Goal: Task Accomplishment & Management: Use online tool/utility

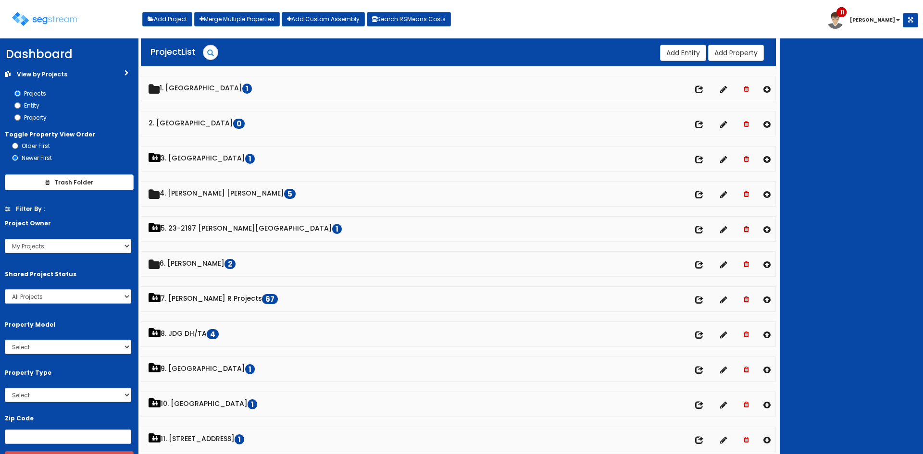
click at [888, 216] on div at bounding box center [851, 246] width 143 height 416
click at [836, 150] on div at bounding box center [851, 246] width 143 height 416
click at [832, 146] on div at bounding box center [851, 246] width 143 height 416
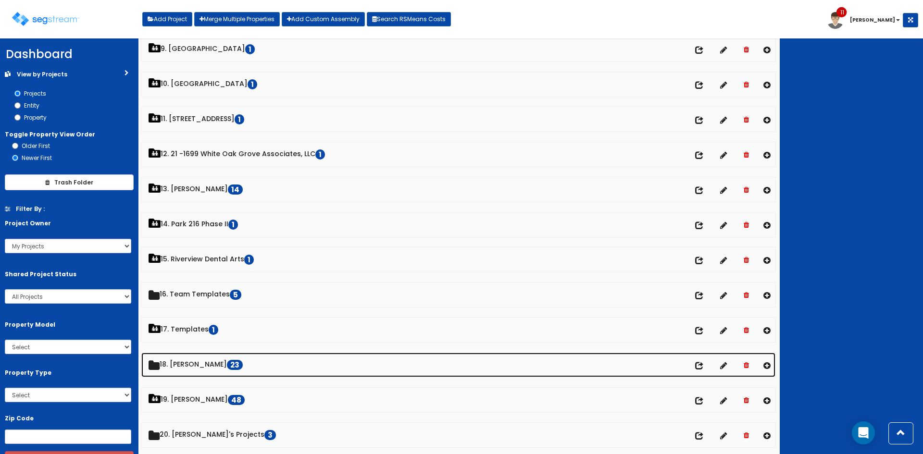
scroll to position [321, 0]
click at [187, 371] on link "18. Dawn 23" at bounding box center [458, 364] width 634 height 25
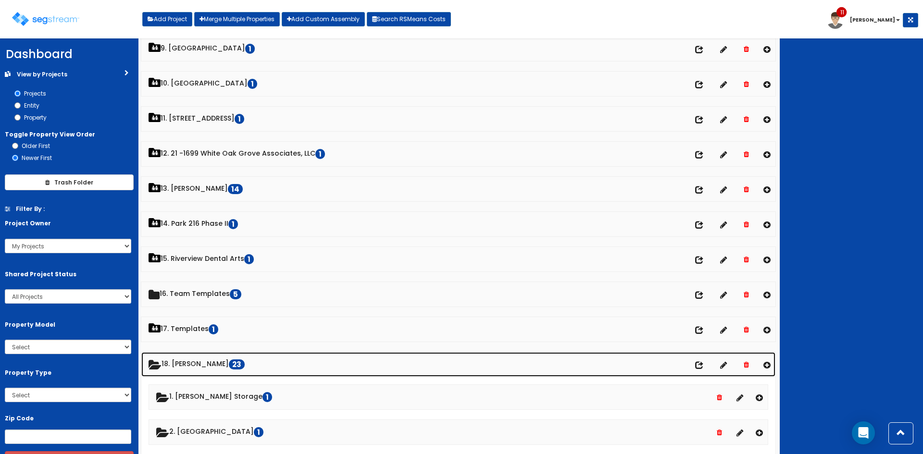
click at [187, 371] on link "18. Dawn 23" at bounding box center [458, 364] width 634 height 25
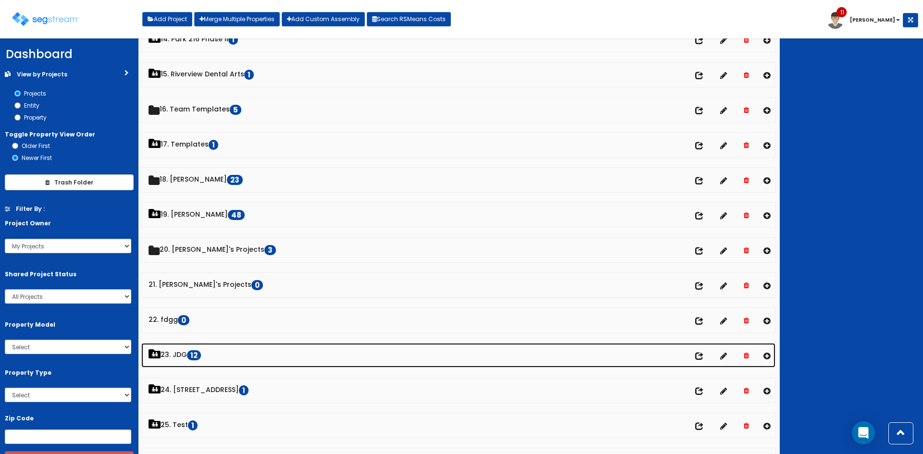
click at [177, 357] on link "23. JDG 12" at bounding box center [458, 355] width 634 height 25
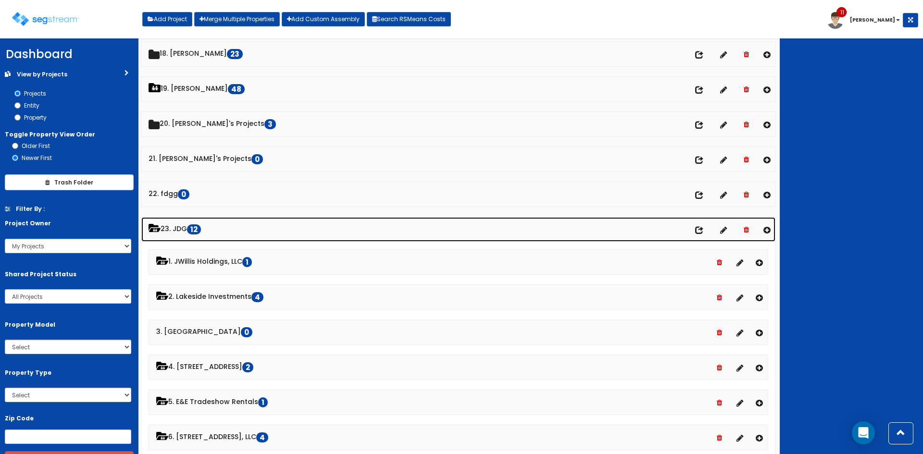
click at [188, 231] on link "23. JDG 12" at bounding box center [458, 229] width 634 height 25
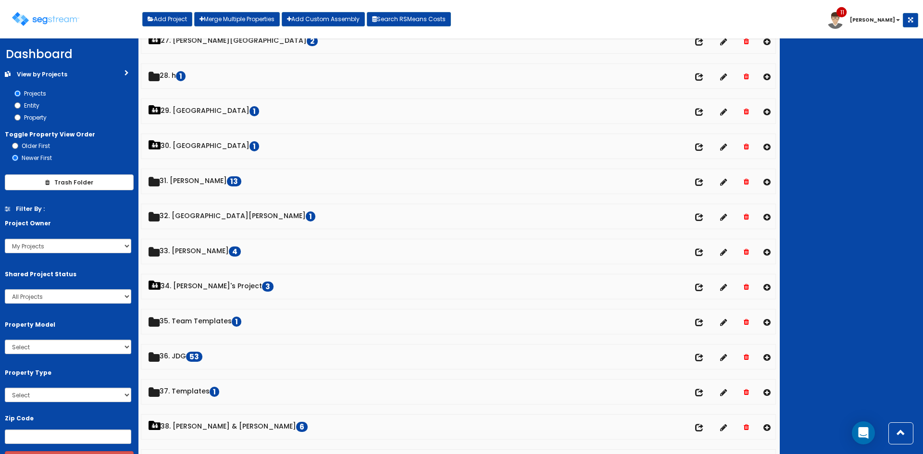
scroll to position [961, 0]
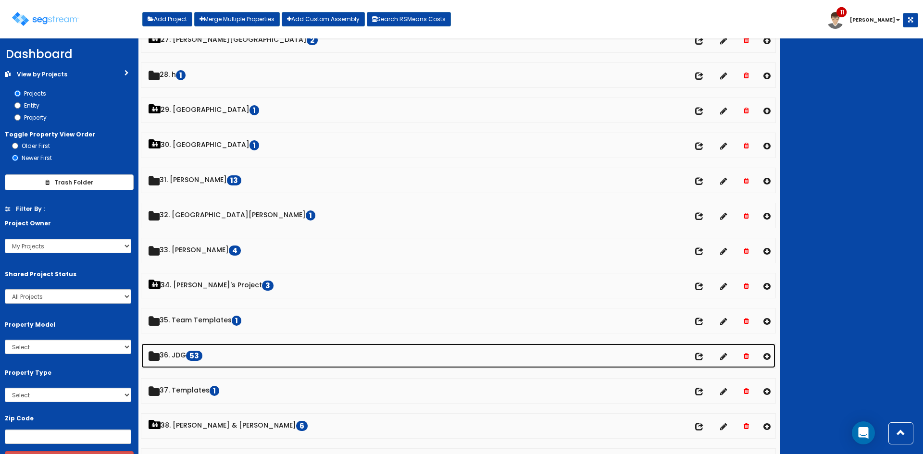
click at [184, 360] on link "36. JDG 53" at bounding box center [458, 356] width 634 height 25
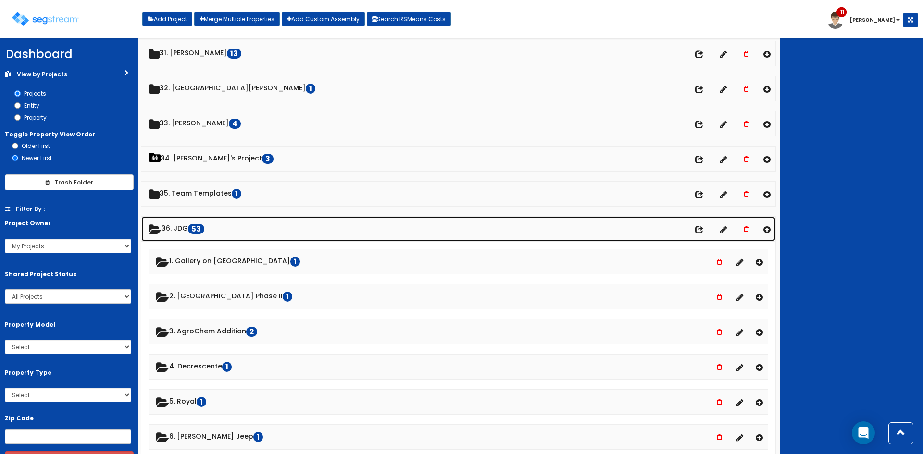
scroll to position [1088, 0]
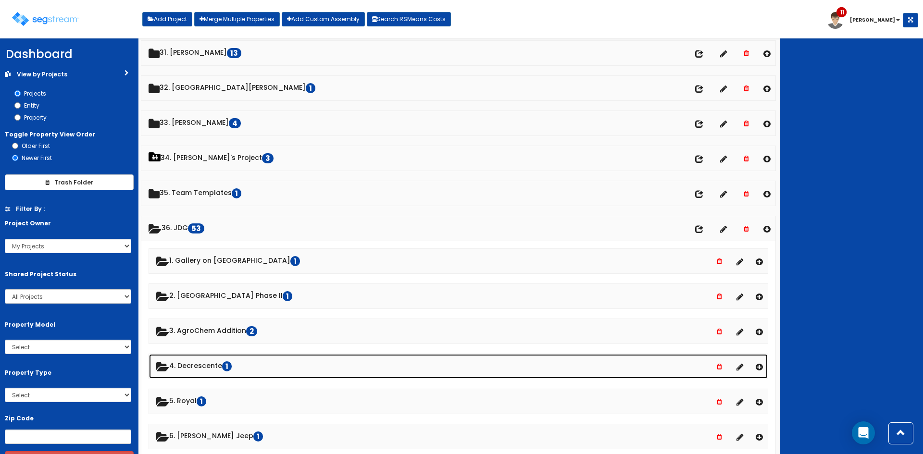
click at [204, 369] on link "4. Decrescente 1" at bounding box center [458, 366] width 619 height 25
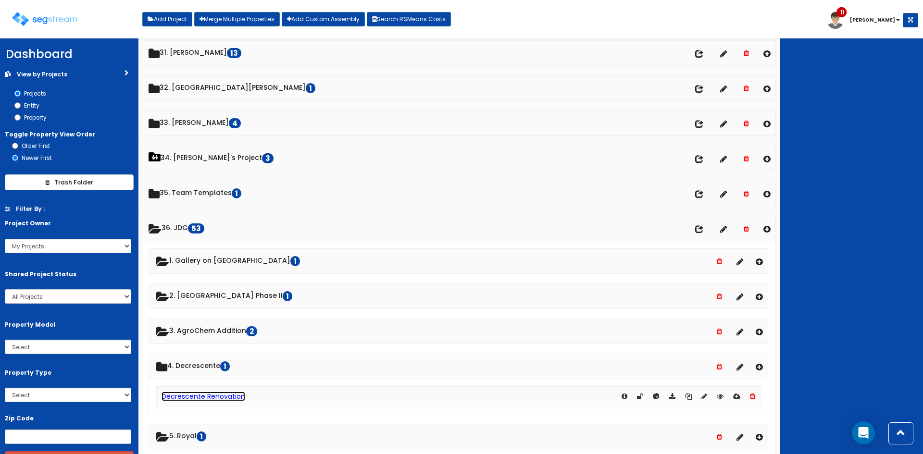
click at [208, 400] on link "Decrescente Renovation" at bounding box center [204, 397] width 84 height 10
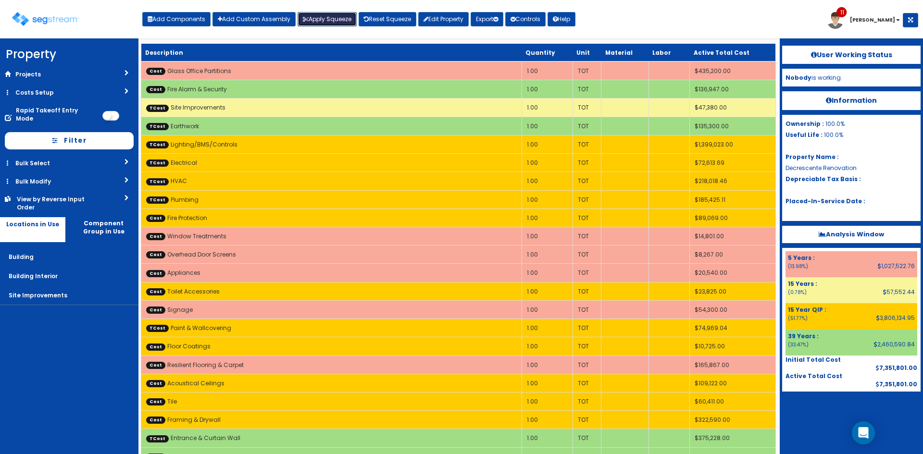
click at [351, 18] on button "Apply Squeeze" at bounding box center [327, 19] width 59 height 14
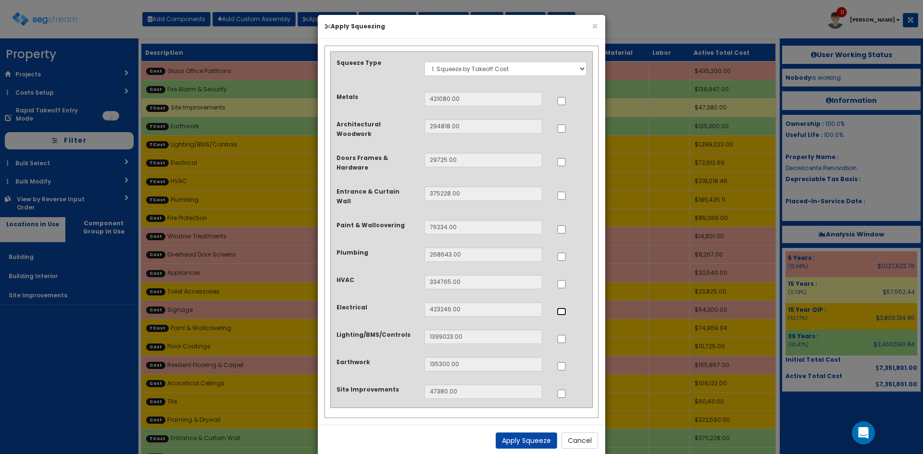
click at [562, 308] on input "..." at bounding box center [562, 312] width 10 height 8
checkbox input "true"
click at [563, 275] on div at bounding box center [572, 282] width 30 height 15
click at [563, 280] on input "..." at bounding box center [562, 284] width 10 height 8
checkbox input "true"
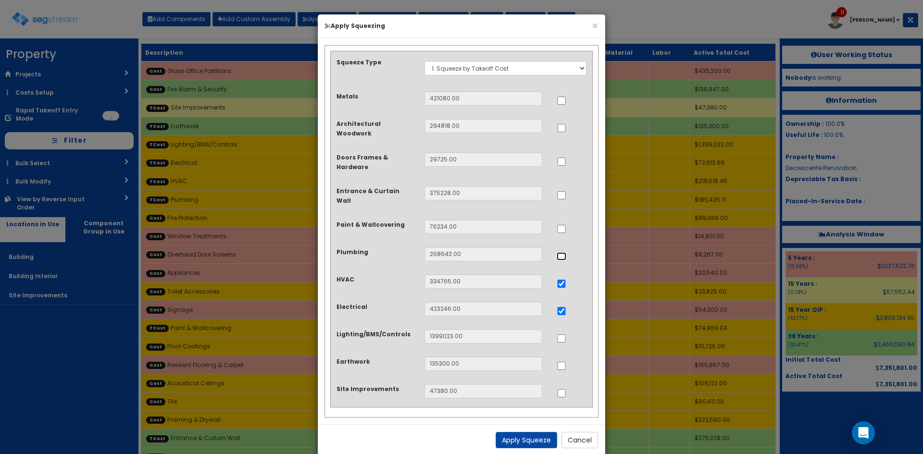
click at [561, 252] on input "..." at bounding box center [562, 256] width 10 height 8
checkbox input "true"
click at [535, 432] on button "Apply Squeeze" at bounding box center [527, 440] width 62 height 16
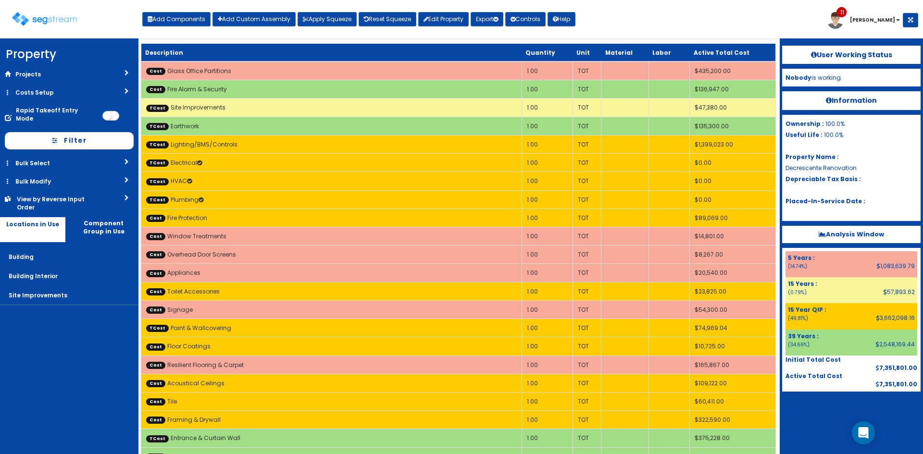
click at [745, 20] on div "Toggle navigation Add Components Add Custom Assembly Apply Squeeze Reset Squeez…" at bounding box center [461, 22] width 913 height 31
click at [672, 29] on div "Toggle navigation Add Components Add Custom Assembly Apply Squeeze Reset Squeez…" at bounding box center [461, 22] width 913 height 31
click at [812, 424] on div at bounding box center [851, 416] width 138 height 48
click at [7, 375] on nav "Property DB Projects Recent Properties 5 Germantown Pike 15 E Germantown Pike 7…" at bounding box center [69, 246] width 138 height 416
click at [681, 30] on div "Toggle navigation Add Components Add Custom Assembly Apply Squeeze Reset Squeez…" at bounding box center [461, 22] width 913 height 31
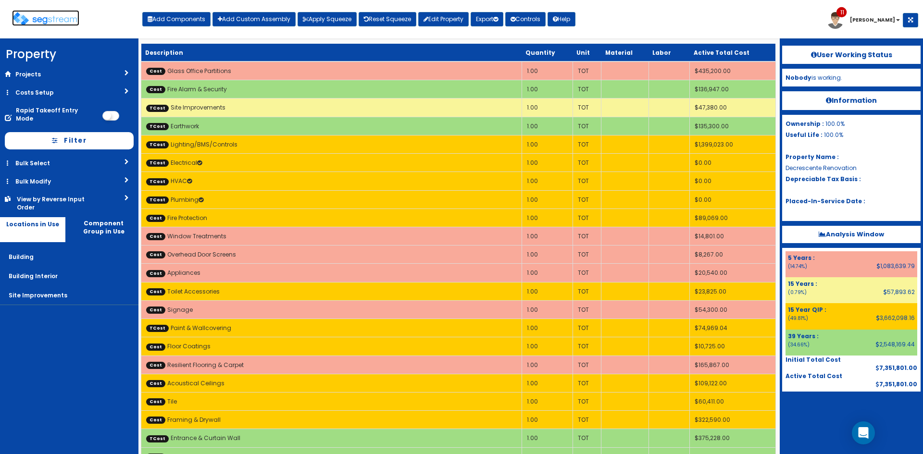
click at [63, 16] on img at bounding box center [45, 19] width 67 height 14
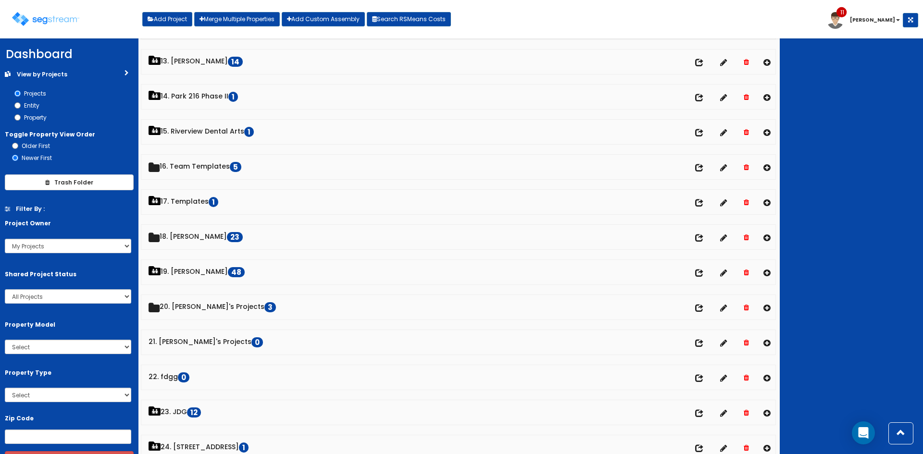
scroll to position [449, 0]
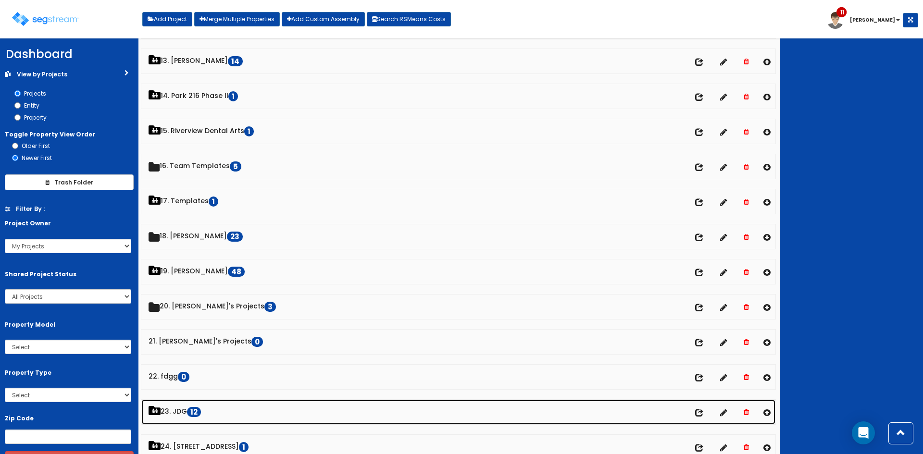
click at [174, 406] on link "23. JDG 12" at bounding box center [458, 412] width 634 height 25
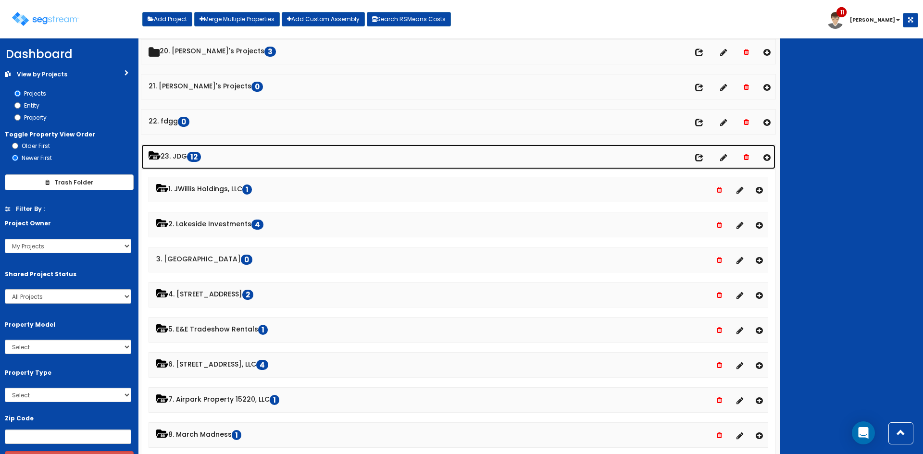
click at [187, 159] on link "23. JDG 12" at bounding box center [458, 157] width 634 height 25
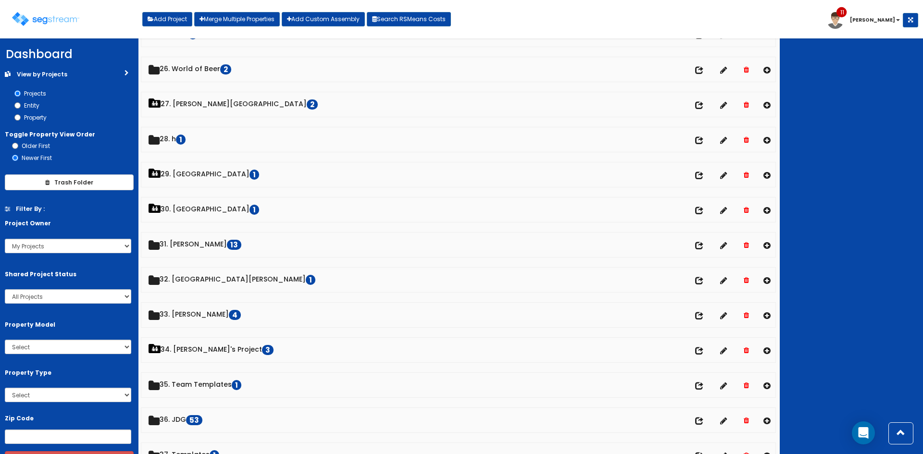
scroll to position [897, 0]
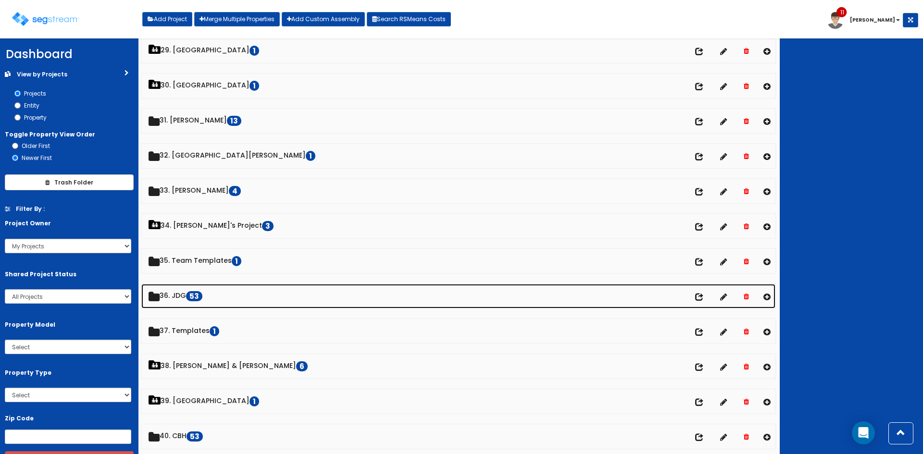
click at [181, 302] on link "36. JDG 53" at bounding box center [458, 296] width 634 height 25
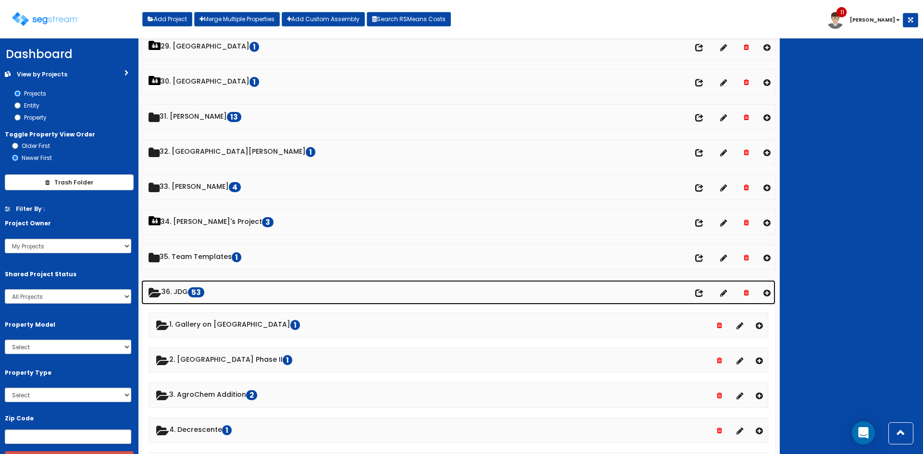
scroll to position [1025, 0]
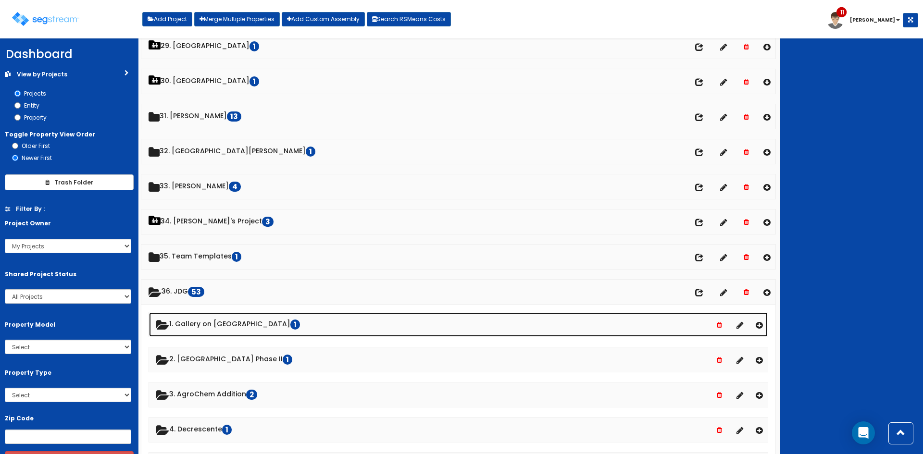
click at [220, 327] on link "1. Gallery on Holland 1" at bounding box center [458, 325] width 619 height 25
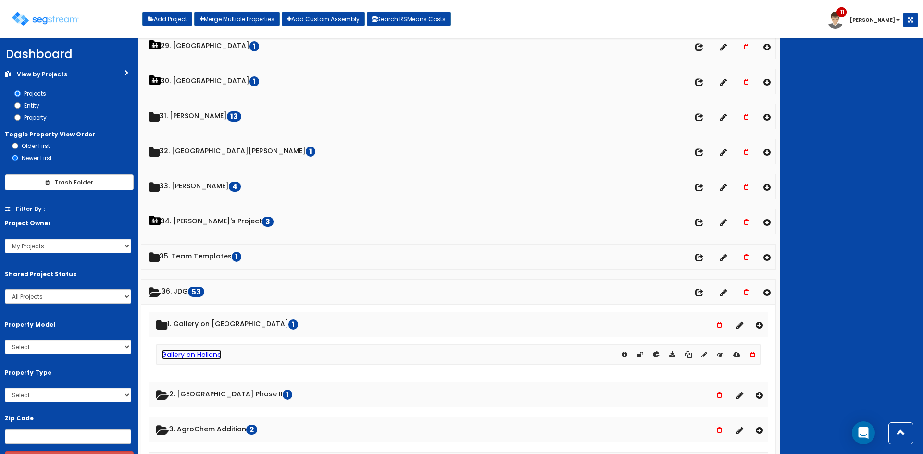
click at [190, 356] on link "Gallery on Holland" at bounding box center [192, 355] width 60 height 10
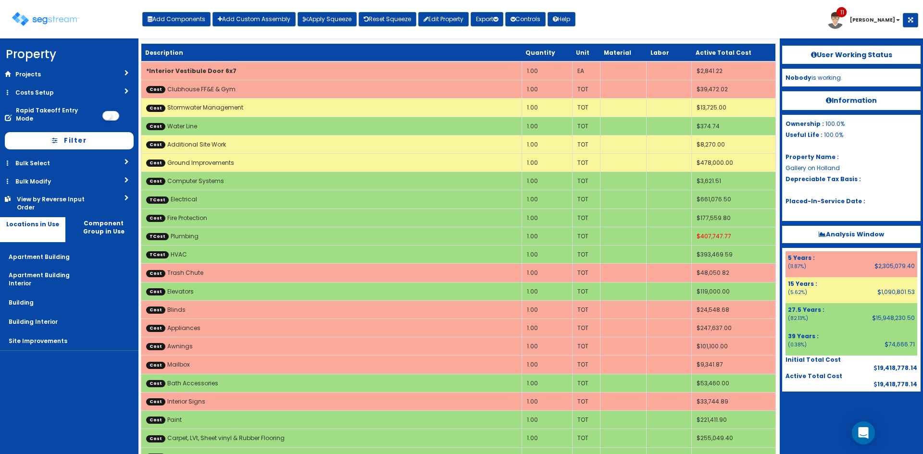
click at [740, 18] on div "Toggle navigation Add Components Add Custom Assembly Apply Squeeze Reset Squeez…" at bounding box center [461, 22] width 913 height 31
click at [72, 195] on div "View by Reverse Input Order" at bounding box center [55, 203] width 77 height 16
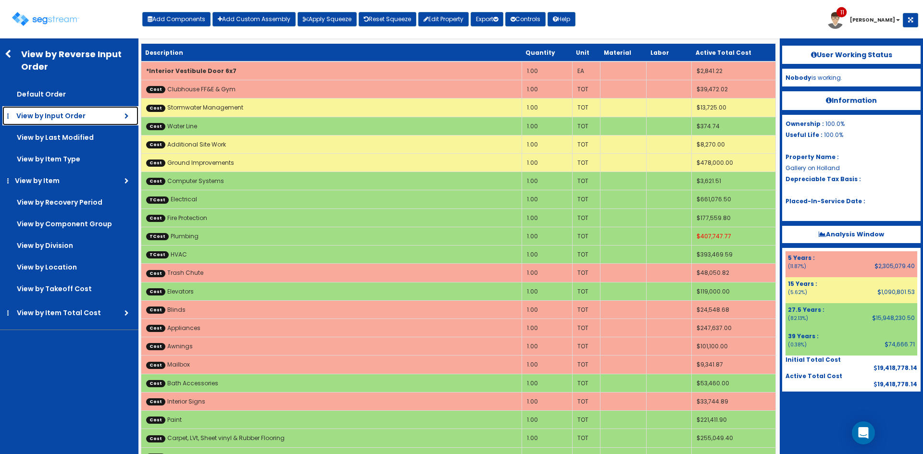
click at [81, 114] on span "View by Input Order" at bounding box center [50, 116] width 69 height 10
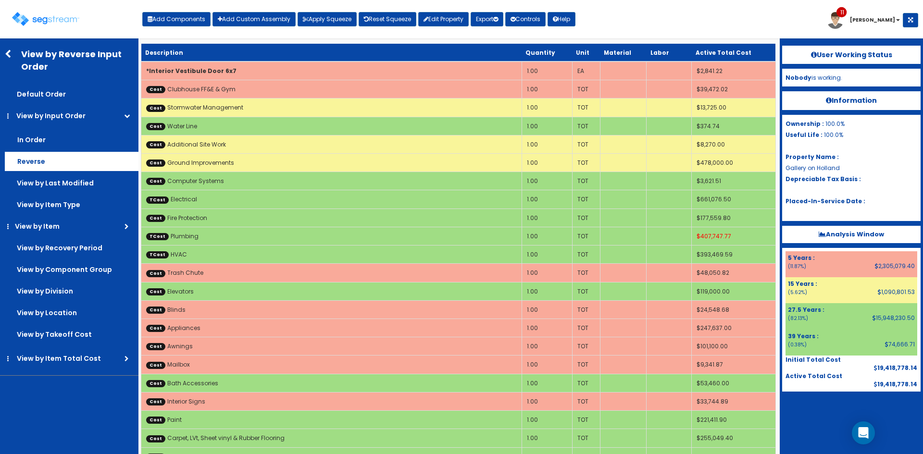
click at [42, 150] on label "Reverse" at bounding box center [72, 139] width 134 height 19
click at [0, 0] on input "Reverse" at bounding box center [0, 0] width 0 height 0
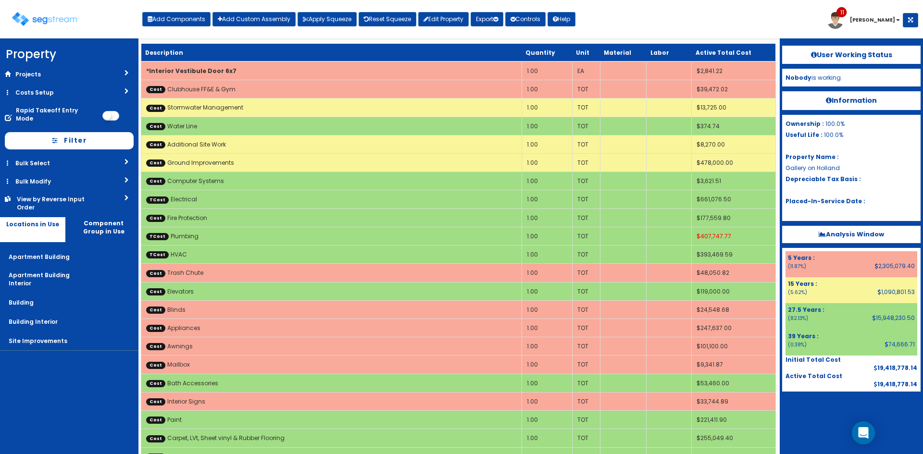
click at [619, 23] on div "Toggle navigation Add Components Add Custom Assembly Apply Squeeze Reset Squeez…" at bounding box center [461, 22] width 913 height 31
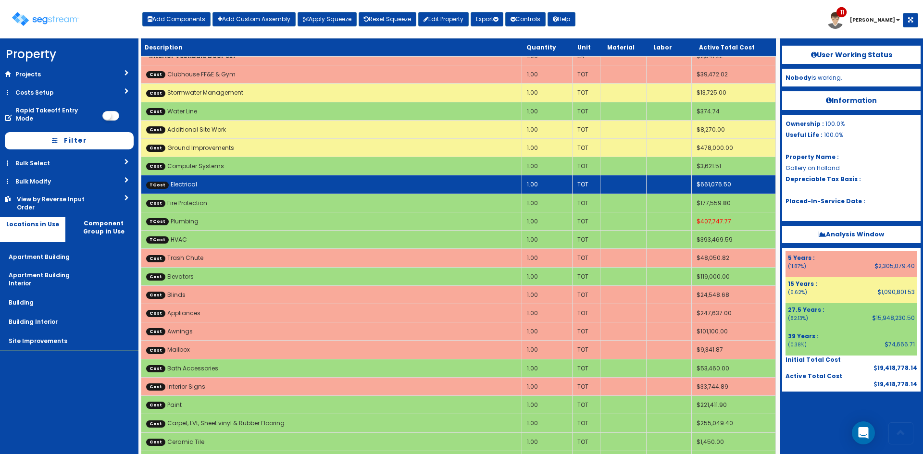
scroll to position [59, 0]
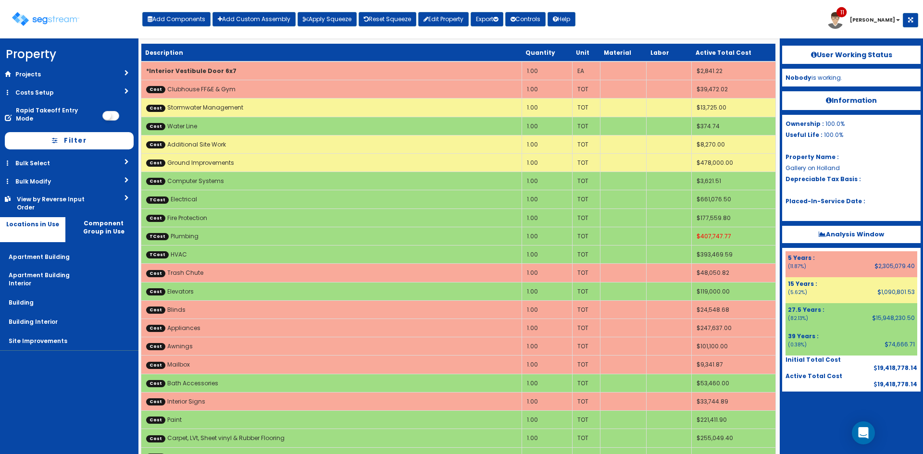
click at [675, 24] on div "Toggle navigation Add Components Add Custom Assembly Apply Squeeze Reset Squeez…" at bounding box center [461, 22] width 913 height 31
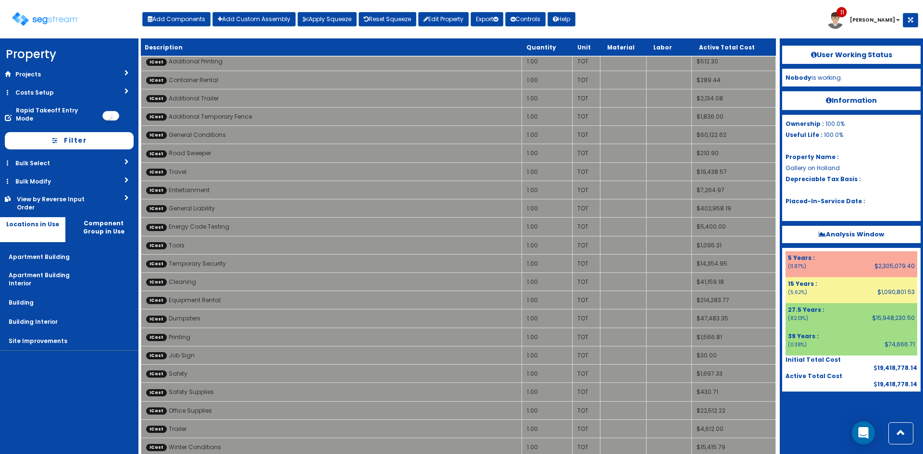
scroll to position [248, 0]
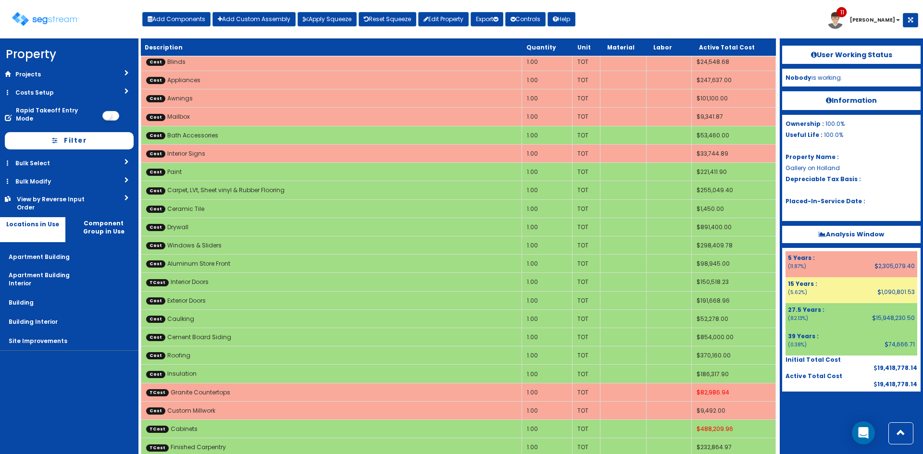
click at [816, 14] on div "Toggle navigation Add Components Add Custom Assembly Apply Squeeze Reset Squeez…" at bounding box center [461, 22] width 913 height 31
click at [784, 19] on div "Toggle navigation Add Components Add Custom Assembly Apply Squeeze Reset Squeez…" at bounding box center [461, 22] width 913 height 31
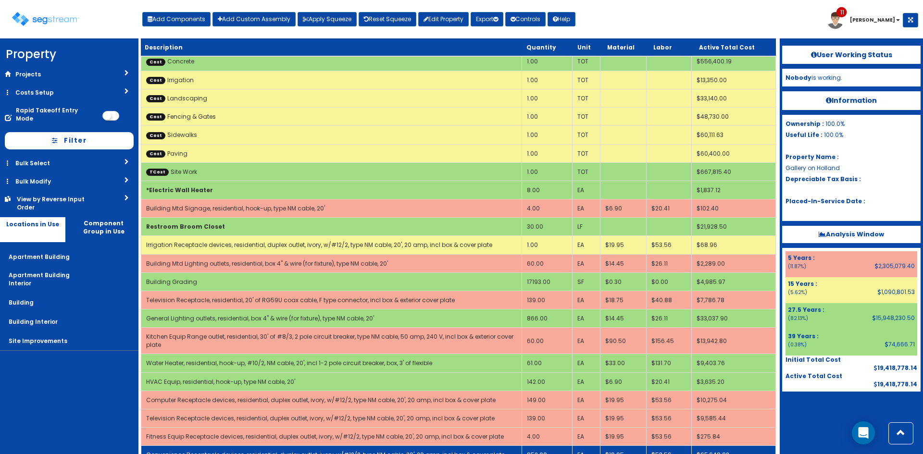
drag, startPoint x: 801, startPoint y: 432, endPoint x: 703, endPoint y: 452, distance: 100.7
click at [801, 432] on div at bounding box center [851, 416] width 138 height 48
click at [635, 17] on div "Toggle navigation Add Components Add Custom Assembly Apply Squeeze Reset Squeez…" at bounding box center [461, 22] width 913 height 31
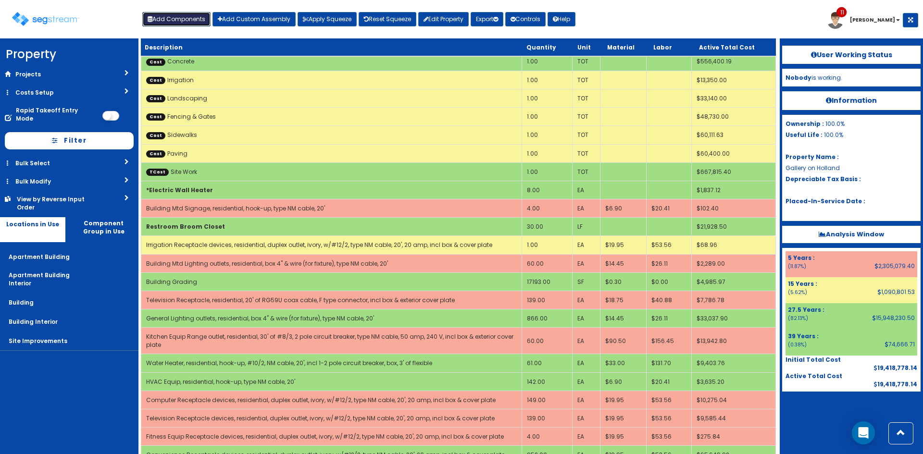
click at [160, 17] on button "Add Components" at bounding box center [176, 19] width 68 height 14
select select "5Y"
select select "default"
select select "7"
select select
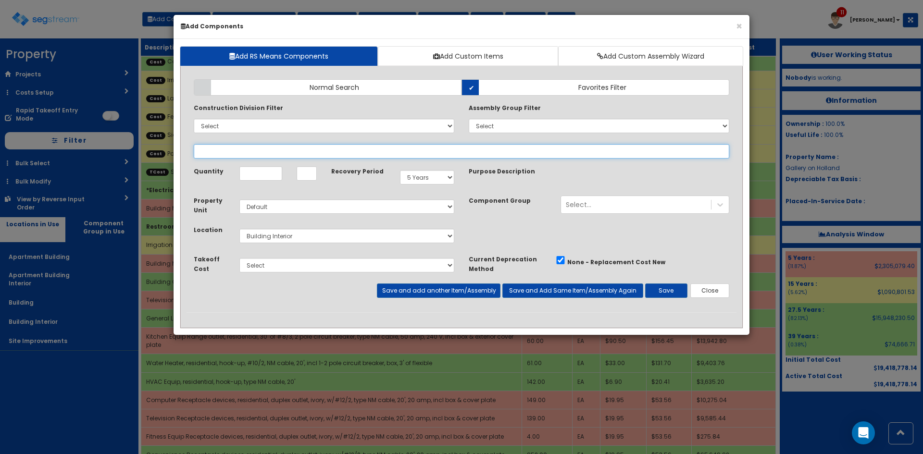
select select
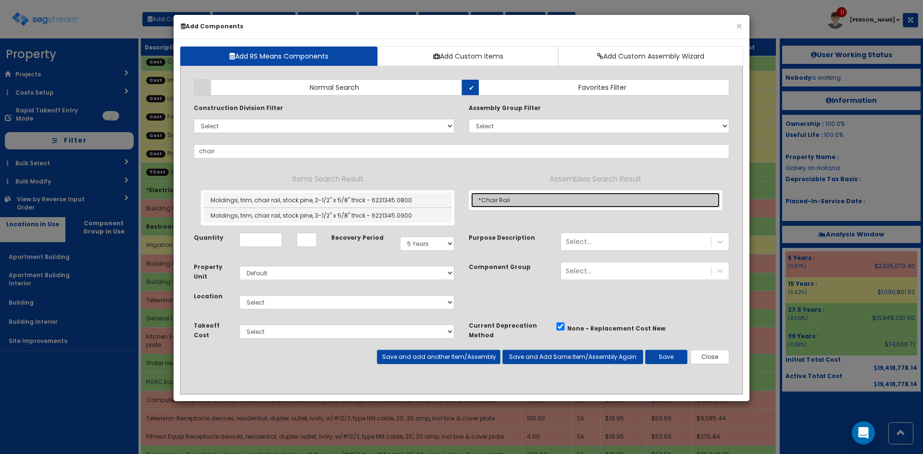
click at [492, 203] on link "*Chair Rail" at bounding box center [595, 200] width 249 height 15
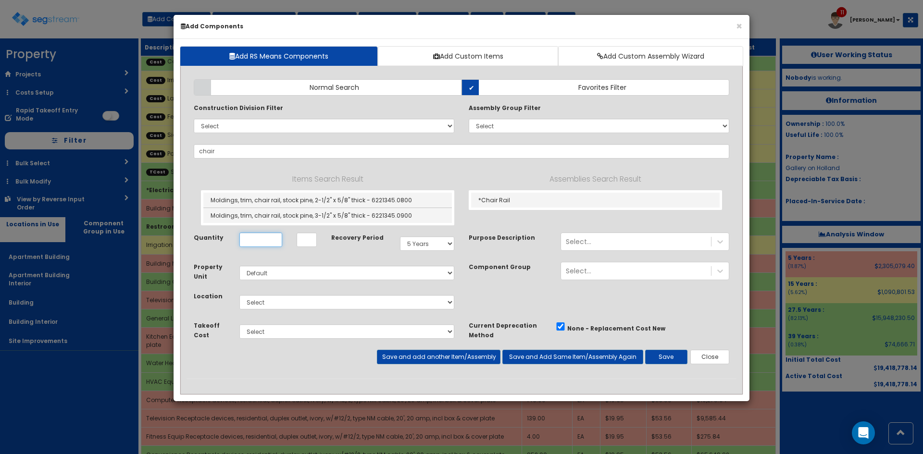
type input "*Chair Rail"
type input "LF"
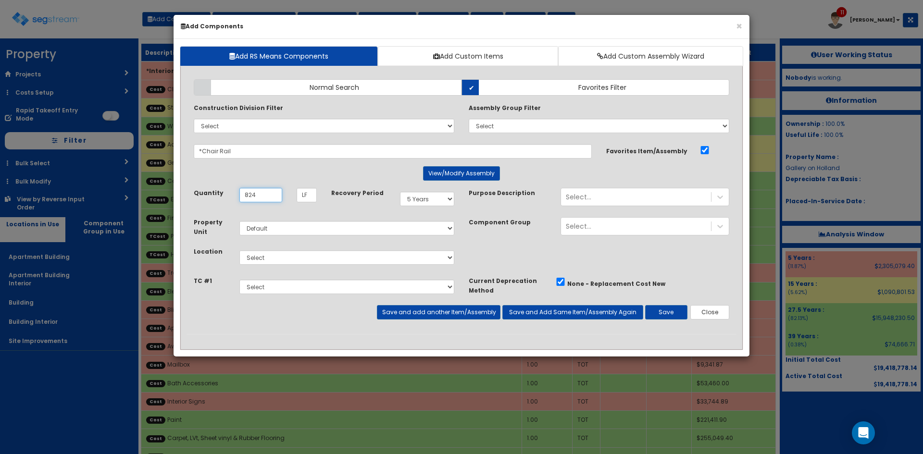
type input "824"
click at [349, 261] on select "Select Apartment Building Apartment Building Interior Building Building Interio…" at bounding box center [346, 257] width 215 height 14
select select "815"
click at [239, 250] on select "Select Apartment Building Apartment Building Interior Building Building Interio…" at bounding box center [346, 257] width 215 height 14
click at [299, 294] on select "Select Site Work Finished Carpentry Cabinets Granite Countertops Interior Doors…" at bounding box center [346, 287] width 215 height 14
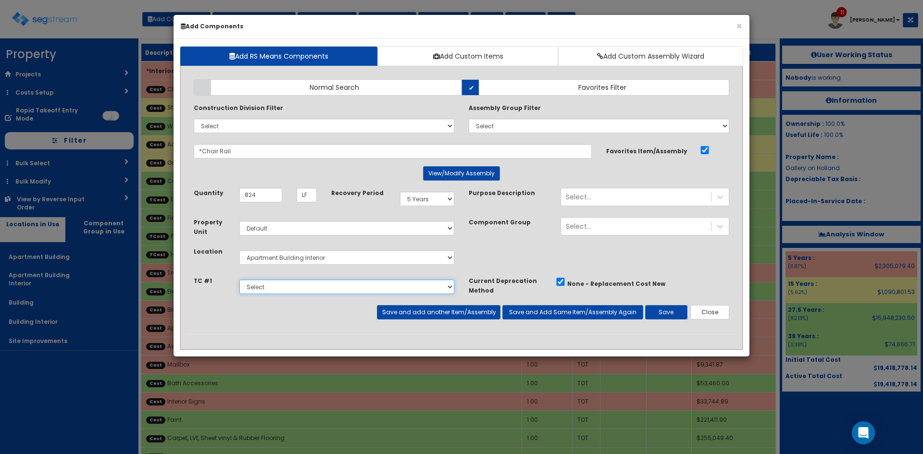
select select "5268305"
click at [239, 280] on select "Select Site Work Finished Carpentry Cabinets Granite Countertops Interior Doors…" at bounding box center [346, 287] width 215 height 14
click at [666, 315] on button "Save" at bounding box center [666, 312] width 42 height 14
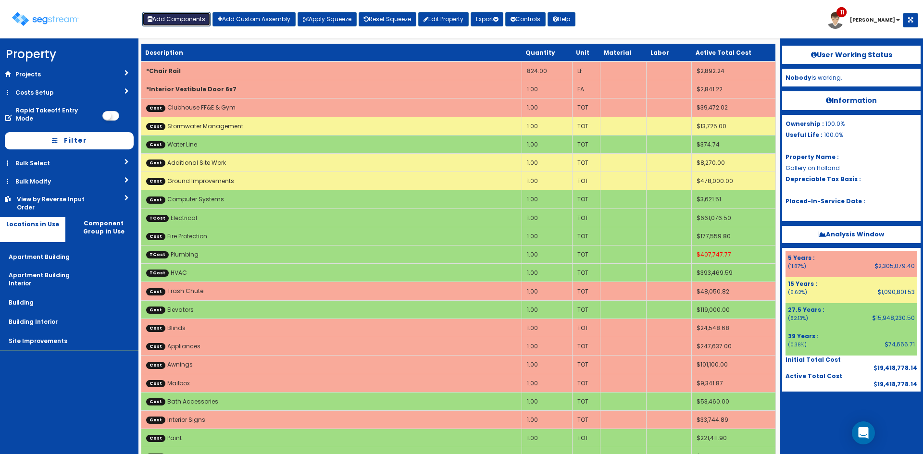
click at [173, 26] on button "Add Components" at bounding box center [176, 19] width 68 height 14
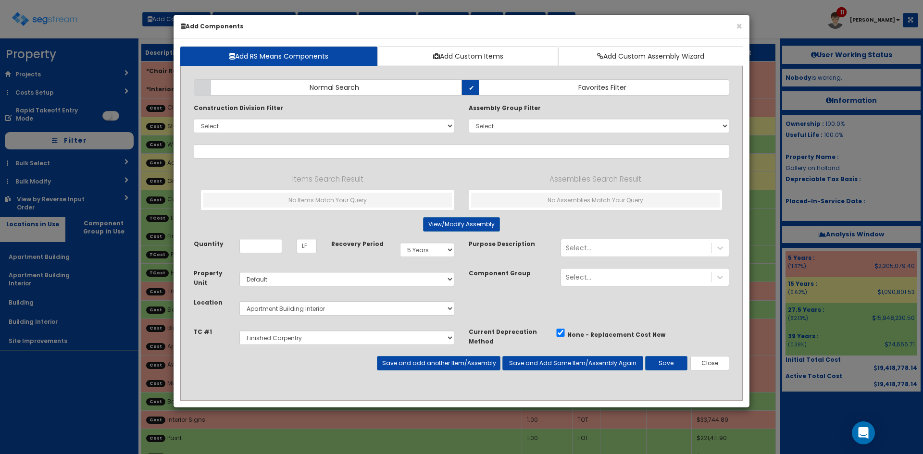
click at [176, 20] on div "× Add Components" at bounding box center [462, 27] width 576 height 24
select select
click at [279, 150] on input "text" at bounding box center [462, 151] width 536 height 14
type input "c"
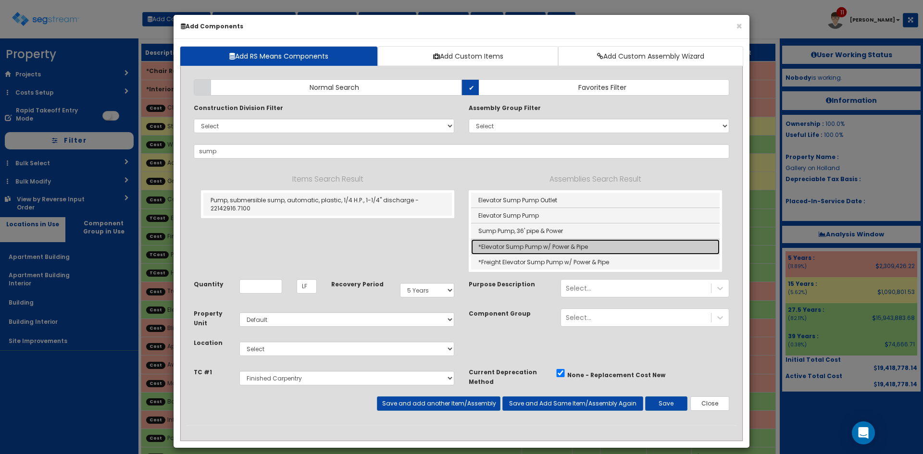
click at [516, 250] on link "*Elevator Sump Pump w/ Power & Pipe" at bounding box center [595, 246] width 249 height 15
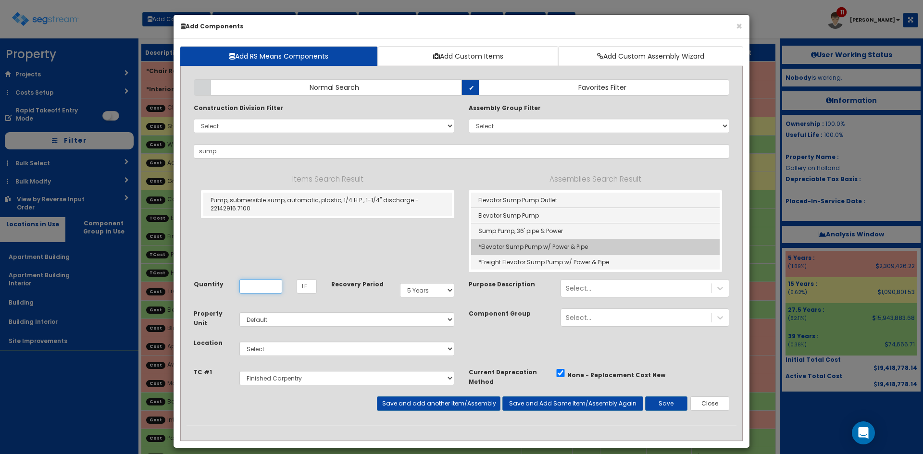
type input "*Elevator Sump Pump w/ Power & Pipe"
type input "SF"
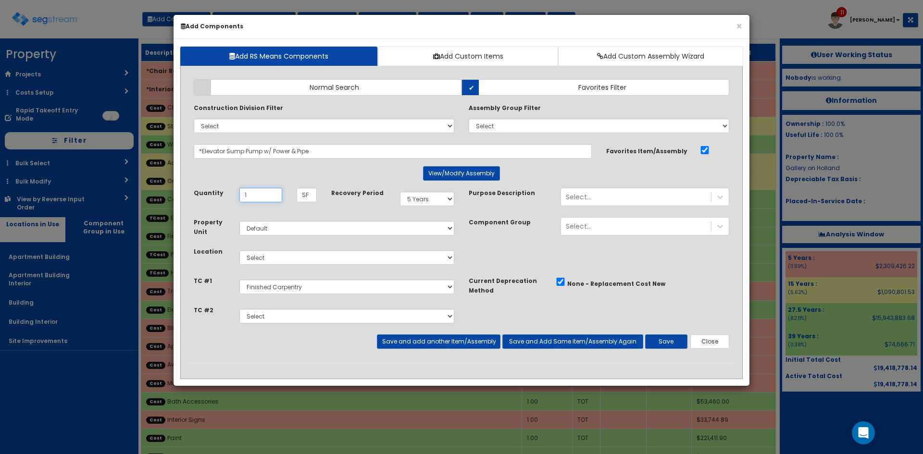
type input "1"
click at [311, 283] on select "Select Site Work Finished Carpentry Cabinets Granite Countertops Interior Doors…" at bounding box center [346, 287] width 215 height 14
select select "5268330"
click at [239, 280] on select "Select Site Work Finished Carpentry Cabinets Granite Countertops Interior Doors…" at bounding box center [346, 287] width 215 height 14
click at [290, 323] on select "Select Site Work Finished Carpentry Cabinets Granite Countertops Interior Doors…" at bounding box center [346, 316] width 215 height 14
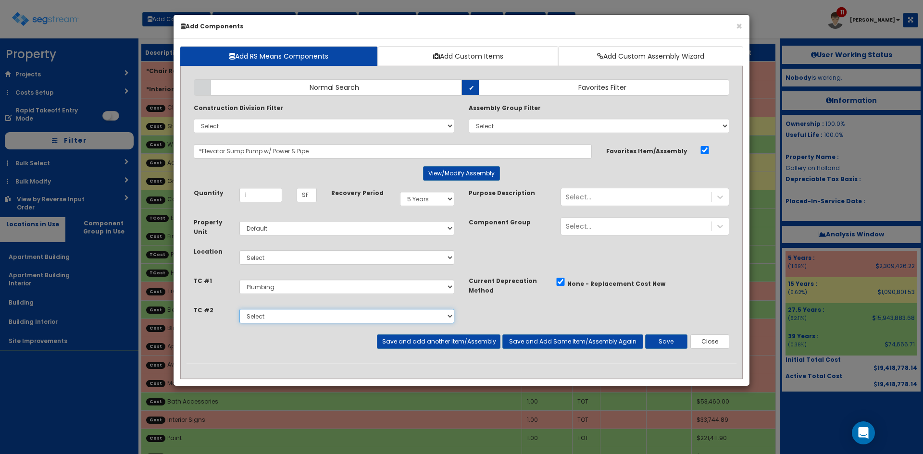
select select "5268332"
click at [239, 309] on select "Select Site Work Finished Carpentry Cabinets Granite Countertops Interior Doors…" at bounding box center [346, 316] width 215 height 14
click at [438, 196] on select "Select 5 Years 7 Years 9 Years 10 Years 15 Years 15 Year QLI 15 Year QRP 15 Yea…" at bounding box center [427, 199] width 54 height 14
select select "275Y"
click at [400, 192] on select "Select 5 Years 7 Years 9 Years 10 Years 15 Years 15 Year QLI 15 Year QRP 15 Yea…" at bounding box center [427, 199] width 54 height 14
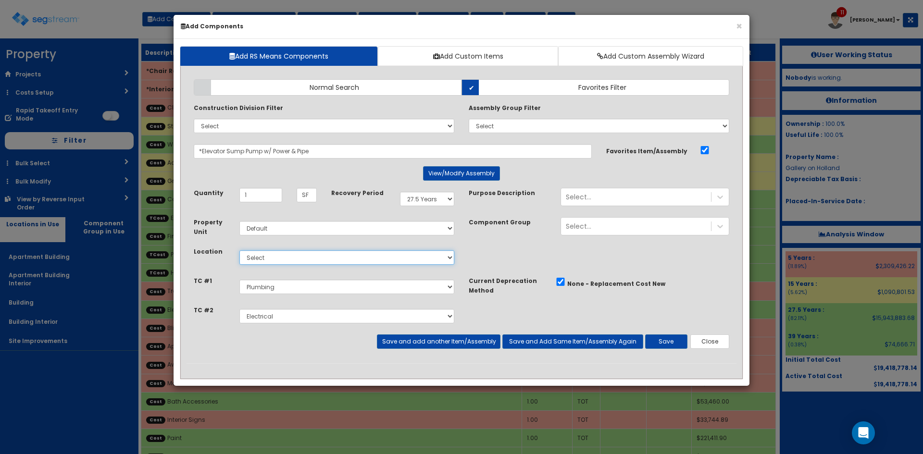
click at [386, 255] on select "Select Apartment Building Apartment Building Interior Building Building Interio…" at bounding box center [346, 257] width 215 height 14
select select "814"
click at [239, 250] on select "Select Apartment Building Apartment Building Interior Building Building Interio…" at bounding box center [346, 257] width 215 height 14
click at [677, 338] on button "Save" at bounding box center [666, 342] width 42 height 14
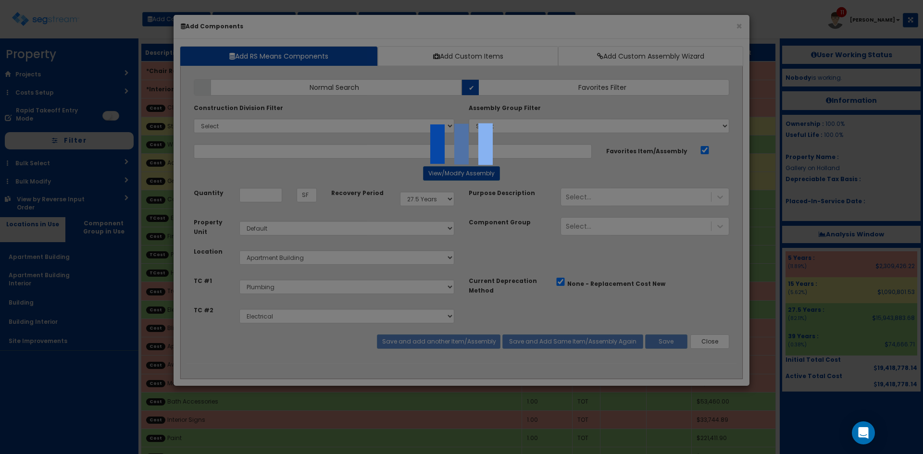
select select "5268330"
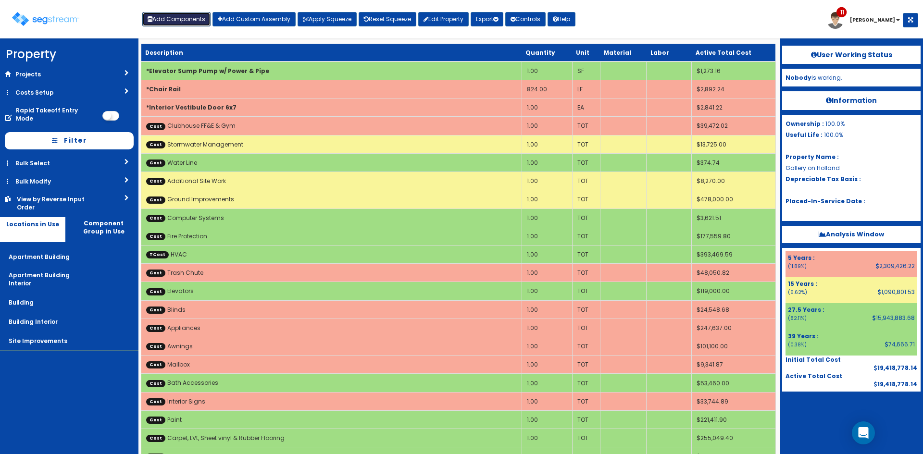
click at [185, 19] on button "Add Components" at bounding box center [176, 19] width 68 height 14
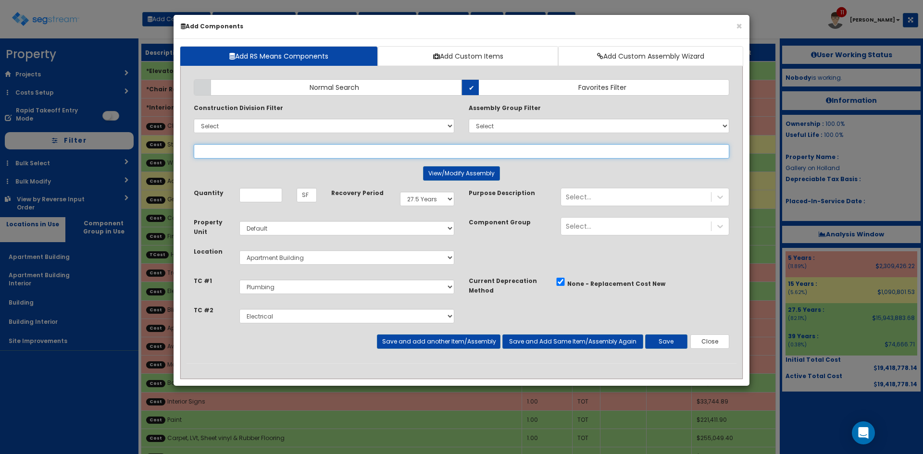
select select
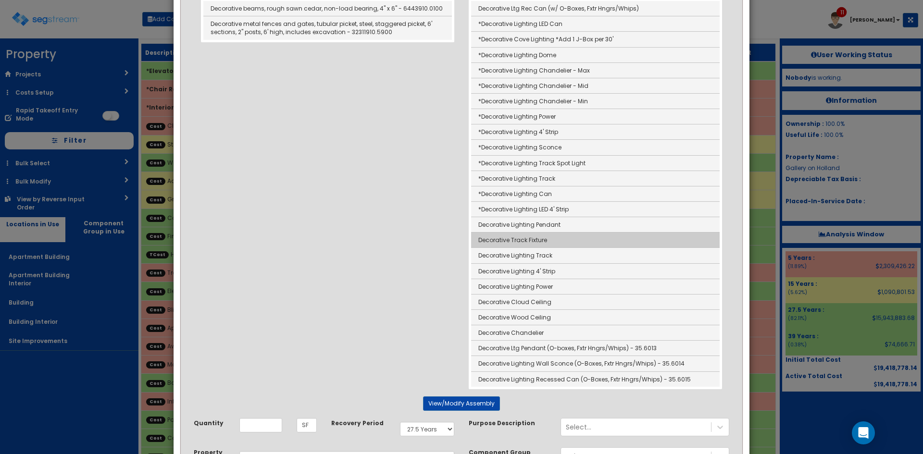
scroll to position [192, 0]
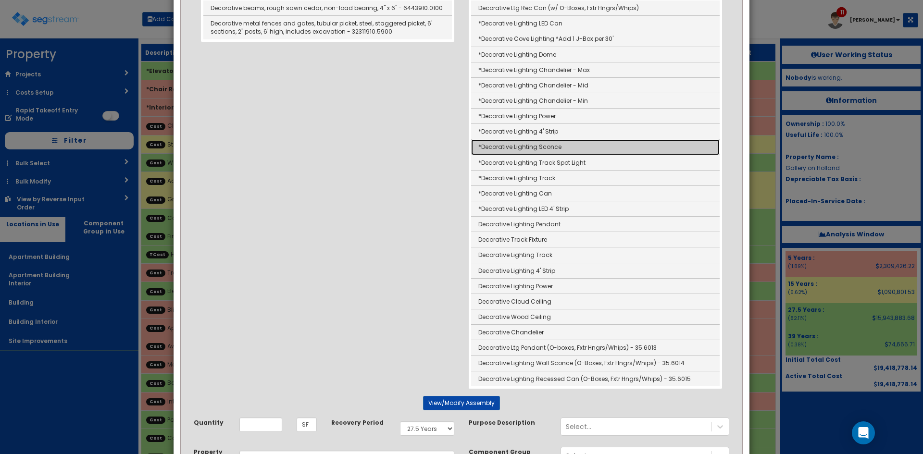
click at [562, 145] on link "*Decorative Lighting Sconce" at bounding box center [595, 146] width 249 height 15
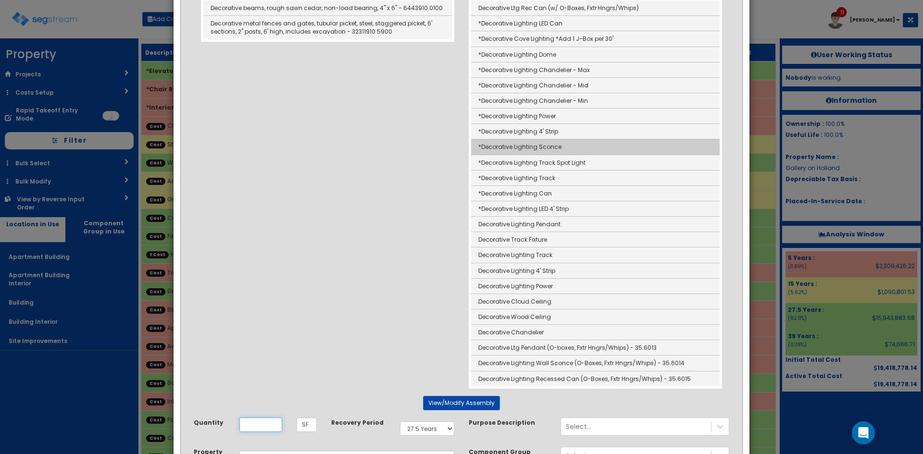
type input "*Decorative Lighting Sconce"
type input "EA"
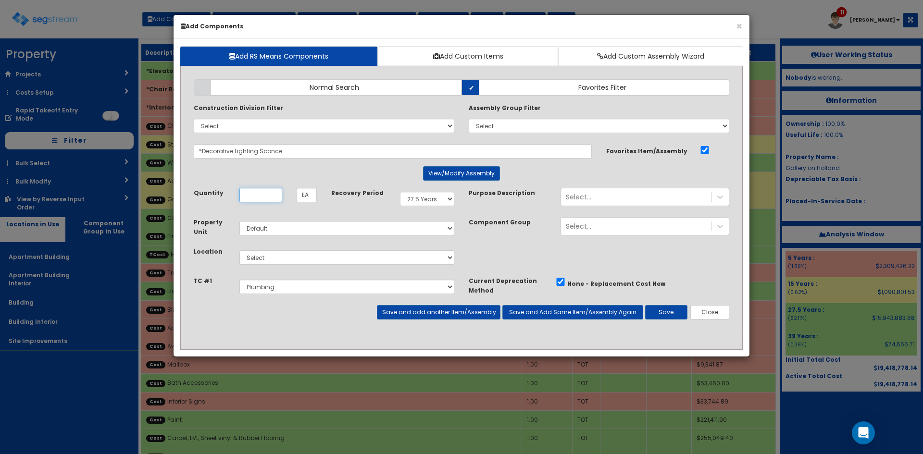
scroll to position [0, 0]
type input "79"
drag, startPoint x: 257, startPoint y: 151, endPoint x: 203, endPoint y: 151, distance: 53.8
click at [203, 151] on input "*Decorative Lighting Sconce" at bounding box center [393, 151] width 398 height 14
click at [310, 176] on center "View/Modify Assembly" at bounding box center [462, 173] width 536 height 14
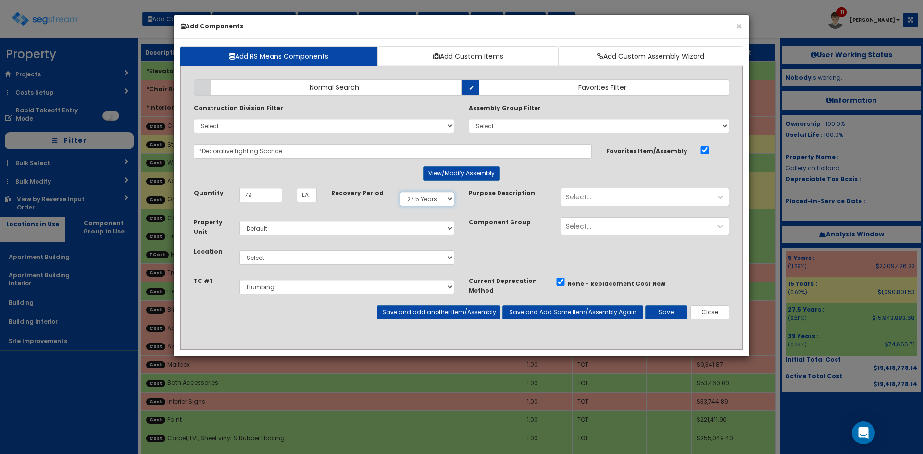
click at [448, 197] on div "Add Items Add Assemblies Both Normal Search Select" at bounding box center [462, 203] width 550 height 262
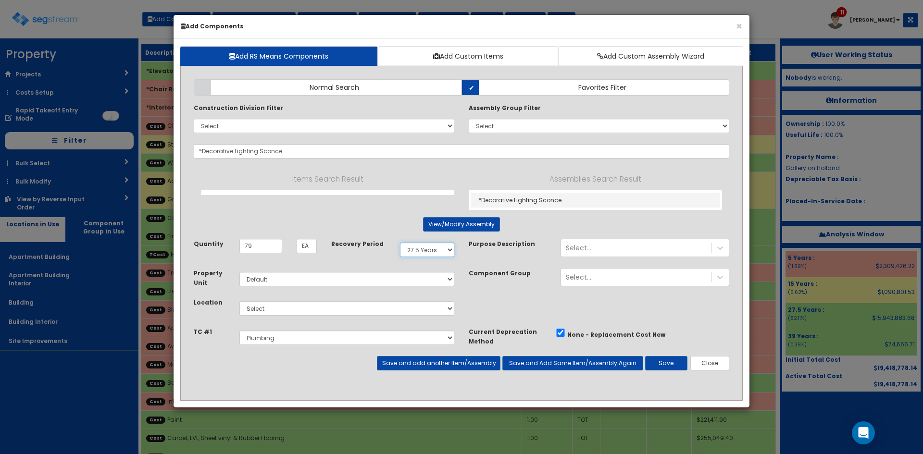
select select "5Y"
click at [400, 243] on select "Select 5 Years 7 Years 9 Years 10 Years 15 Years 15 Year QLI 15 Year QRP 15 Yea…" at bounding box center [427, 250] width 54 height 14
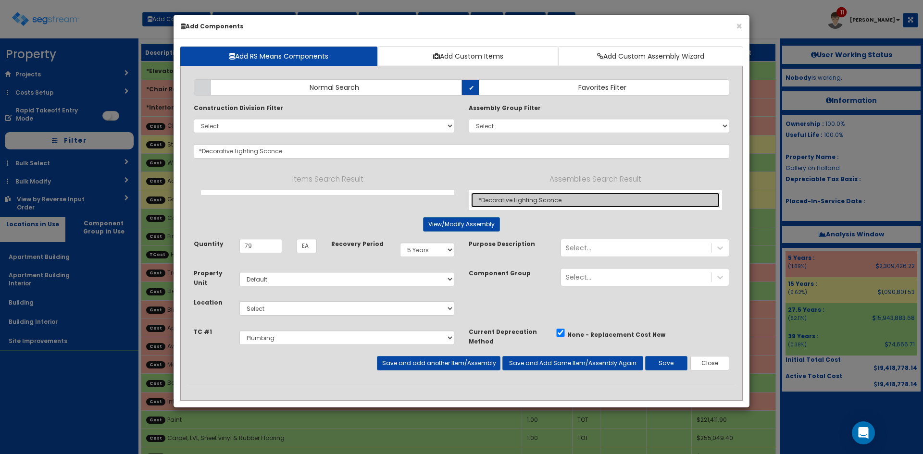
click at [544, 203] on link "*Decorative Lighting Sconce" at bounding box center [595, 200] width 249 height 15
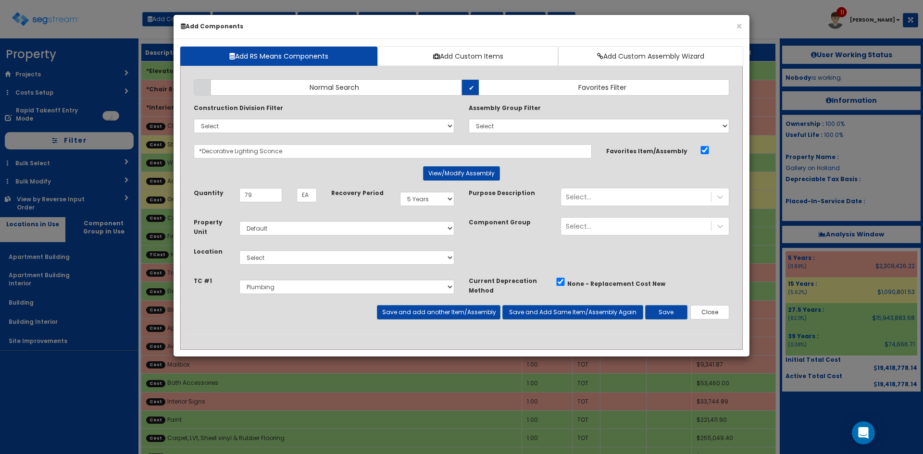
click at [277, 250] on div "Select Apartment Building Apartment Building Interior Building Building Interio…" at bounding box center [346, 258] width 229 height 22
click at [279, 260] on select "Select Apartment Building Apartment Building Interior Building Building Interio…" at bounding box center [346, 257] width 215 height 14
select select "815"
click at [239, 250] on select "Select Apartment Building Apartment Building Interior Building Building Interio…" at bounding box center [346, 257] width 215 height 14
click at [292, 288] on select "Select Site Work Finished Carpentry Cabinets Granite Countertops Interior Doors…" at bounding box center [346, 287] width 215 height 14
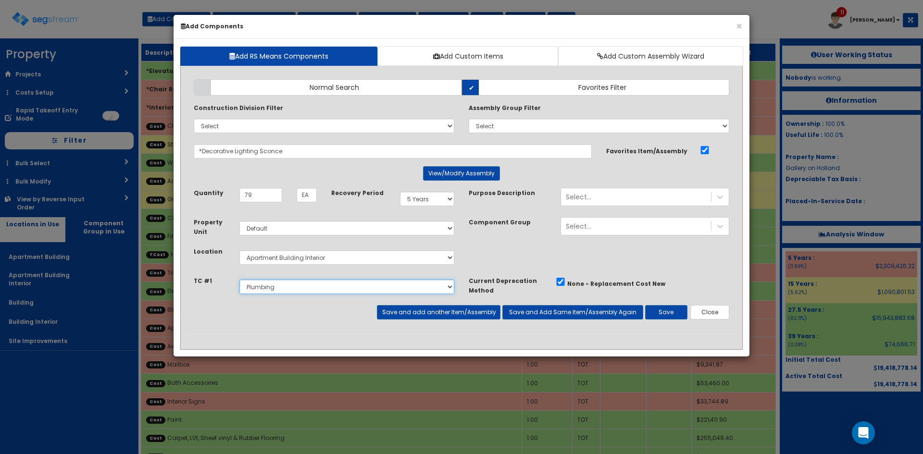
select select "5268332"
click at [239, 280] on select "Select Site Work Finished Carpentry Cabinets Granite Countertops Interior Doors…" at bounding box center [346, 287] width 215 height 14
click at [471, 310] on button "Save and add another Item/Assembly" at bounding box center [438, 312] width 123 height 14
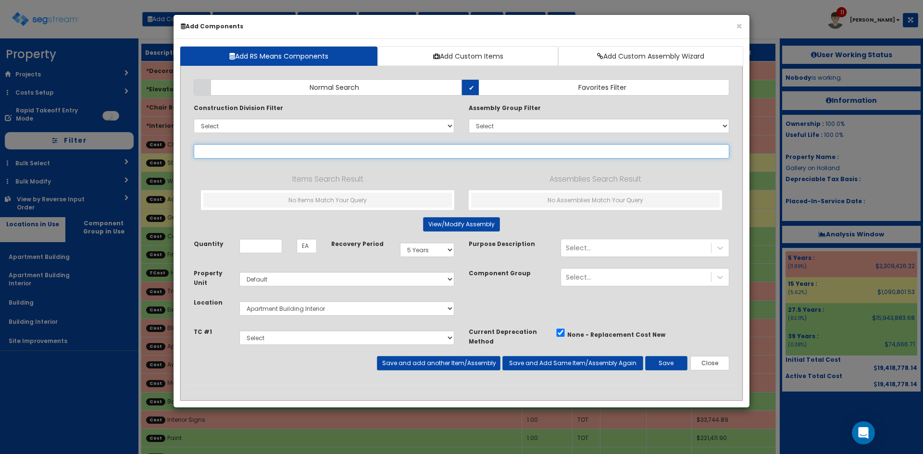
paste input "Decorative Lighting"
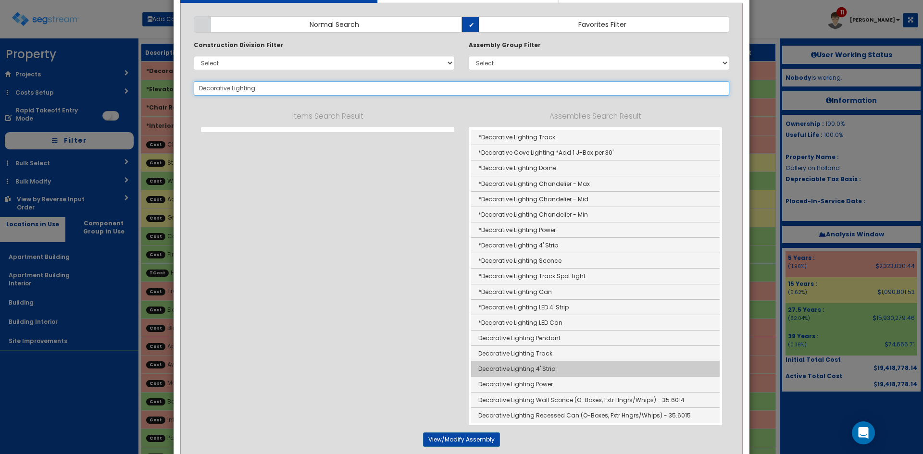
scroll to position [63, 0]
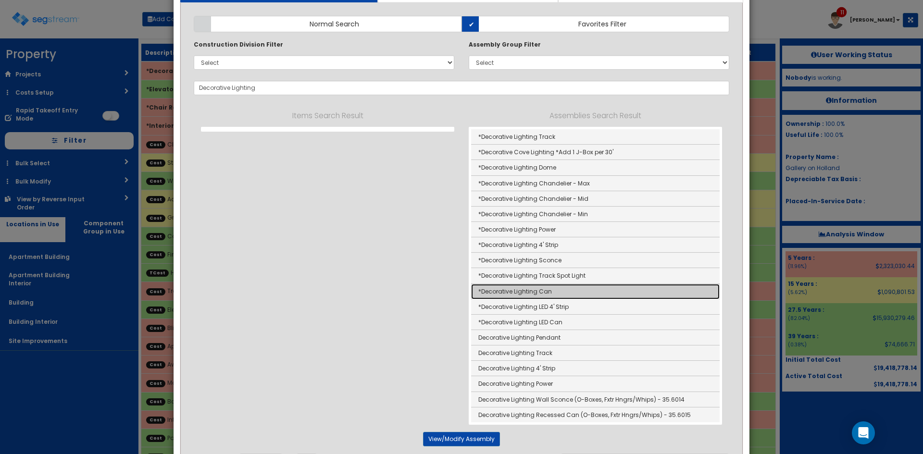
click at [565, 293] on link "*Decorative Lighting Can" at bounding box center [595, 291] width 249 height 15
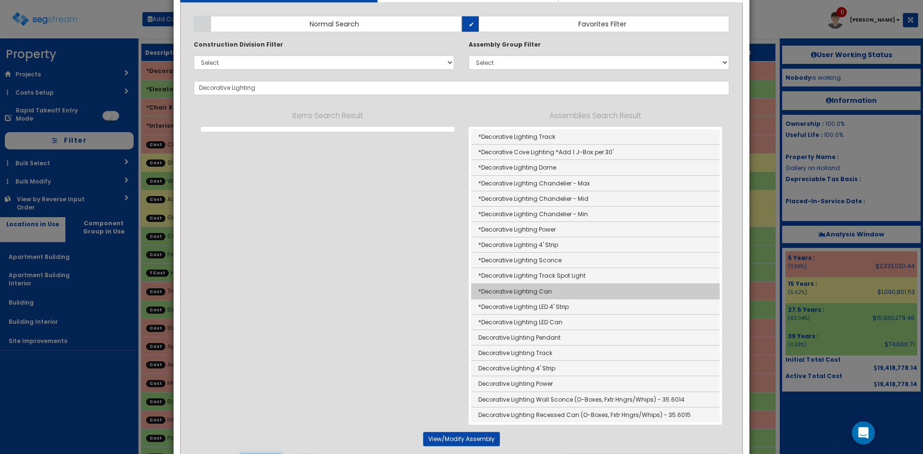
type input "*Decorative Lighting Can"
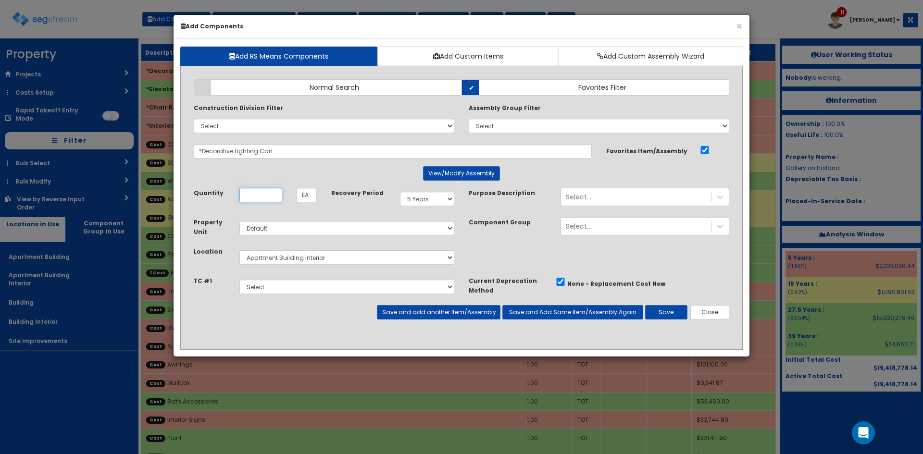
scroll to position [0, 0]
type input "7"
type input "23"
click at [461, 308] on button "Save and add another Item/Assembly" at bounding box center [438, 312] width 123 height 14
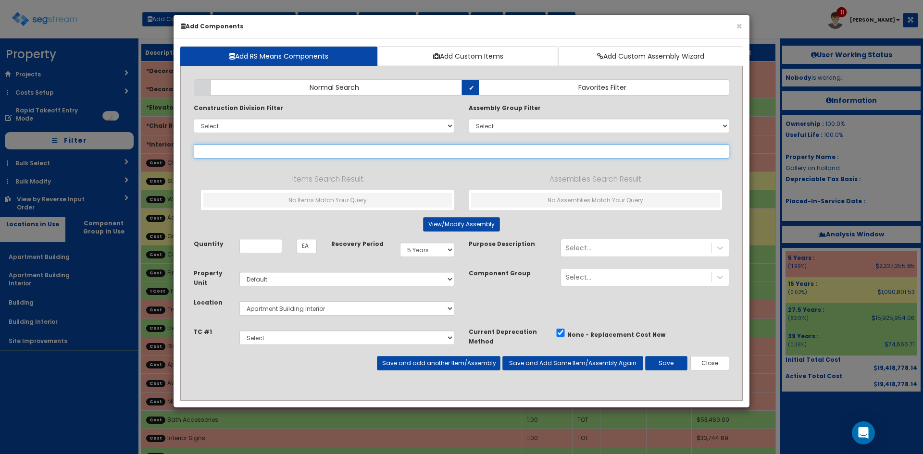
click at [307, 148] on input "text" at bounding box center [462, 151] width 536 height 14
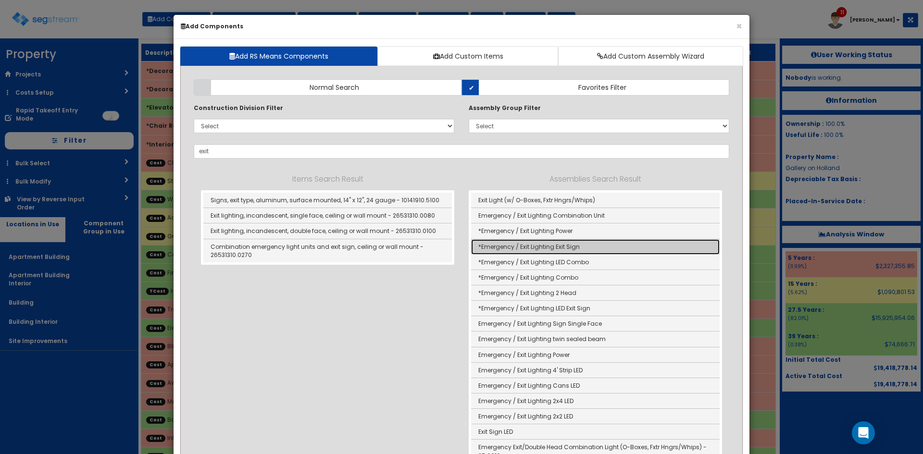
click at [558, 249] on link "*Emergency / Exit Lighting Exit Sign" at bounding box center [595, 246] width 249 height 15
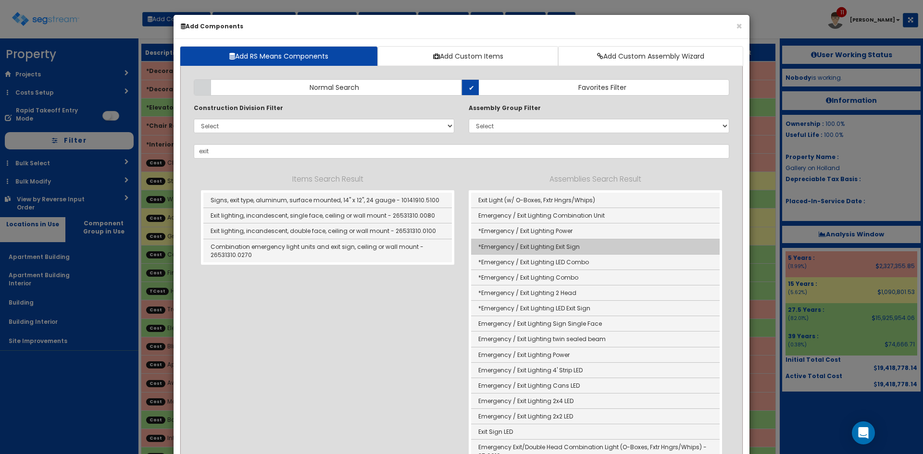
type input "*Emergency / Exit Lighting Exit Sign"
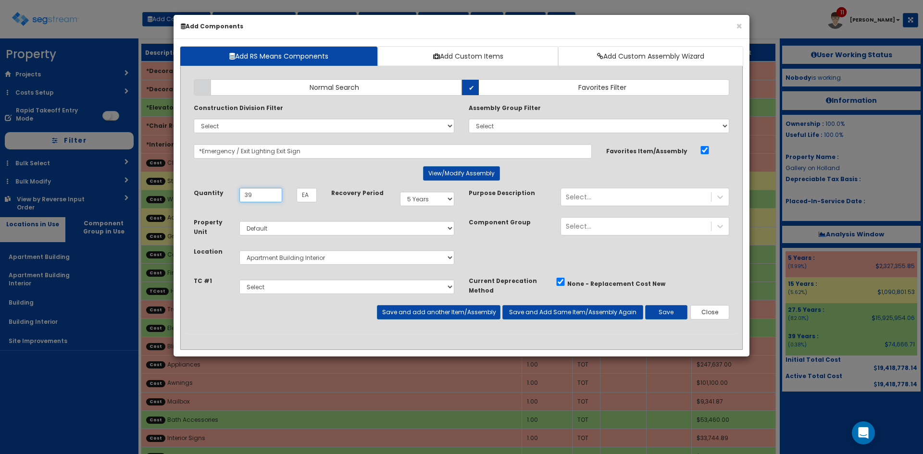
type input "39"
drag, startPoint x: 433, startPoint y: 201, endPoint x: 438, endPoint y: 205, distance: 5.8
click at [433, 201] on select "Select 5 Years 7 Years 9 Years 10 Years 15 Years 15 Year QLI 15 Year QRP 15 Yea…" at bounding box center [427, 199] width 54 height 14
select select "275Y"
click at [400, 192] on select "Select 5 Years 7 Years 9 Years 10 Years 15 Years 15 Year QLI 15 Year QRP 15 Yea…" at bounding box center [427, 199] width 54 height 14
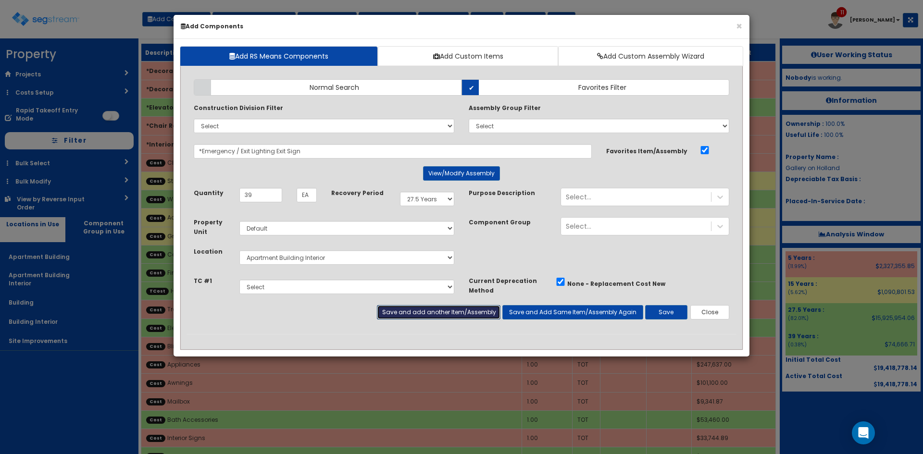
click at [411, 313] on button "Save and add another Item/Assembly" at bounding box center [438, 312] width 123 height 14
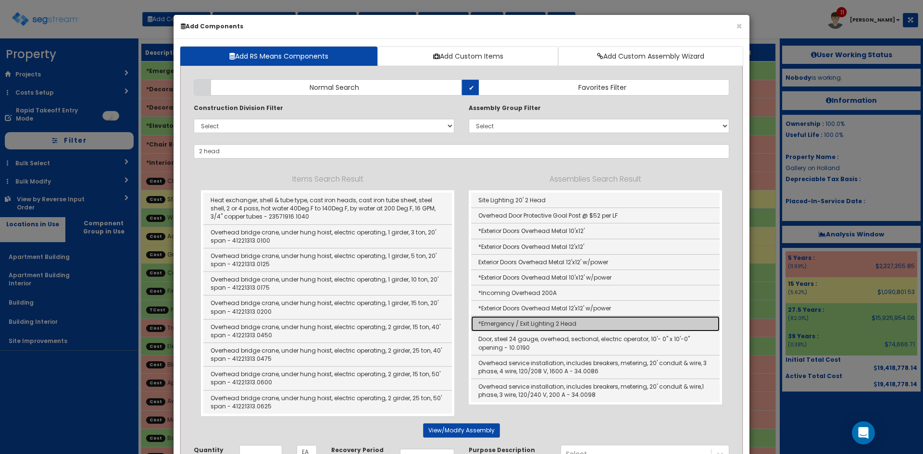
click at [541, 326] on link "*Emergency / Exit Lighting 2 Head" at bounding box center [595, 323] width 249 height 15
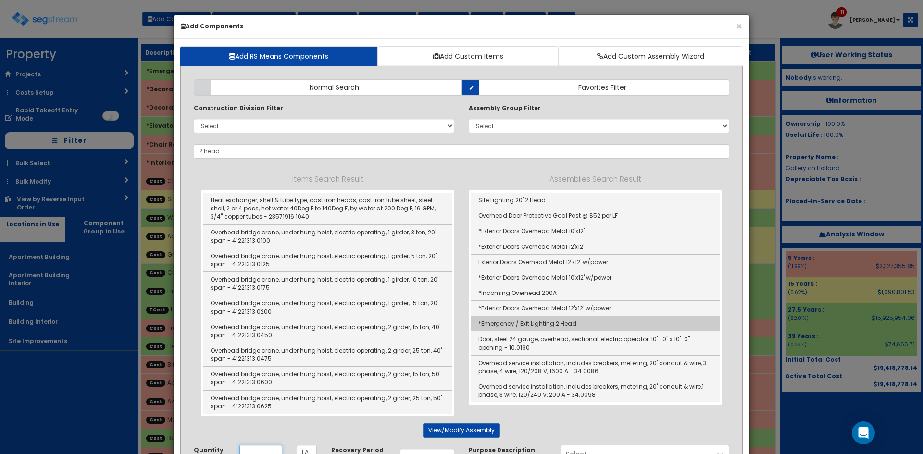
type input "*Emergency / Exit Lighting 2 Head"
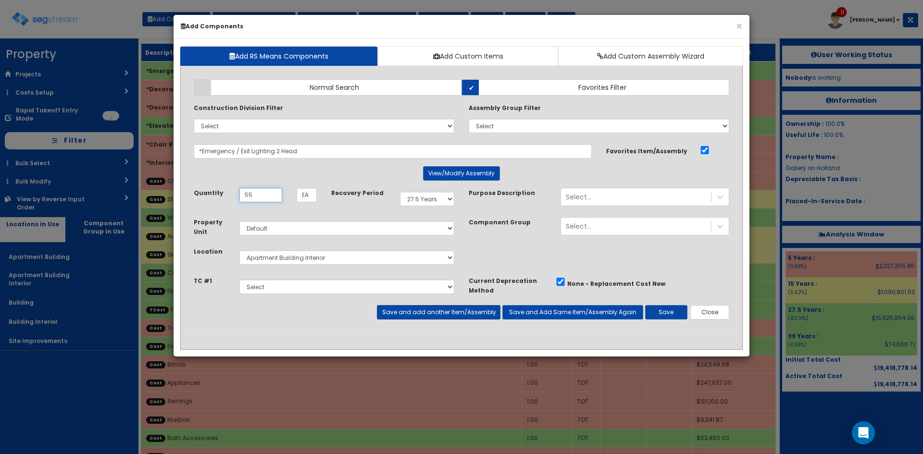
type input "55"
click at [446, 305] on button "Save and add another Item/Assembly" at bounding box center [438, 312] width 123 height 14
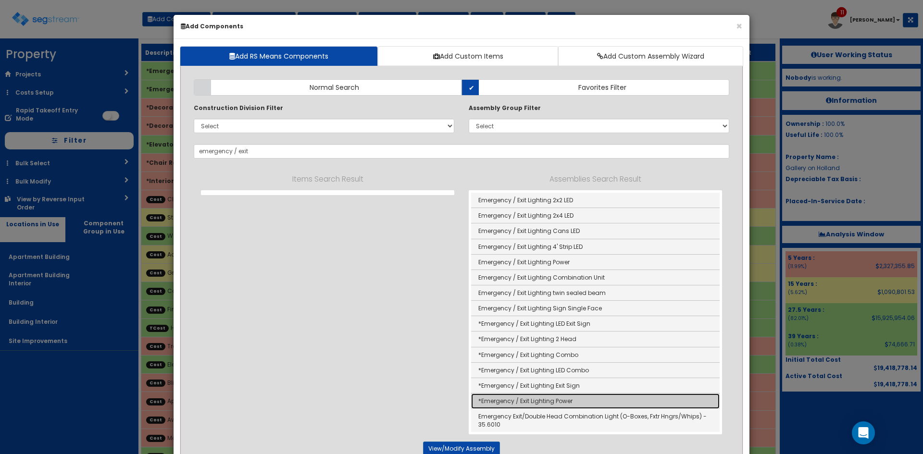
click at [575, 405] on link "*Emergency / Exit Lighting Power" at bounding box center [595, 401] width 249 height 15
type input "*Emergency / Exit Lighting Power"
type input "SF"
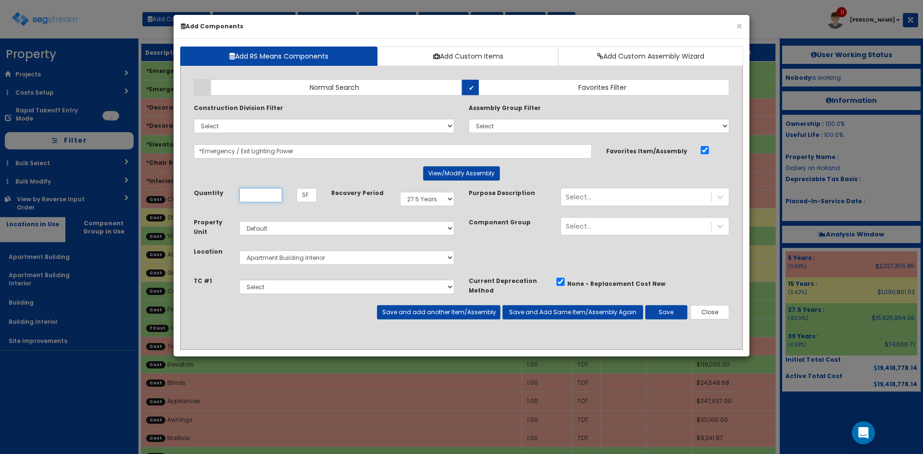
click at [264, 192] on input "Quantity" at bounding box center [260, 195] width 43 height 14
type input "4,700"
click at [441, 319] on button "Save and add another Item/Assembly" at bounding box center [438, 312] width 123 height 14
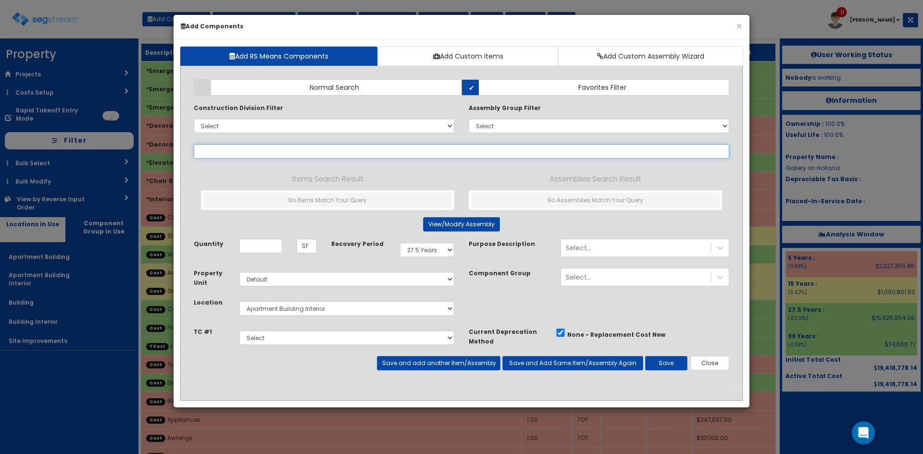
click at [230, 149] on input "text" at bounding box center [462, 151] width 536 height 14
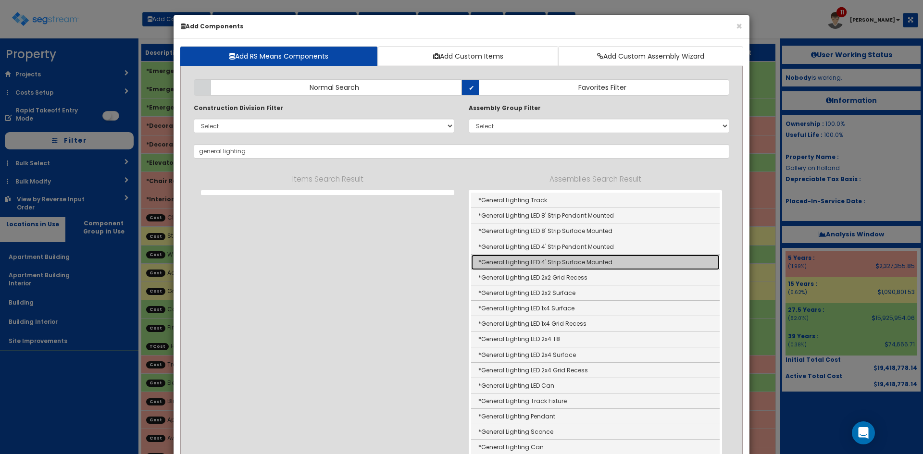
click at [580, 263] on link "*General Lighting LED 4' Strip Surface Mounted" at bounding box center [595, 262] width 249 height 15
type input "*General Lighting LED 4' Strip Surface Mounted"
type input "EA"
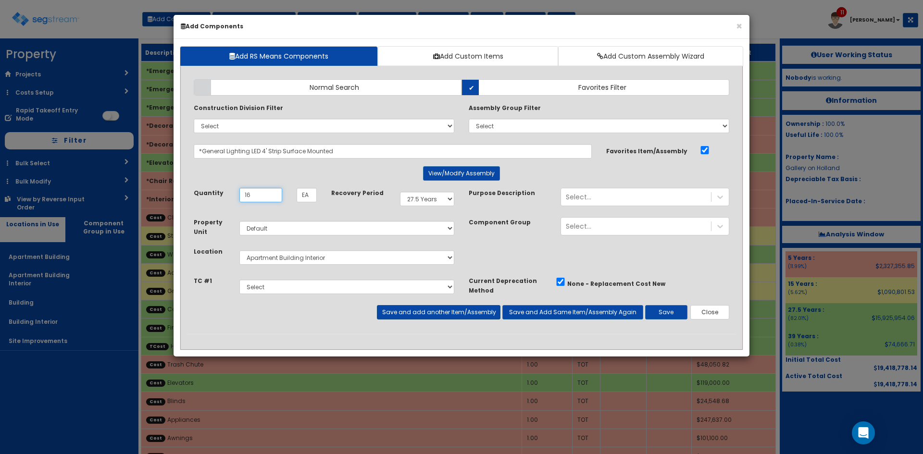
type input "16"
click at [482, 306] on button "Save and add another Item/Assembly" at bounding box center [438, 312] width 123 height 14
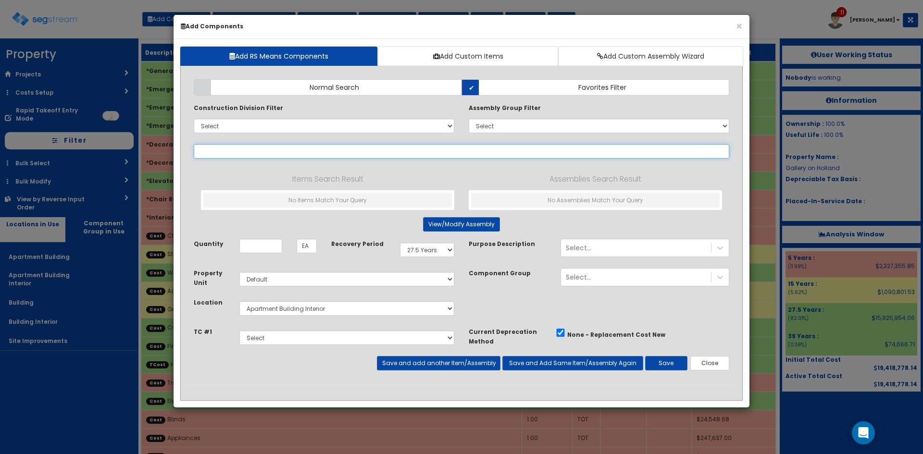
click at [288, 151] on input "text" at bounding box center [462, 151] width 536 height 14
click at [207, 151] on input "lounge" at bounding box center [462, 151] width 536 height 14
click at [271, 151] on input "lounge" at bounding box center [462, 151] width 536 height 14
drag, startPoint x: 271, startPoint y: 151, endPoint x: 93, endPoint y: 148, distance: 178.4
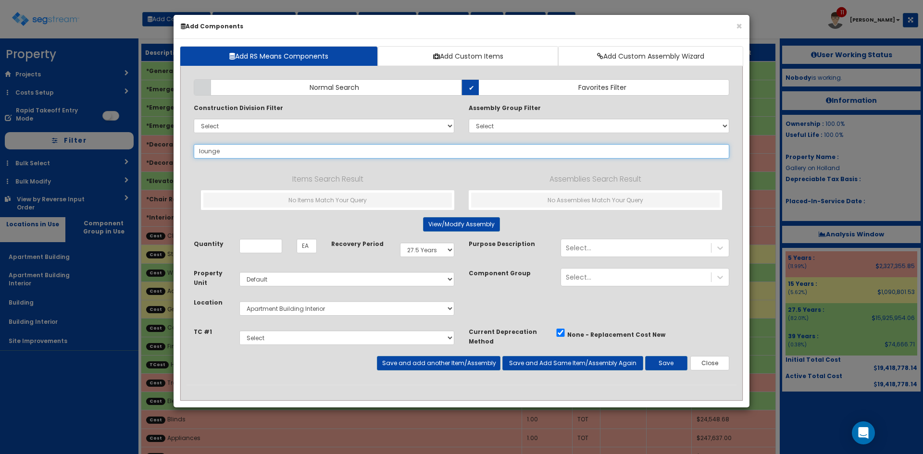
click at [94, 148] on div "× Add Components Add RS Means Components Add Custom Items Add Custom Assembly W…" at bounding box center [461, 227] width 923 height 454
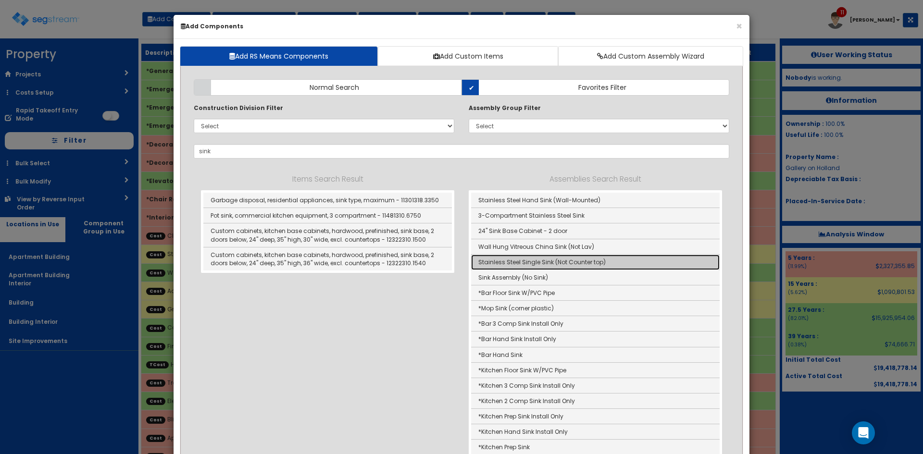
click at [549, 263] on link "Stainless Steel Single Sink (Not Counter top)" at bounding box center [595, 262] width 249 height 15
type input "Stainless Steel Single Sink (Not Counter top)"
type input "Ea"
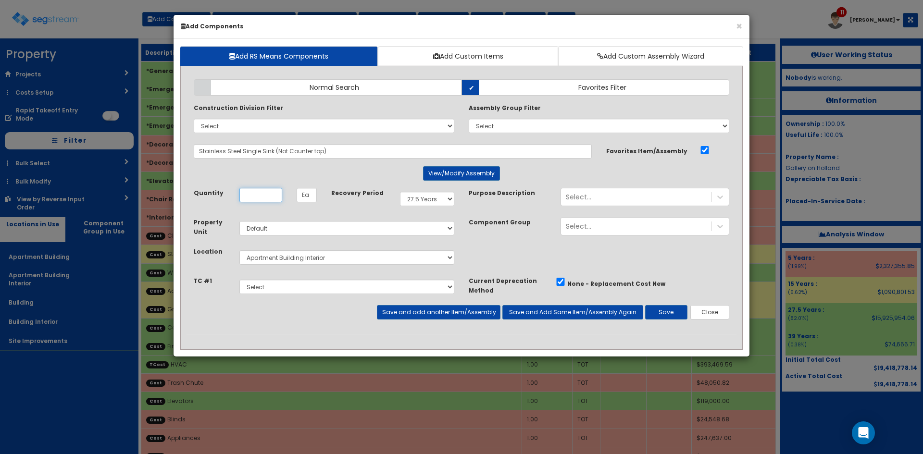
click at [261, 195] on input "Quantity" at bounding box center [260, 195] width 43 height 14
type input "1"
drag, startPoint x: 429, startPoint y: 198, endPoint x: 430, endPoint y: 205, distance: 7.7
click at [429, 198] on select "Select 5 Years 7 Years 9 Years 10 Years 15 Years 15 Year QLI 15 Year QRP 15 Yea…" at bounding box center [427, 199] width 54 height 14
select select "5Y"
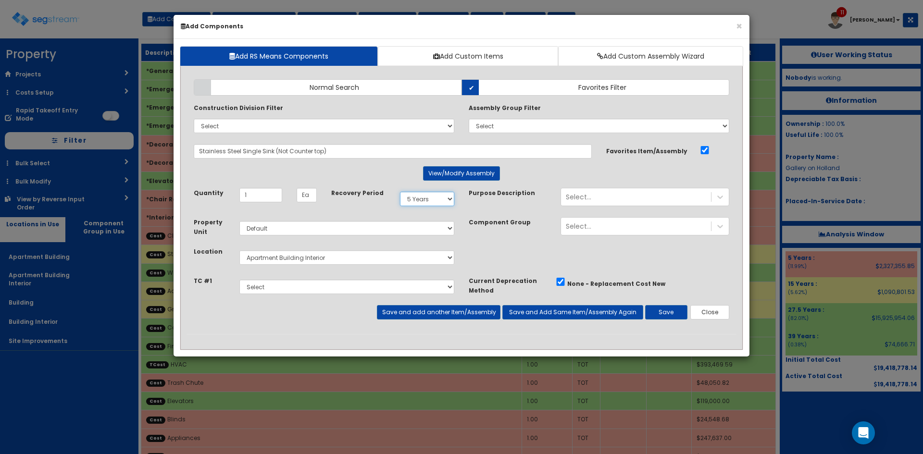
click at [400, 192] on select "Select 5 Years 7 Years 9 Years 10 Years 15 Years 15 Year QLI 15 Year QRP 15 Yea…" at bounding box center [427, 199] width 54 height 14
click at [592, 194] on div "Select..." at bounding box center [636, 196] width 150 height 15
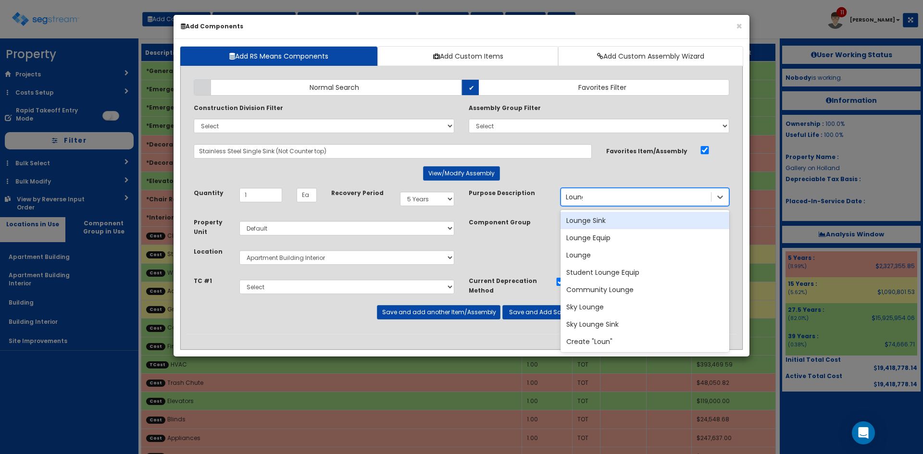
type input "Lounge"
drag, startPoint x: 594, startPoint y: 225, endPoint x: 351, endPoint y: 226, distance: 242.8
click at [593, 225] on div "Lounge Sink" at bounding box center [645, 220] width 169 height 17
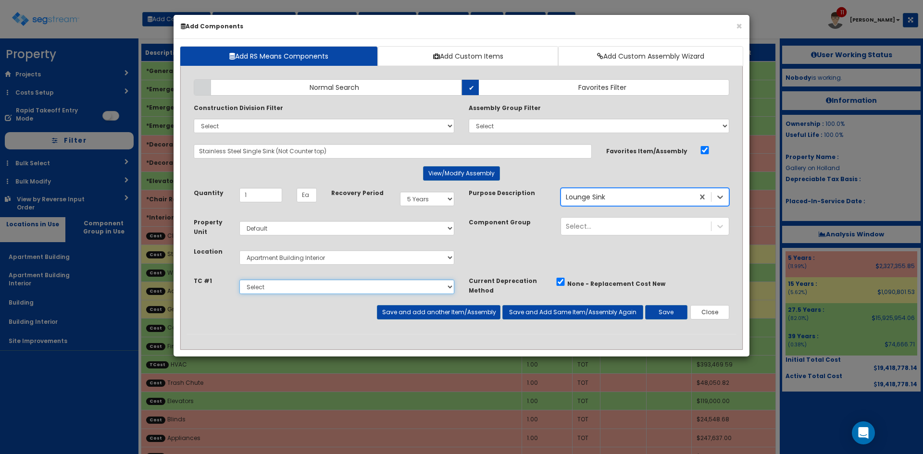
click at [323, 287] on select "Select Site Work Finished Carpentry Cabinets Granite Countertops Interior Doors…" at bounding box center [346, 287] width 215 height 14
select select "5268330"
click at [239, 280] on select "Select Site Work Finished Carpentry Cabinets Granite Countertops Interior Doors…" at bounding box center [346, 287] width 215 height 14
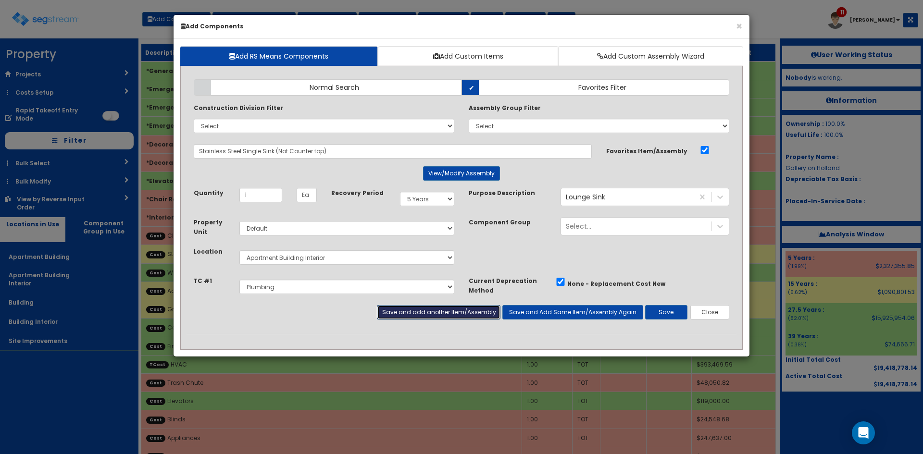
click at [467, 315] on button "Save and add another Item/Assembly" at bounding box center [438, 312] width 123 height 14
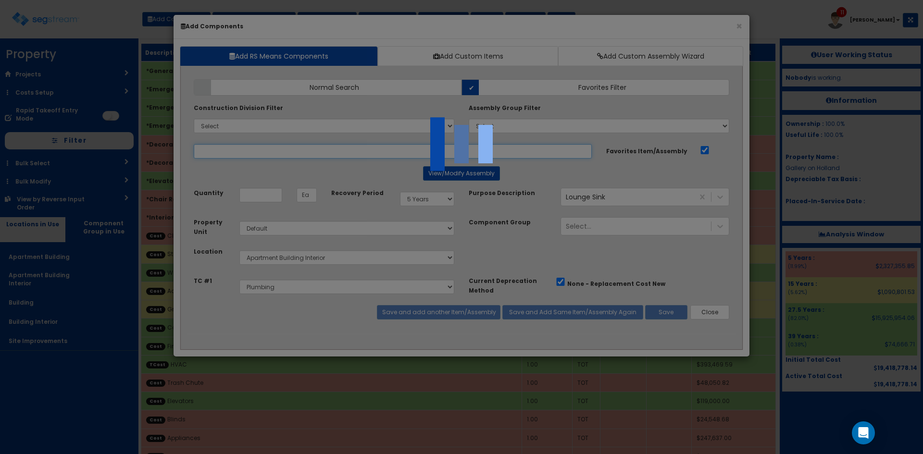
select select "5268330"
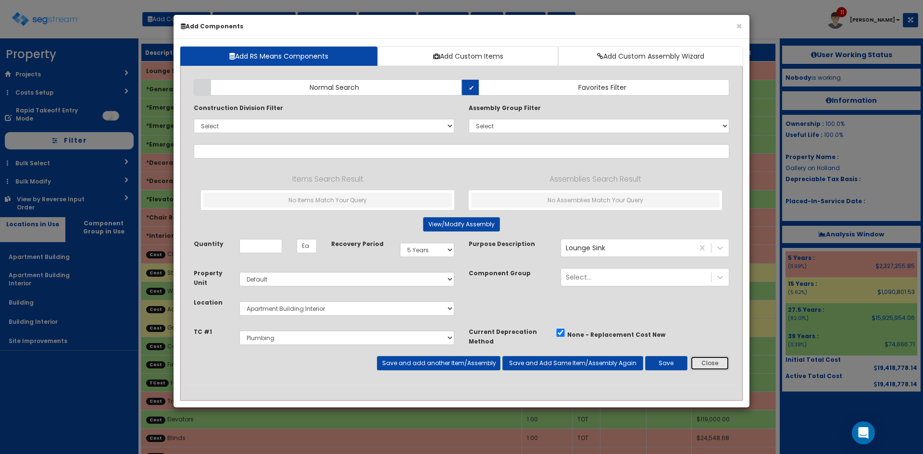
click at [715, 362] on button "Close" at bounding box center [709, 363] width 39 height 14
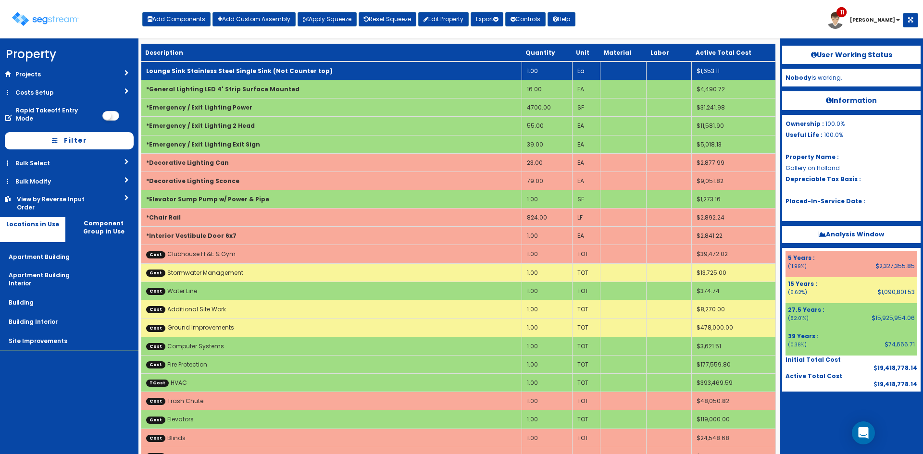
click at [544, 75] on td "1.00" at bounding box center [547, 71] width 50 height 19
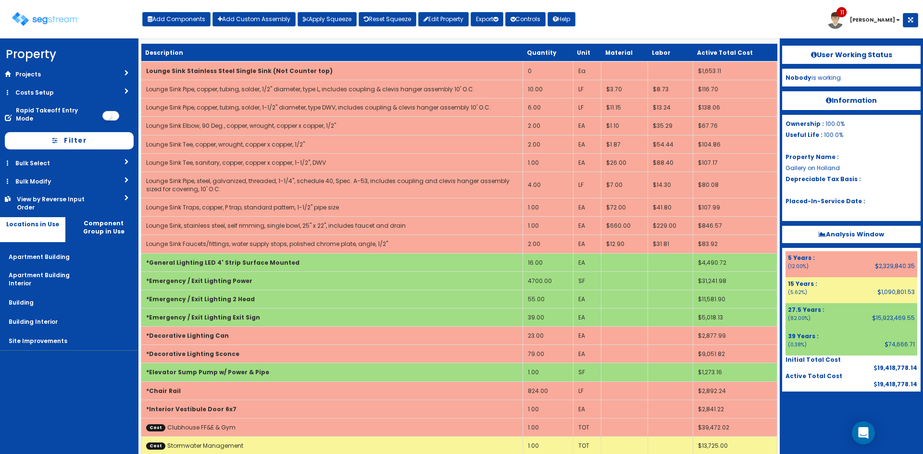
drag, startPoint x: 172, startPoint y: 9, endPoint x: 598, endPoint y: 125, distance: 442.0
click at [173, 11] on div "Add Components Add Custom Assembly Apply Squeeze Reset Squeeze Edit Property Ex…" at bounding box center [358, 16] width 433 height 19
click at [178, 19] on button "Add Components" at bounding box center [176, 19] width 68 height 14
click at [0, 0] on div "× Add Components" at bounding box center [0, 0] width 0 height 0
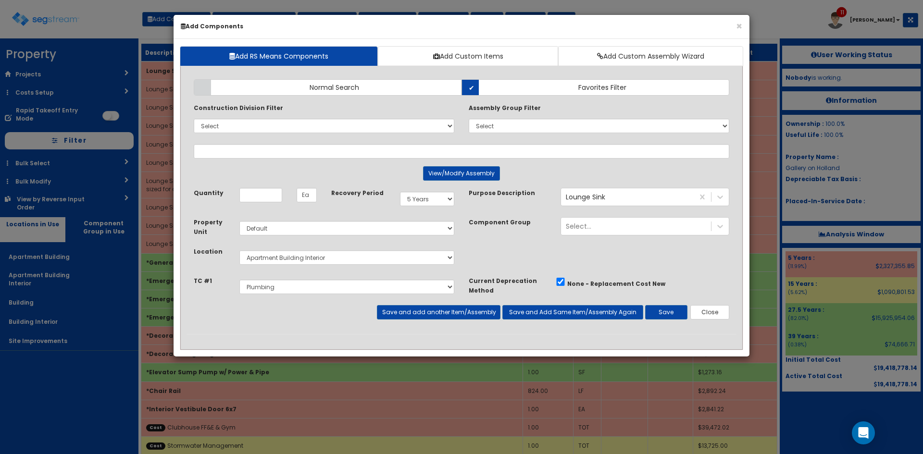
select select
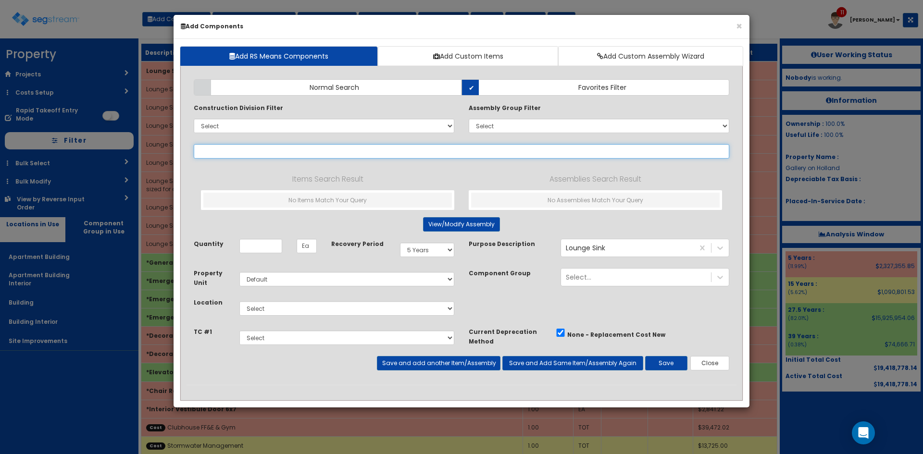
click at [270, 154] on input "text" at bounding box center [462, 151] width 536 height 14
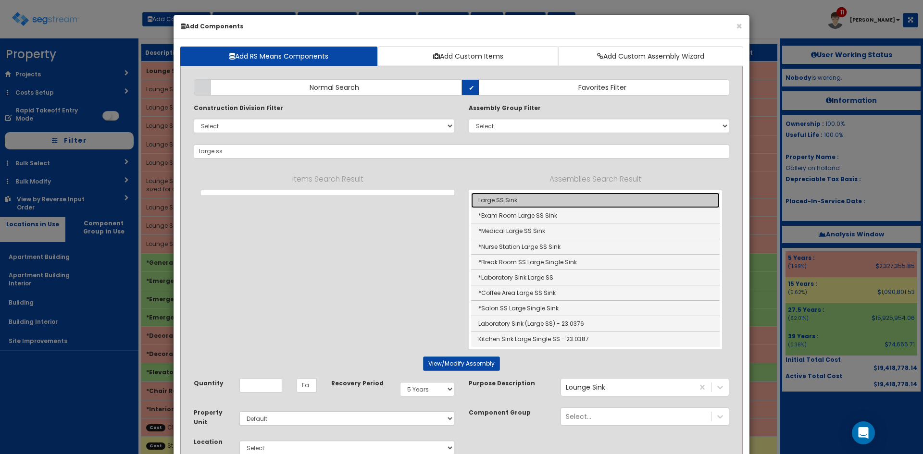
click at [513, 197] on link "Large SS Sink" at bounding box center [595, 200] width 249 height 15
type input "Large SS Sink"
type input "EA"
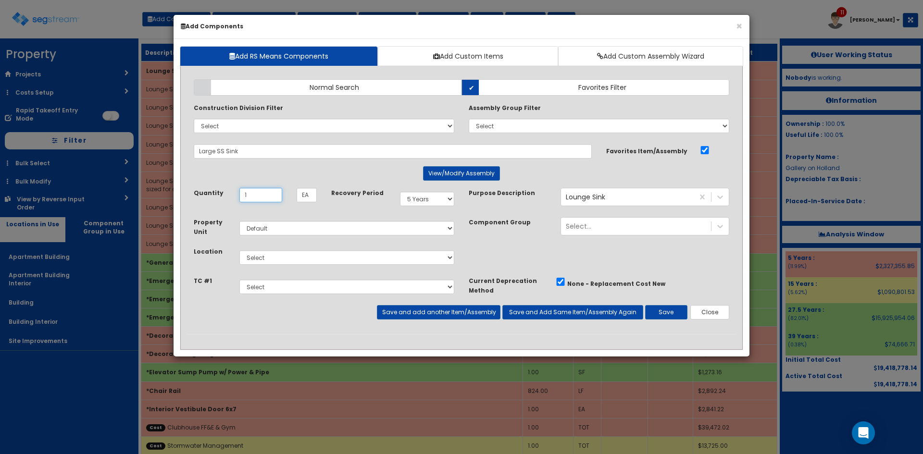
type input "1"
click at [377, 257] on select "Select Apartment Building Apartment Building Interior Building Building Interio…" at bounding box center [346, 257] width 215 height 14
select select "815"
click at [239, 250] on select "Select Apartment Building Apartment Building Interior Building Building Interio…" at bounding box center [346, 257] width 215 height 14
click at [312, 288] on select "Select Site Work Finished Carpentry Cabinets Granite Countertops Interior Doors…" at bounding box center [346, 287] width 215 height 14
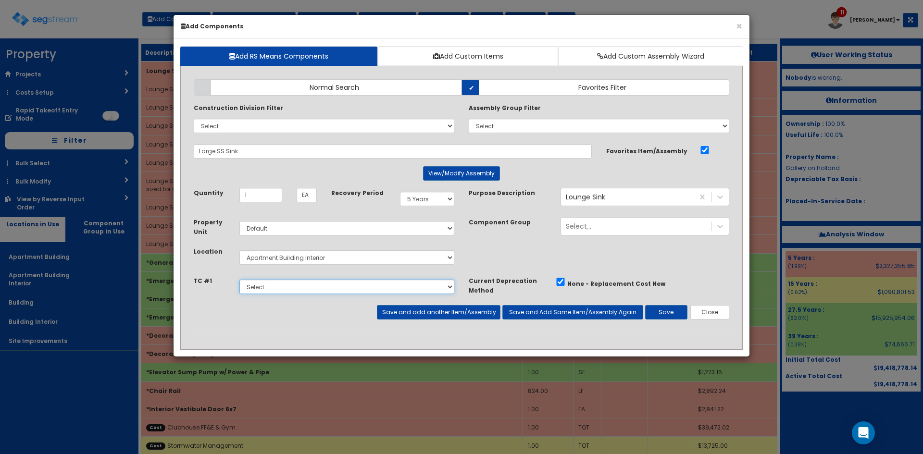
select select "5268330"
click at [239, 280] on select "Select Site Work Finished Carpentry Cabinets Granite Countertops Interior Doors…" at bounding box center [346, 287] width 215 height 14
click at [484, 307] on button "Save and add another Item/Assembly" at bounding box center [438, 312] width 123 height 14
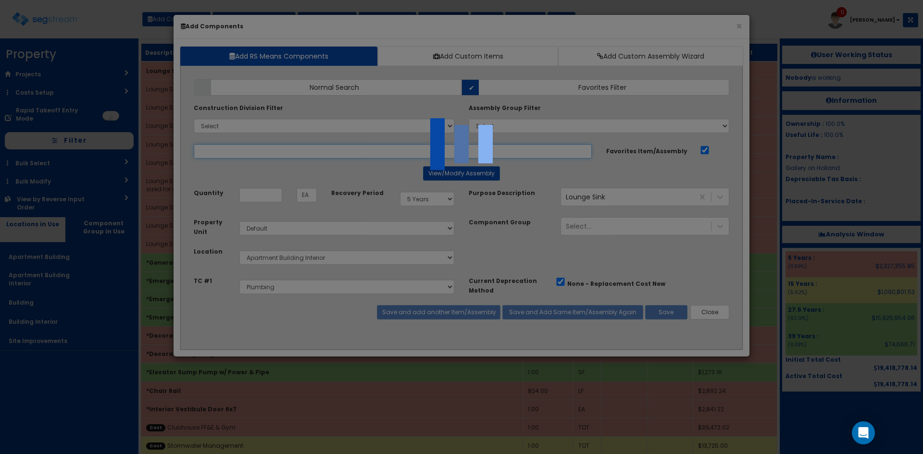
select select "5268330"
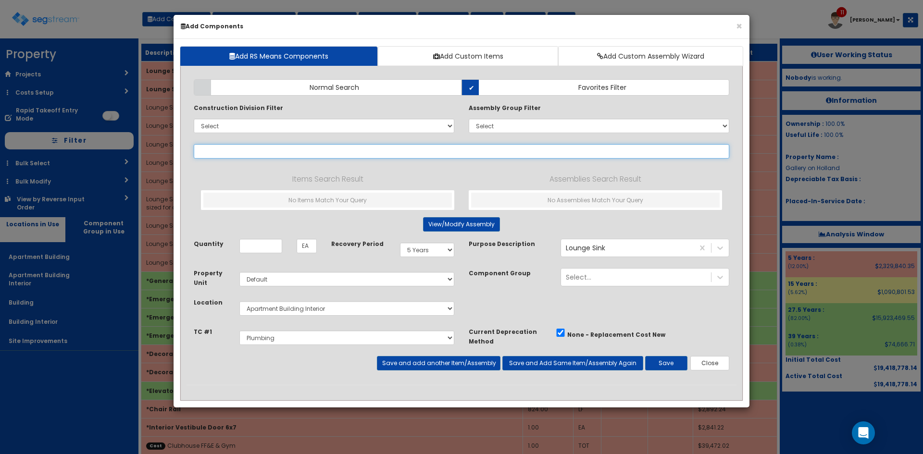
click at [297, 153] on input "text" at bounding box center [462, 151] width 536 height 14
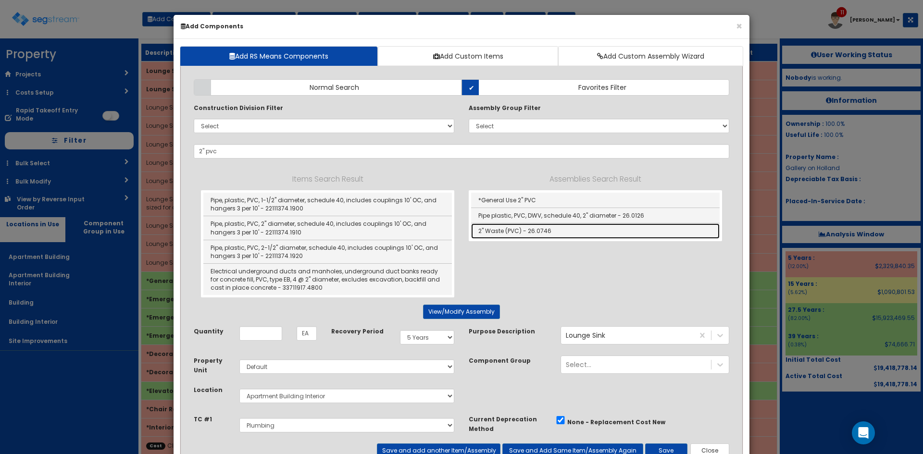
click at [506, 235] on link "2" Waste (PVC) - 26.0746" at bounding box center [595, 231] width 249 height 15
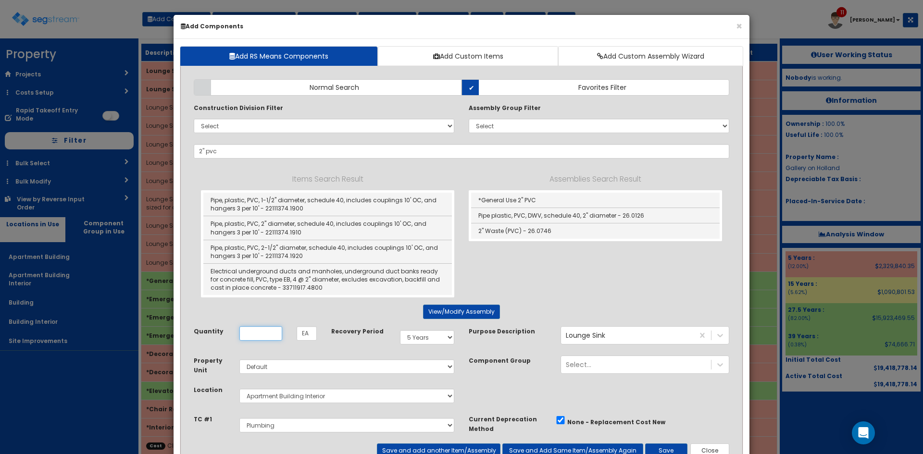
type input "2" Waste (PVC) - 26.0746"
type input "LF"
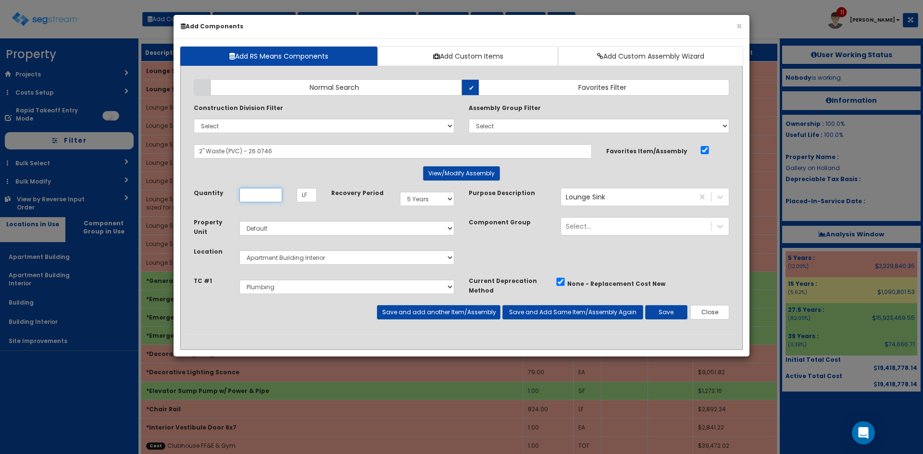
click at [260, 194] on input "Quantity" at bounding box center [260, 195] width 43 height 14
type input "19"
click at [420, 316] on button "Save and add another Item/Assembly" at bounding box center [438, 312] width 123 height 14
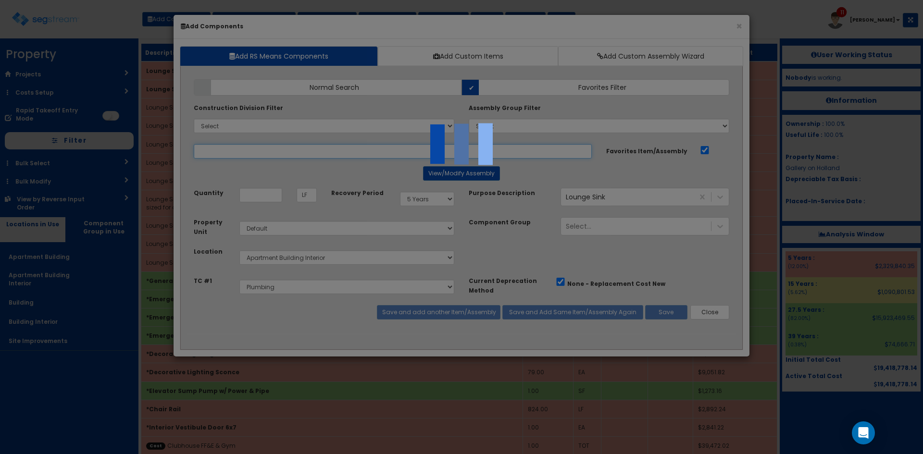
select select "5268330"
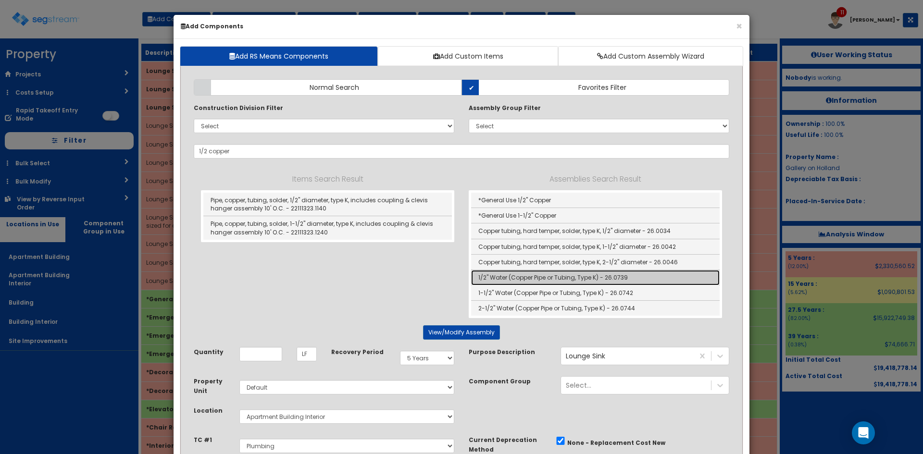
click at [512, 281] on link "1/2" Water (Copper Pipe or Tubing, Type K) - 26.0739" at bounding box center [595, 277] width 249 height 15
type input "1/2" Water (Copper Pipe or Tubing, Type K) - 26.0739"
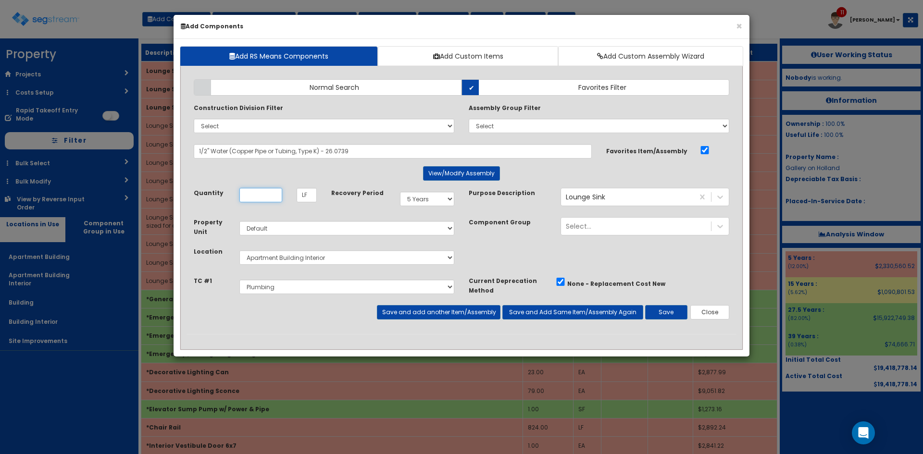
click at [267, 197] on input "Quantity" at bounding box center [260, 195] width 43 height 14
type input "47"
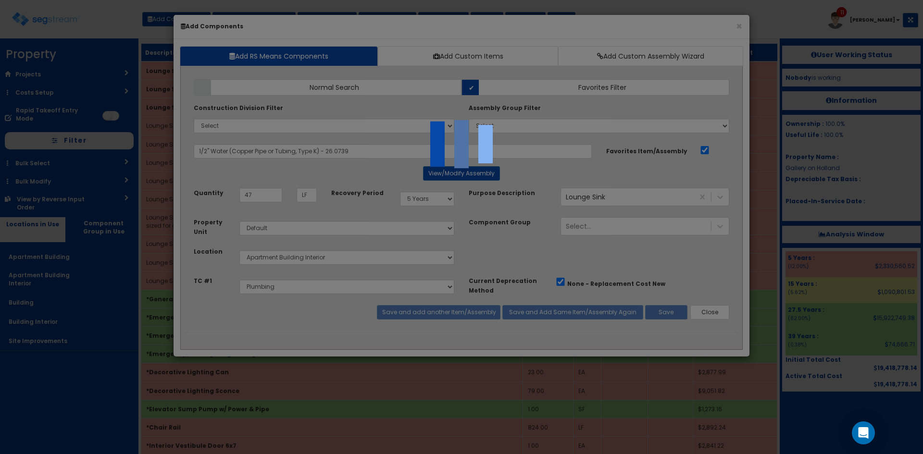
select select "5Y"
select select "default"
select select "815"
select select "5268330"
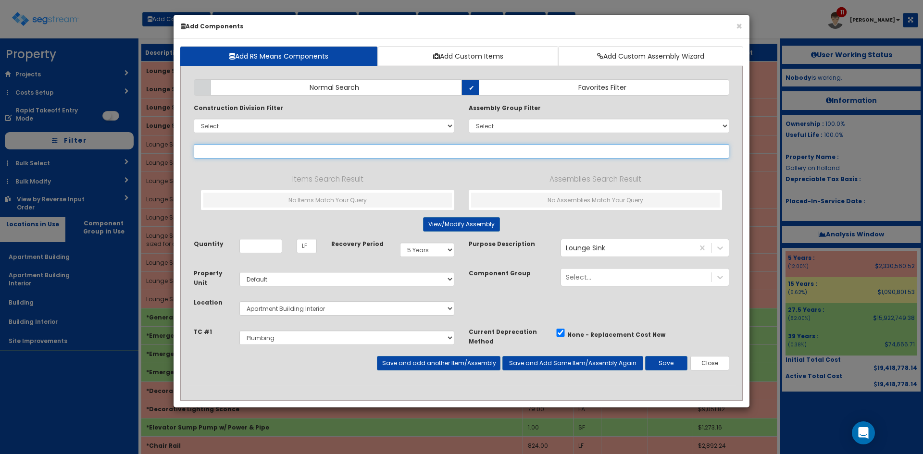
click at [355, 152] on input "text" at bounding box center [462, 151] width 536 height 14
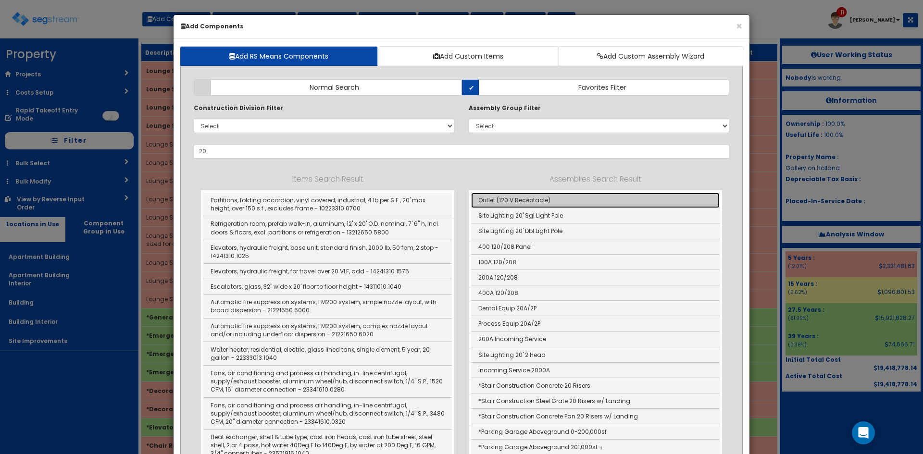
click at [525, 200] on link "Outlet (120 V Receptacle)" at bounding box center [595, 200] width 249 height 15
type input "Outlet (120 V Receptacle)"
type input "Ea"
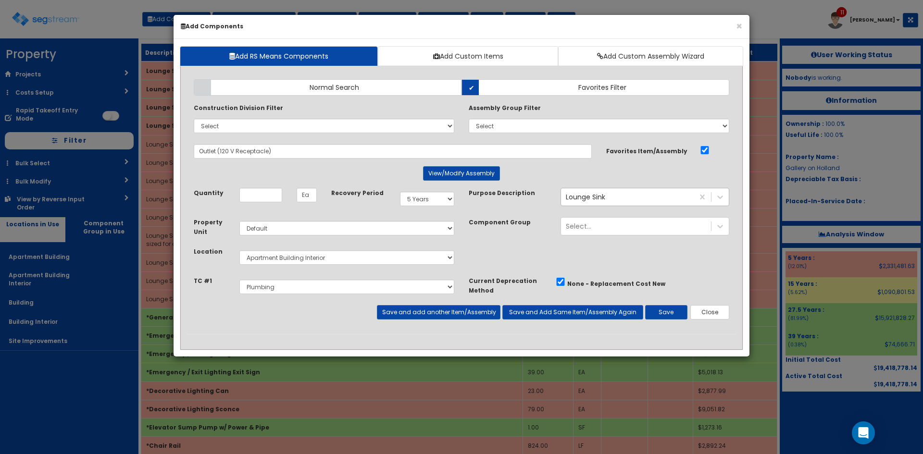
click at [622, 198] on div "Lounge Sink" at bounding box center [627, 196] width 133 height 15
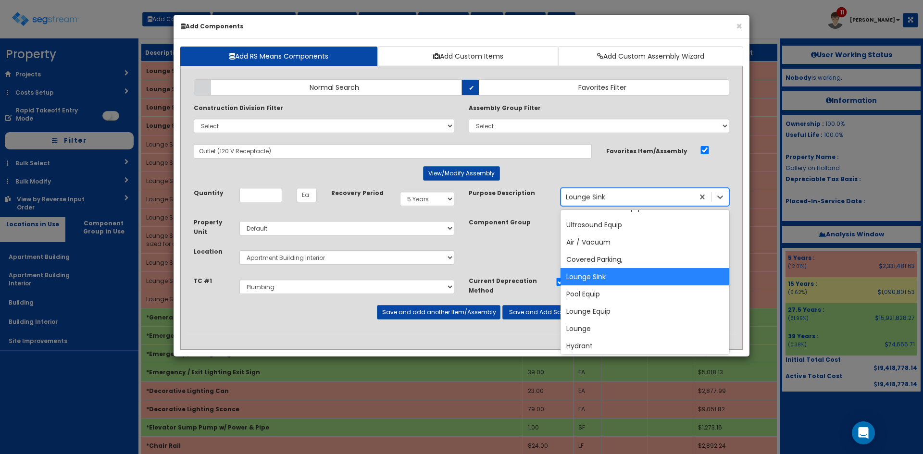
scroll to position [6175, 0]
click at [602, 309] on div "Lounge Equip" at bounding box center [645, 310] width 169 height 17
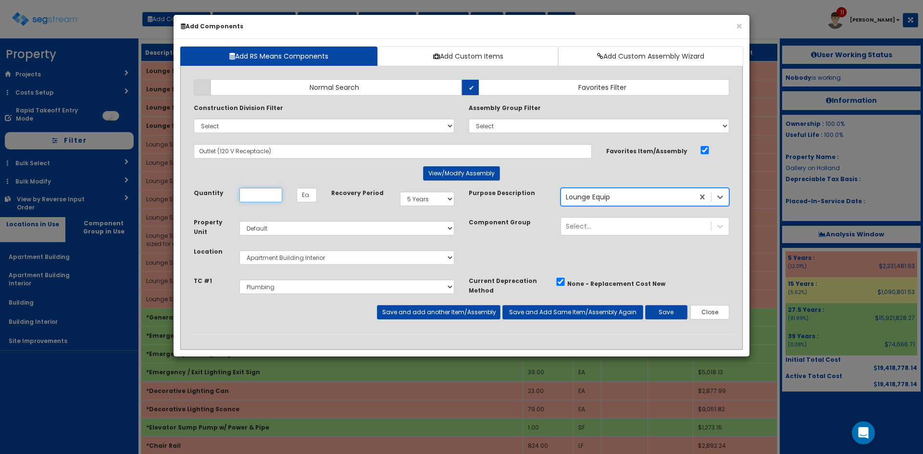
click at [274, 194] on input "Quantity" at bounding box center [260, 195] width 43 height 14
type input "5"
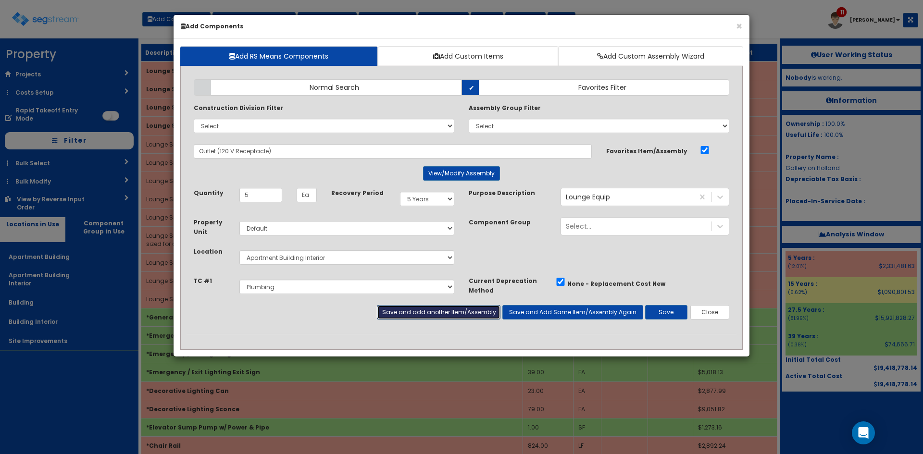
click at [457, 312] on button "Save and add another Item/Assembly" at bounding box center [438, 312] width 123 height 14
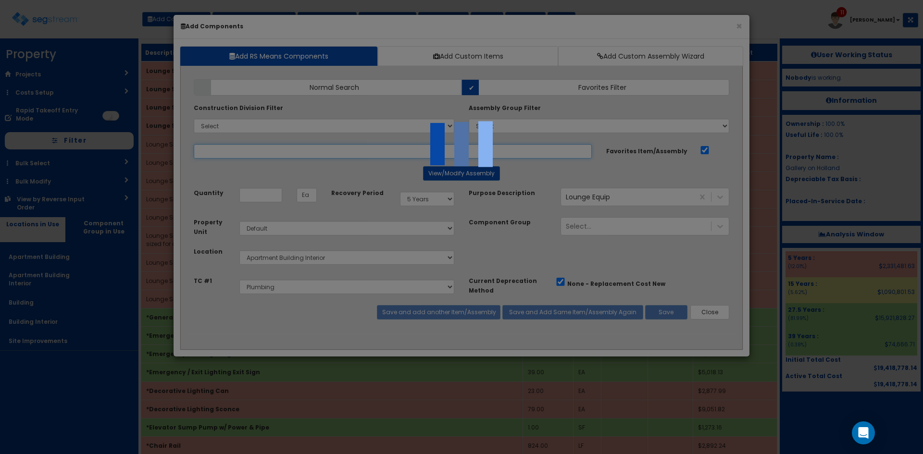
select select "5268330"
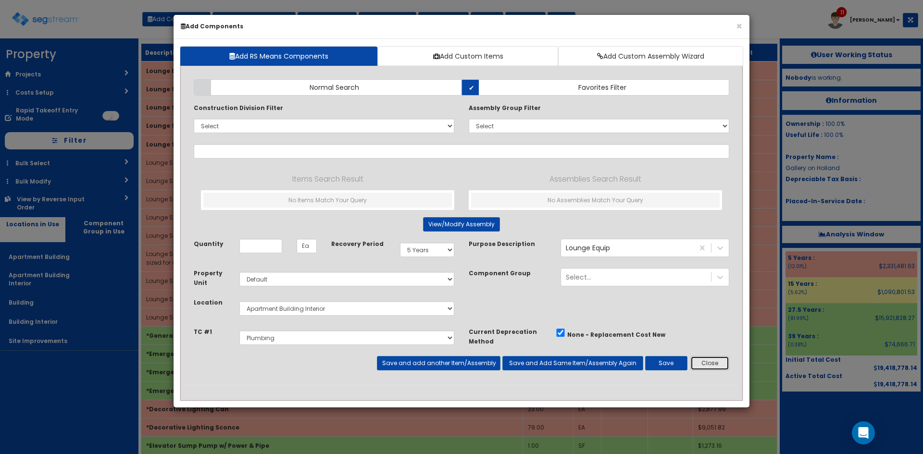
click at [717, 363] on button "Close" at bounding box center [709, 363] width 39 height 14
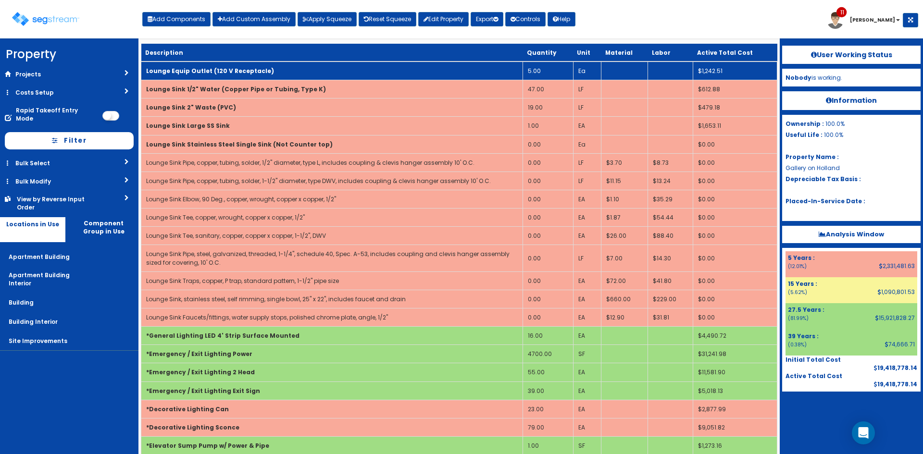
click at [235, 71] on b "Lounge Equip Outlet (120 V Receptacle)" at bounding box center [210, 71] width 128 height 8
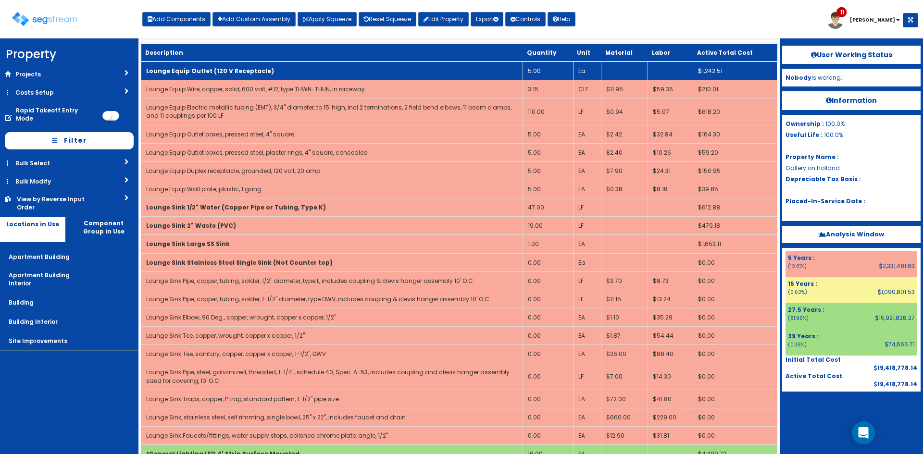
click at [235, 71] on b "Lounge Equip Outlet (120 V Receptacle)" at bounding box center [210, 71] width 128 height 8
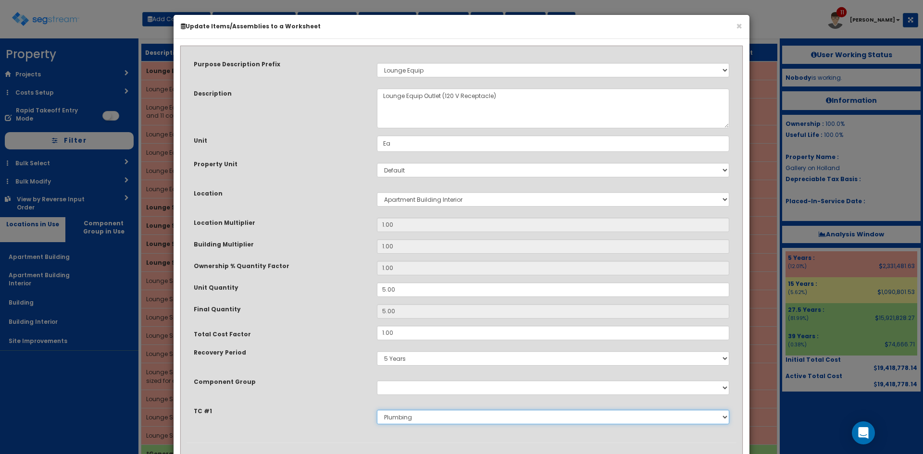
click at [415, 417] on select "Select Site Work Finished Carpentry Cabinets Granite Countertops Interior Doors…" at bounding box center [553, 417] width 352 height 14
select select "5268332"
click at [377, 410] on select "Select Site Work Finished Carpentry Cabinets Granite Countertops Interior Doors…" at bounding box center [553, 417] width 352 height 14
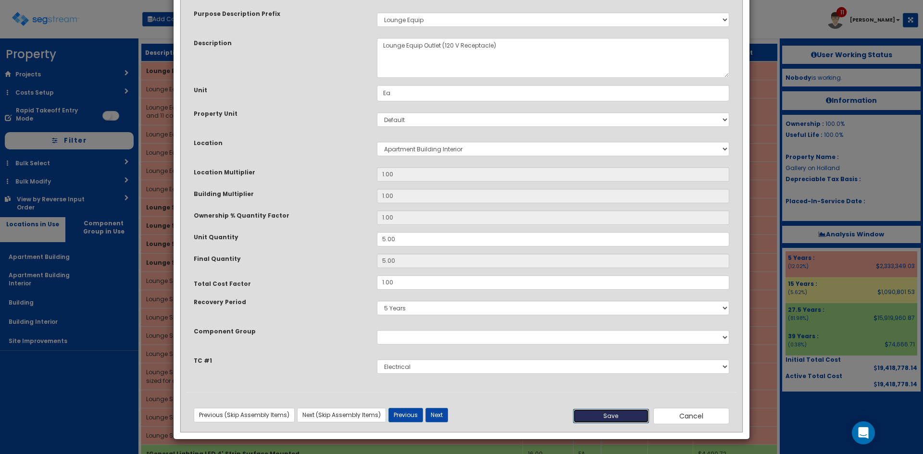
click at [609, 416] on button "Save" at bounding box center [611, 416] width 76 height 14
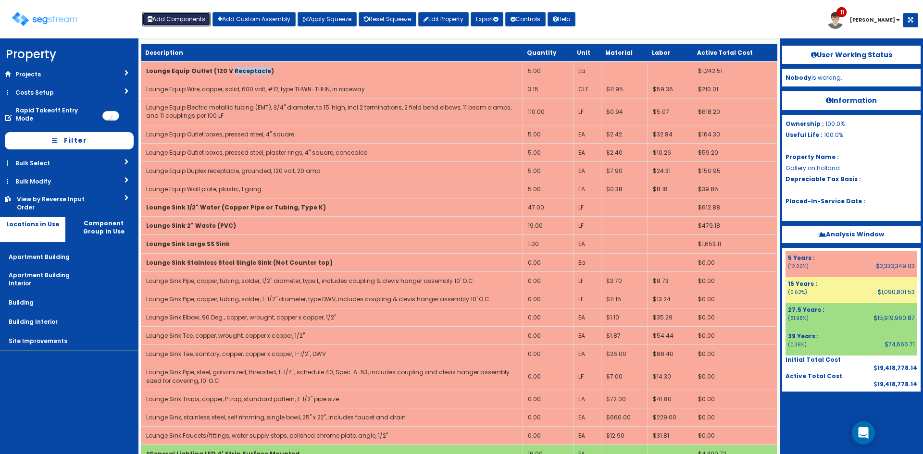
click at [181, 22] on button "Add Components" at bounding box center [176, 19] width 68 height 14
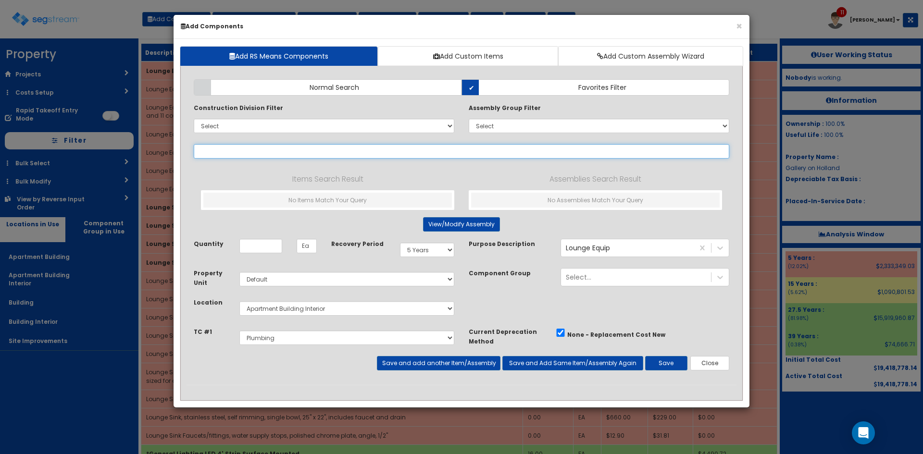
type input "w"
select select
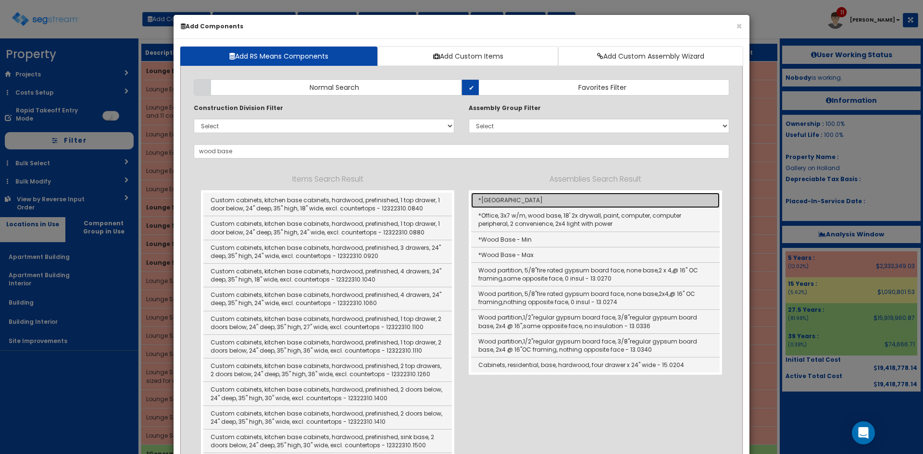
click at [511, 198] on link "*[GEOGRAPHIC_DATA]" at bounding box center [595, 200] width 249 height 15
type input "*[GEOGRAPHIC_DATA]"
type input "LF"
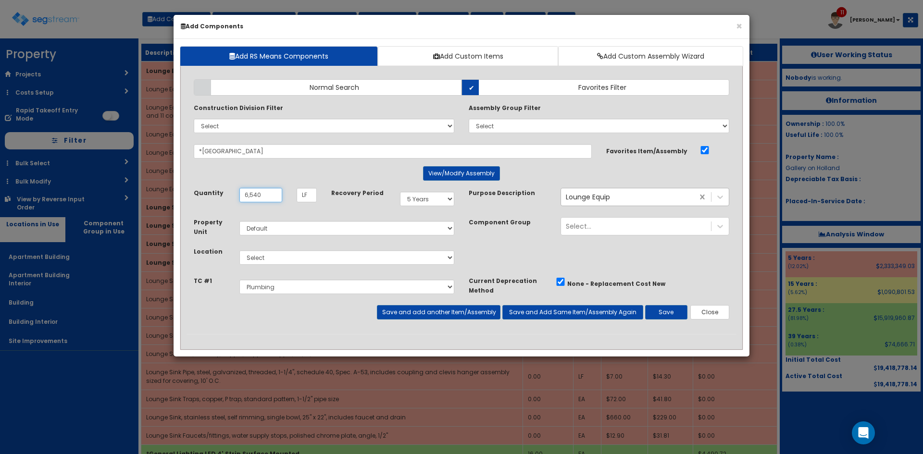
type input "6,540"
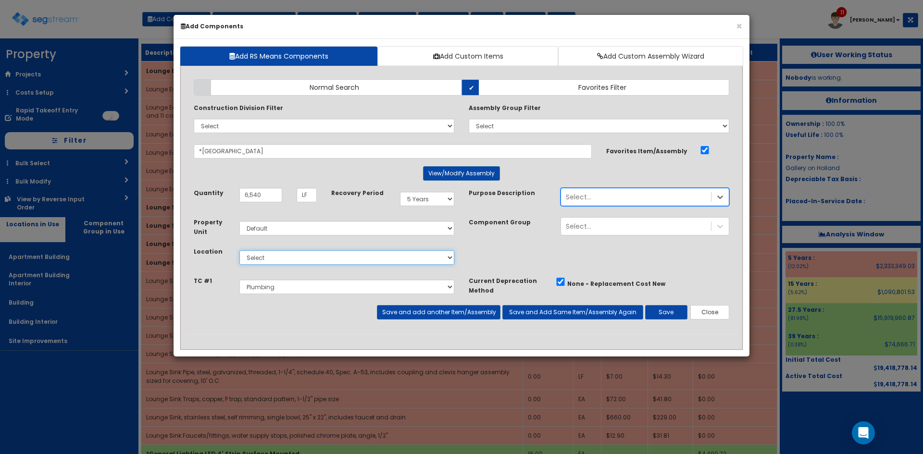
drag, startPoint x: 332, startPoint y: 260, endPoint x: 327, endPoint y: 264, distance: 6.5
click at [332, 260] on select "Select Apartment Building Apartment Building Interior Building Building Interio…" at bounding box center [346, 257] width 215 height 14
select select "815"
click at [239, 250] on select "Select Apartment Building Apartment Building Interior Building Building Interio…" at bounding box center [346, 257] width 215 height 14
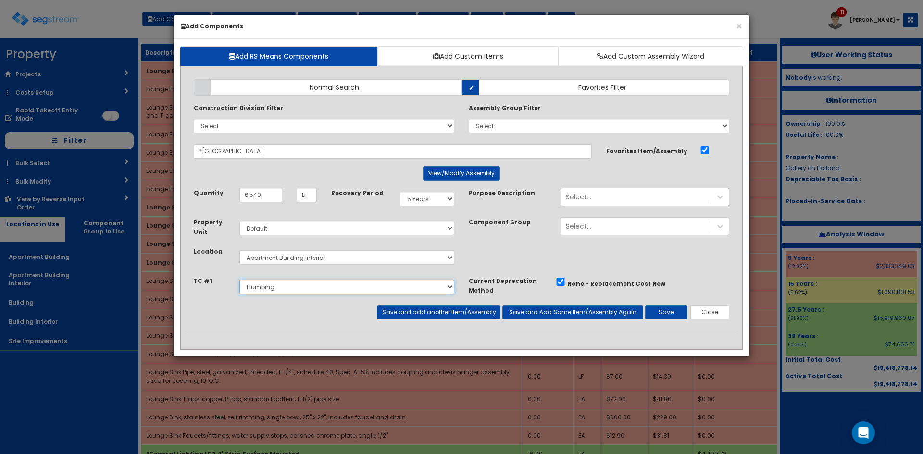
click at [290, 285] on select "Select Site Work Finished Carpentry Cabinets Granite Countertops Interior Doors…" at bounding box center [346, 287] width 215 height 14
select select "5268305"
click at [239, 280] on select "Select Site Work Finished Carpentry Cabinets Granite Countertops Interior Doors…" at bounding box center [346, 287] width 215 height 14
click at [664, 315] on button "Save" at bounding box center [666, 312] width 42 height 14
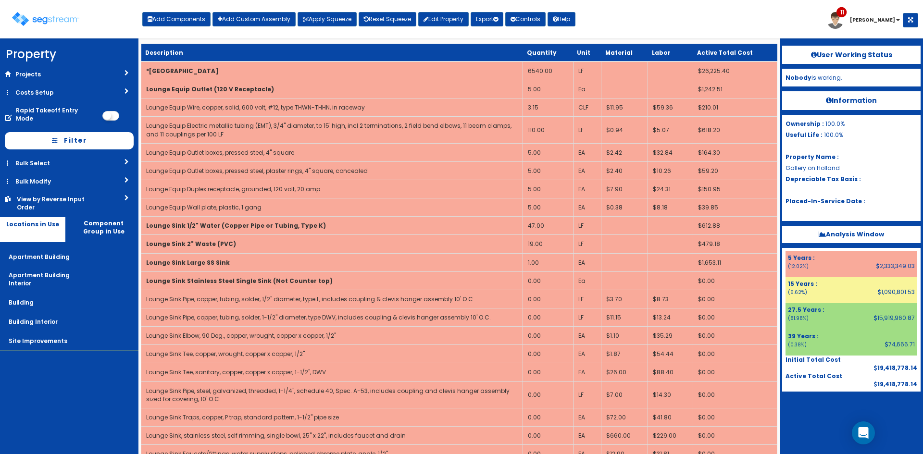
click at [819, 415] on div at bounding box center [851, 416] width 138 height 48
click at [640, 29] on div "Toggle navigation Add Components Add Custom Assembly Apply Squeeze Reset Squeez…" at bounding box center [461, 22] width 913 height 31
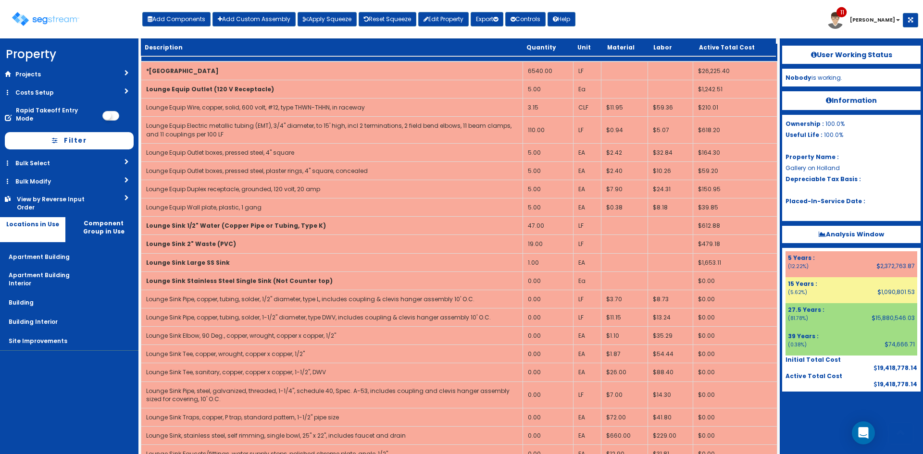
scroll to position [3332, 0]
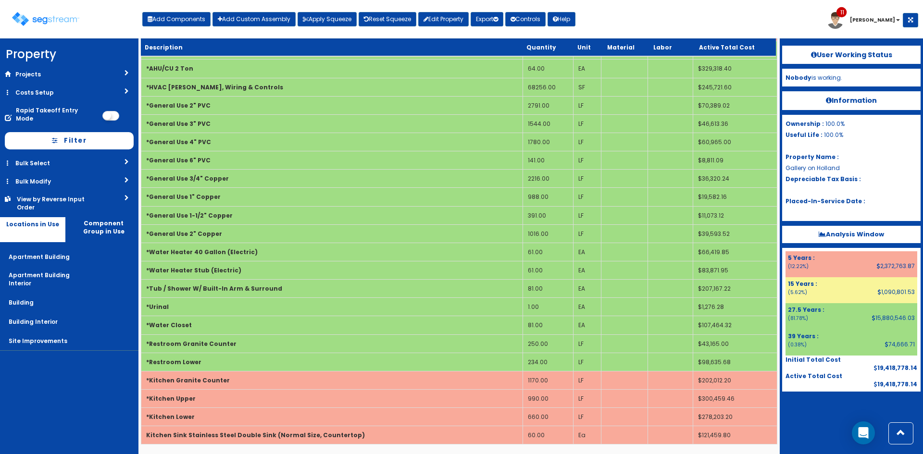
click at [193, 11] on div "Add Components Add Custom Assembly Apply Squeeze Reset Squeeze Edit Property Ex…" at bounding box center [358, 16] width 433 height 19
click at [192, 18] on button "Add Components" at bounding box center [176, 19] width 68 height 14
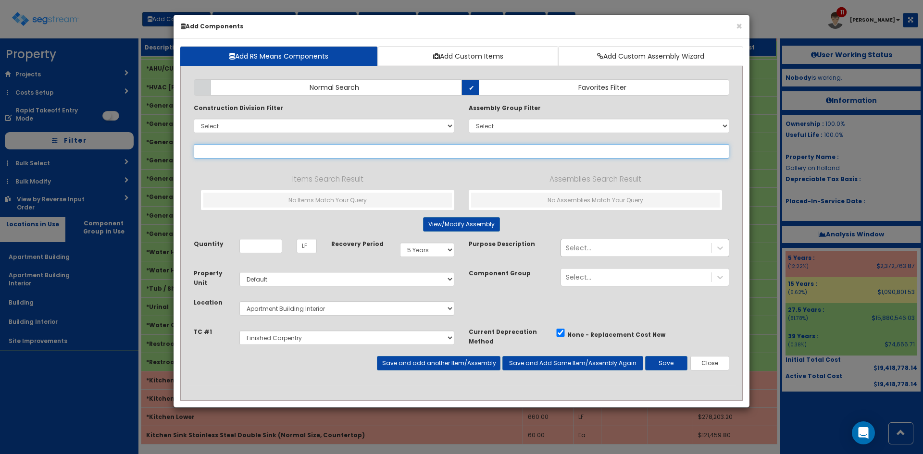
select select
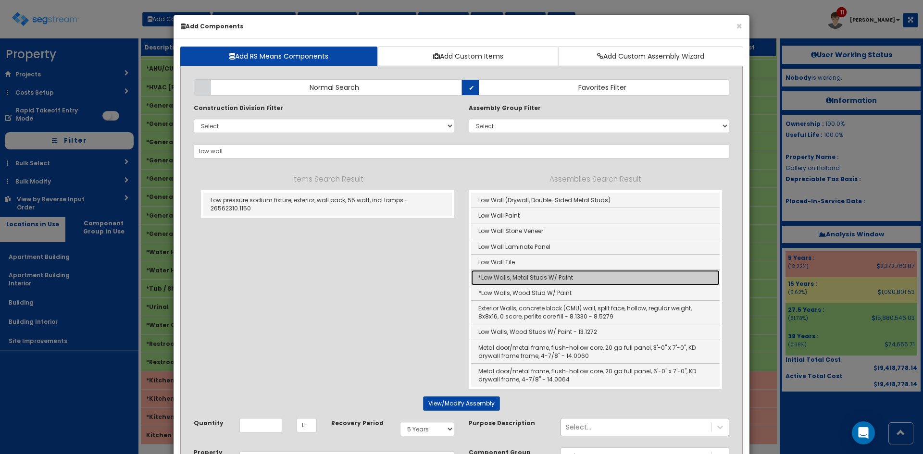
click at [568, 279] on link "*Low Walls, Metal Studs W/ Paint" at bounding box center [595, 277] width 249 height 15
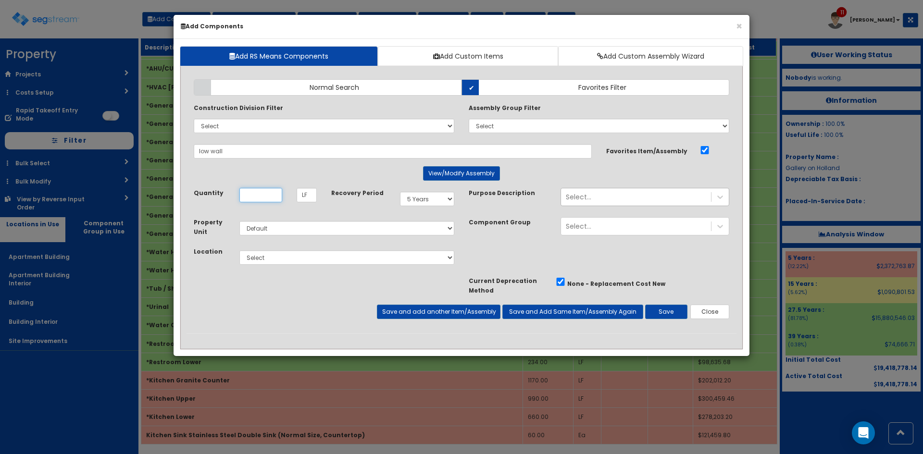
type input "*Low Walls, Metal Studs W/ Paint"
type input "SF"
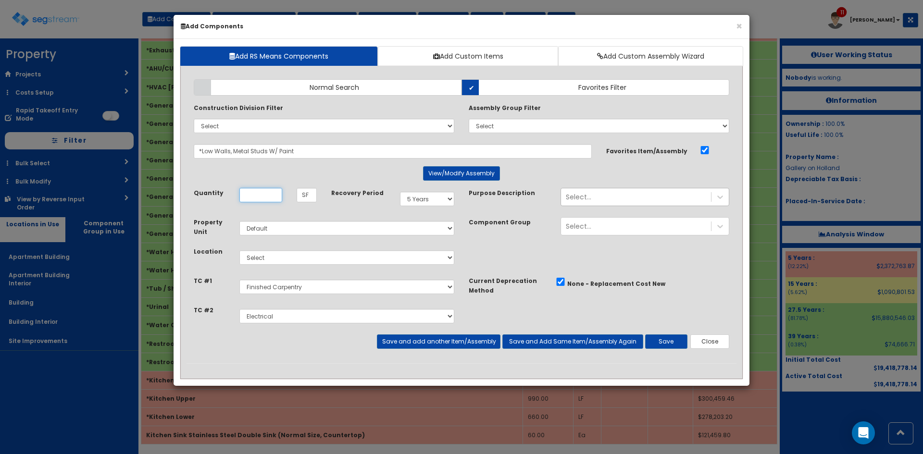
scroll to position [0, 0]
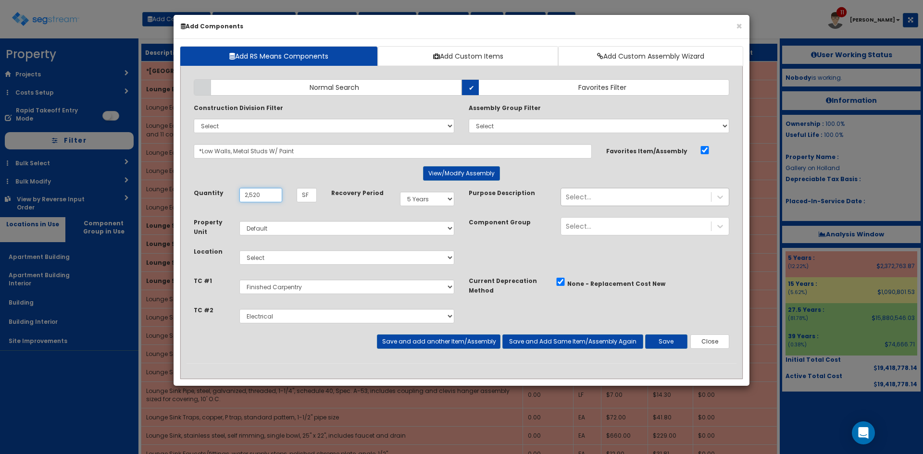
type input "2,520"
click at [297, 313] on select "Select Site Work Finished Carpentry Cabinets Granite Countertops Interior Doors…" at bounding box center [346, 316] width 215 height 14
click at [530, 311] on div "Takeoff Cost Select Site Work Finished Carpentry Cabinets Granite Countertops I…" at bounding box center [462, 305] width 550 height 59
click at [434, 197] on select "Select 5 Years 7 Years 9 Years 10 Years 15 Years 15 Year QLI 15 Year QRP 15 Yea…" at bounding box center [427, 199] width 54 height 14
click at [400, 192] on select "Select 5 Years 7 Years 9 Years 10 Years 15 Years 15 Year QLI 15 Year QRP 15 Yea…" at bounding box center [427, 199] width 54 height 14
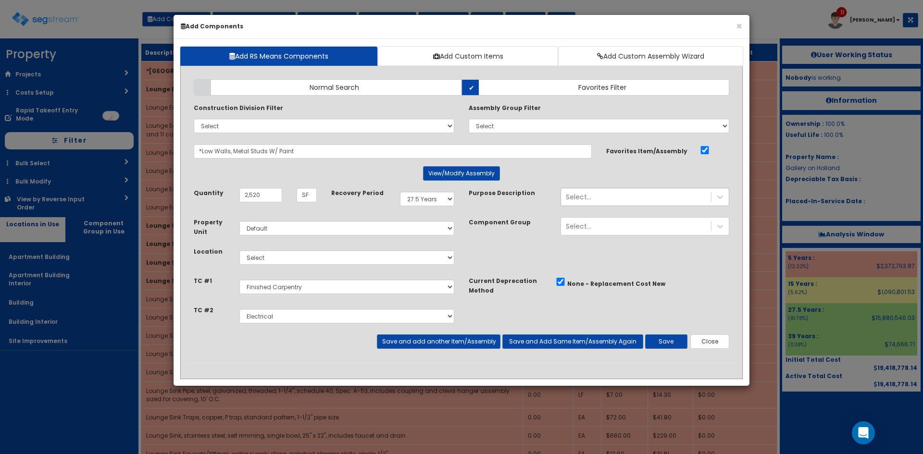
click at [424, 191] on div "Select 5 Years 7 Years 9 Years 10 Years 15 Years 15 Year QLI 15 Year QRP 15 Yea…" at bounding box center [427, 199] width 69 height 22
click at [433, 195] on select "Select 5 Years 7 Years 9 Years 10 Years 15 Years 15 Year QLI 15 Year QRP 15 Yea…" at bounding box center [427, 199] width 54 height 14
select select "5Y"
click at [400, 192] on select "Select 5 Years 7 Years 9 Years 10 Years 15 Years 15 Year QLI 15 Year QRP 15 Yea…" at bounding box center [427, 199] width 54 height 14
click at [349, 261] on select "Select Apartment Building Apartment Building Interior Building Building Interio…" at bounding box center [346, 257] width 215 height 14
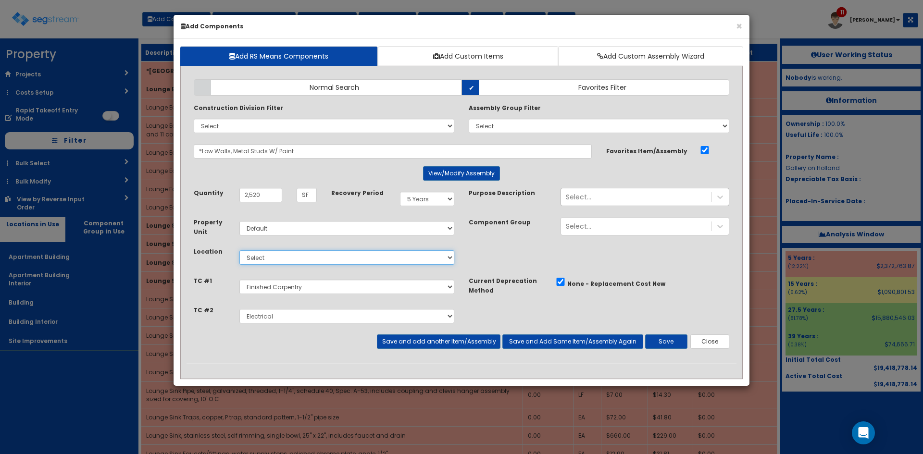
select select "815"
click at [239, 250] on select "Select Apartment Building Apartment Building Interior Building Building Interio…" at bounding box center [346, 257] width 215 height 14
click at [665, 339] on button "Save" at bounding box center [666, 342] width 42 height 14
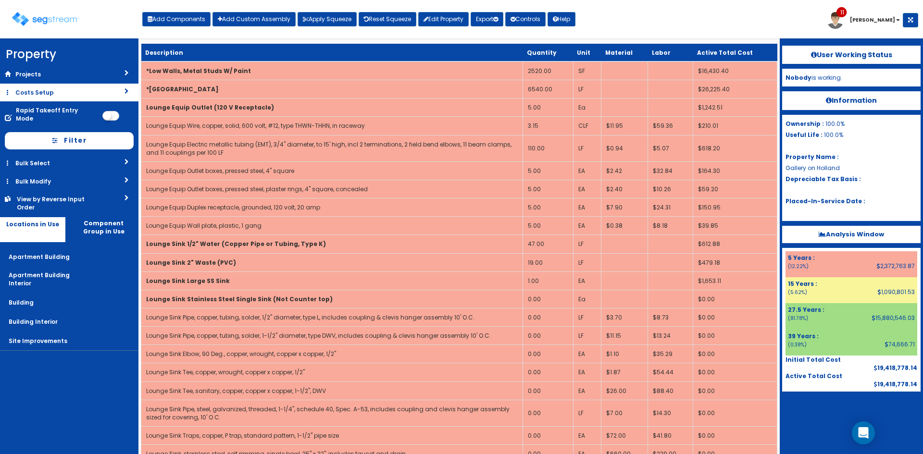
click at [57, 98] on link "Costs Setup" at bounding box center [69, 93] width 138 height 18
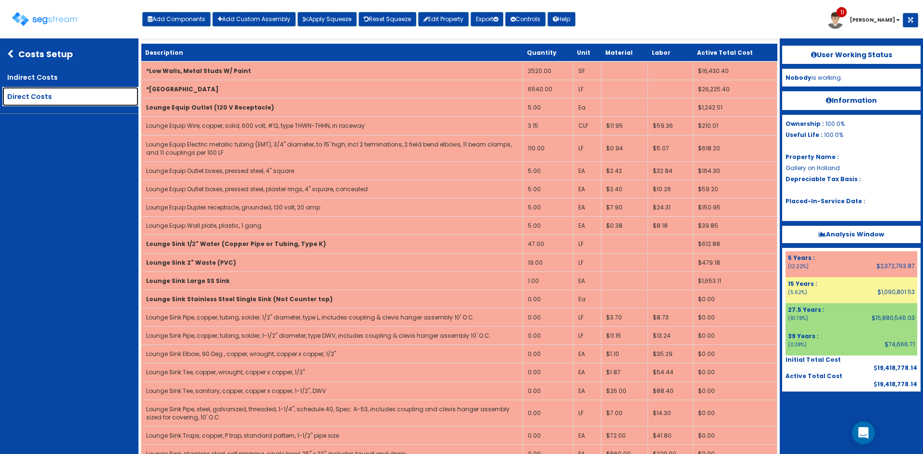
click at [50, 98] on link "Direct Costs" at bounding box center [70, 96] width 136 height 19
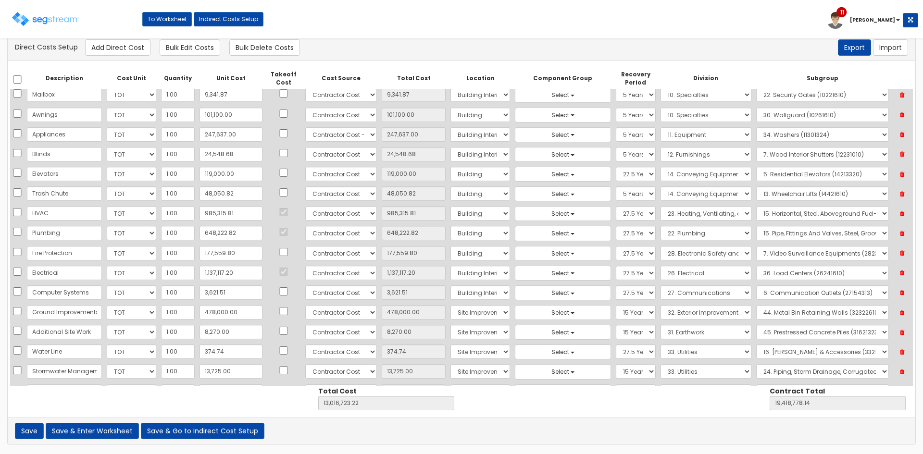
scroll to position [8, 0]
click at [466, 60] on div "There should be at least one direct cost with a cost source equal to one of the…" at bounding box center [462, 48] width 908 height 26
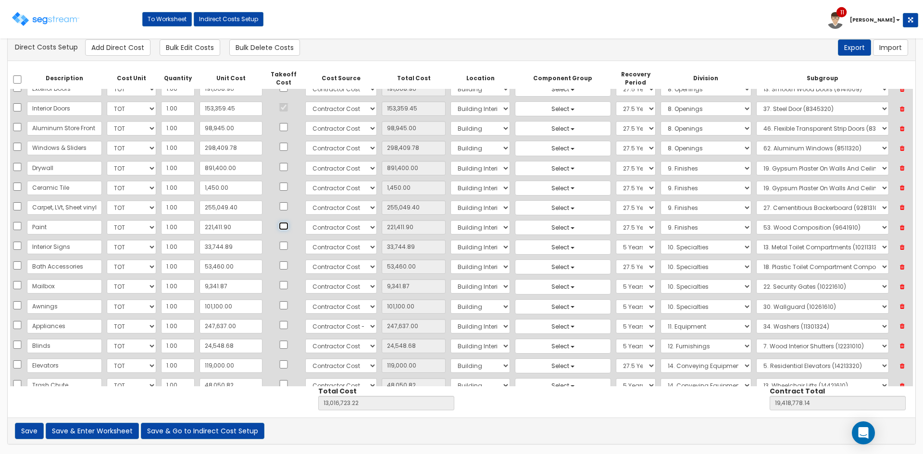
click at [279, 227] on input "checkbox" at bounding box center [284, 226] width 10 height 8
checkbox input "true"
click at [111, 431] on button "Save & Enter Worksheet" at bounding box center [92, 431] width 93 height 16
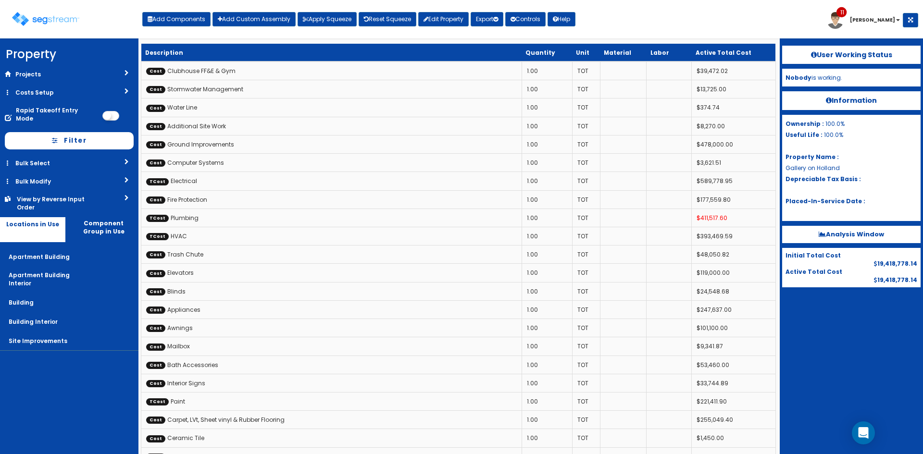
click at [689, 19] on div "Toggle navigation Add Components Add Custom Assembly Apply Squeeze Reset Squeez…" at bounding box center [461, 22] width 913 height 31
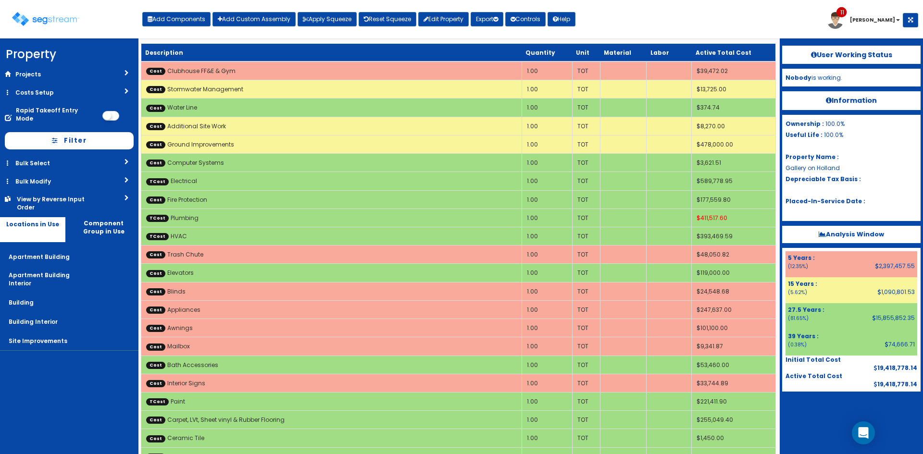
scroll to position [689, 0]
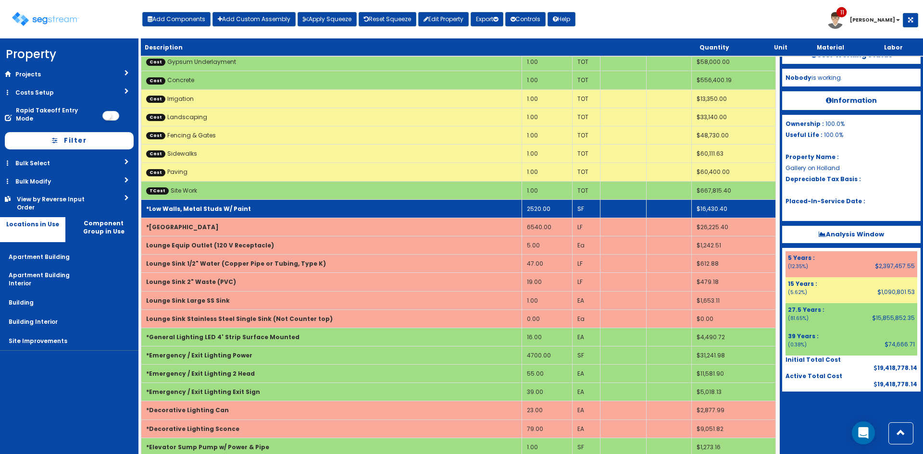
click at [404, 204] on td "*Low Walls, Metal Studs W/ Paint" at bounding box center [331, 209] width 381 height 18
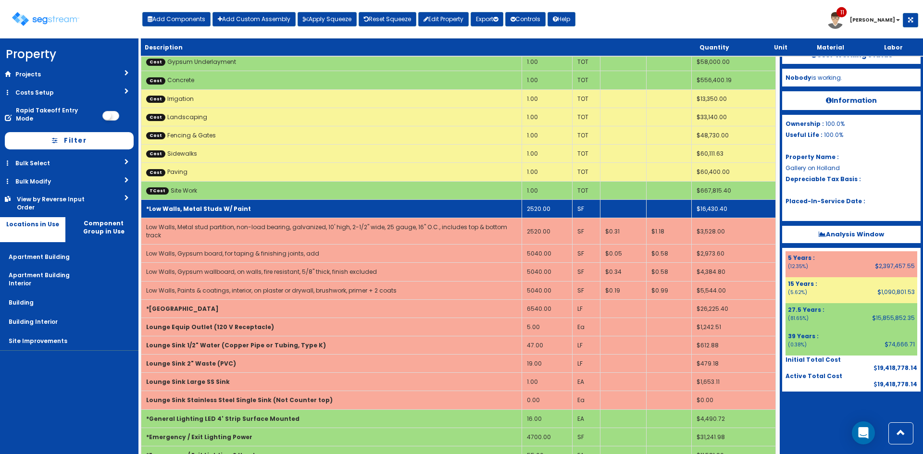
click at [404, 204] on td "*Low Walls, Metal Studs W/ Paint" at bounding box center [331, 209] width 381 height 18
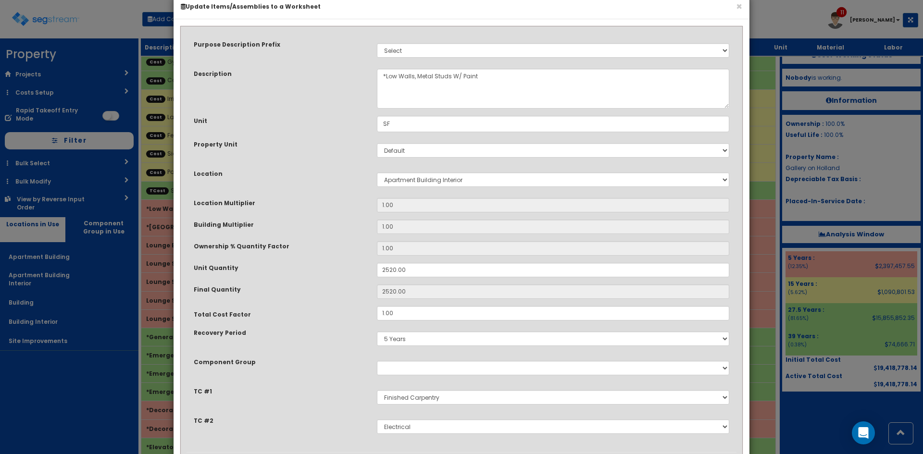
scroll to position [80, 0]
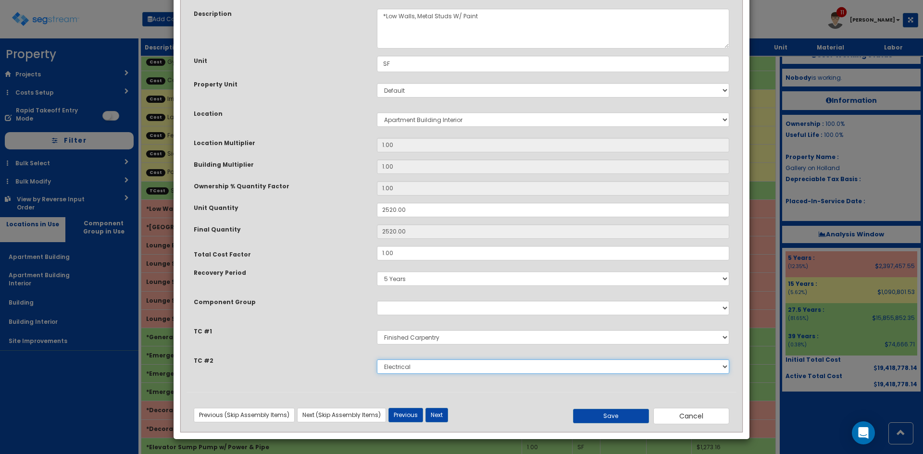
click at [431, 367] on select "Select Site Work Finished Carpentry Cabinets Granite Countertops Interior Doors…" at bounding box center [553, 367] width 352 height 14
click at [494, 369] on select "Select Site Work Finished Carpentry Cabinets Granite Countertops Interior Doors…" at bounding box center [553, 367] width 352 height 14
select select "5268320"
click at [377, 360] on select "Select Site Work Finished Carpentry Cabinets Granite Countertops Interior Doors…" at bounding box center [553, 367] width 352 height 14
click at [624, 412] on button "Save" at bounding box center [611, 416] width 76 height 14
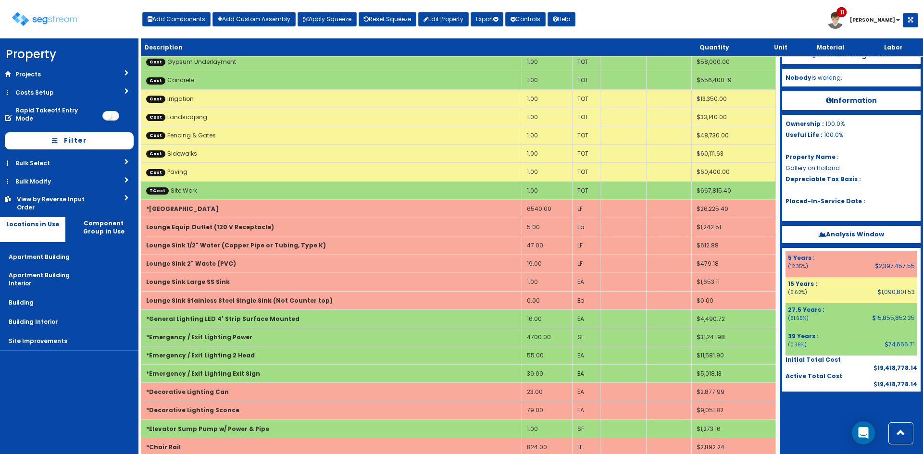
click at [829, 425] on div at bounding box center [851, 416] width 138 height 48
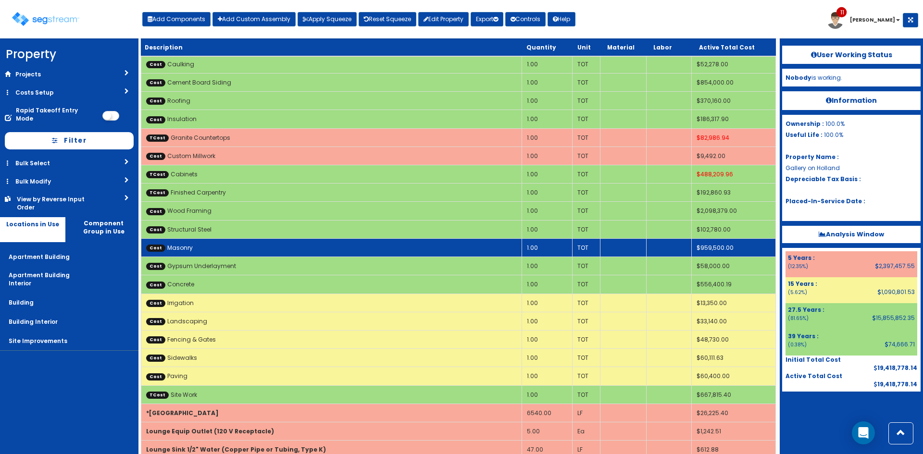
scroll to position [433, 0]
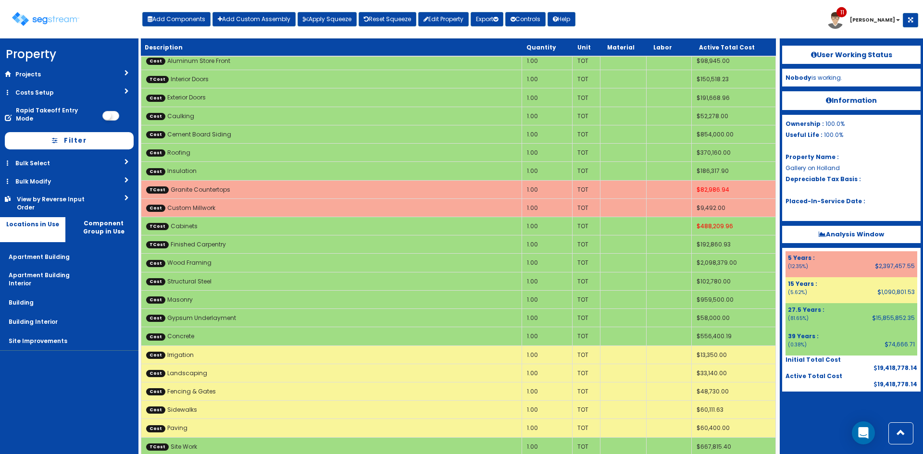
click at [47, 384] on nav "Property DB Projects Recent Properties Decrescente Renovation [STREET_ADDRESS] …" at bounding box center [69, 246] width 138 height 416
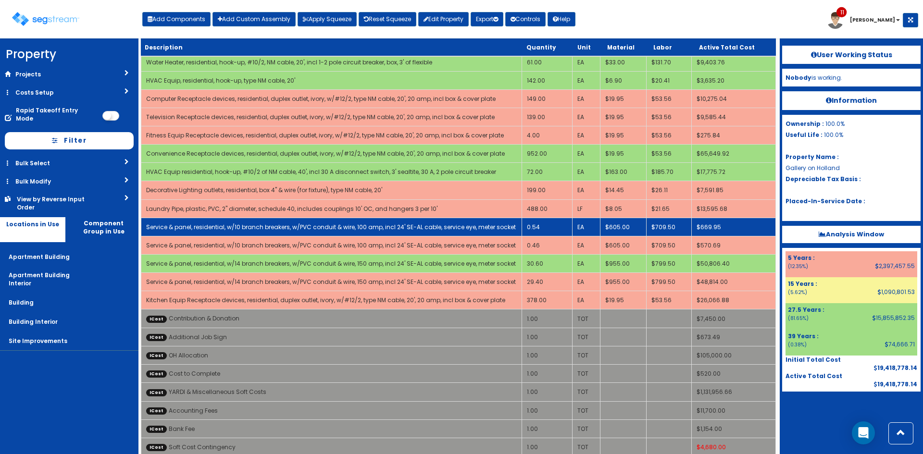
click at [273, 229] on link "Service & panel, residential, w/10 branch breakers, w/PVC conduit & wire, 100 a…" at bounding box center [331, 227] width 370 height 8
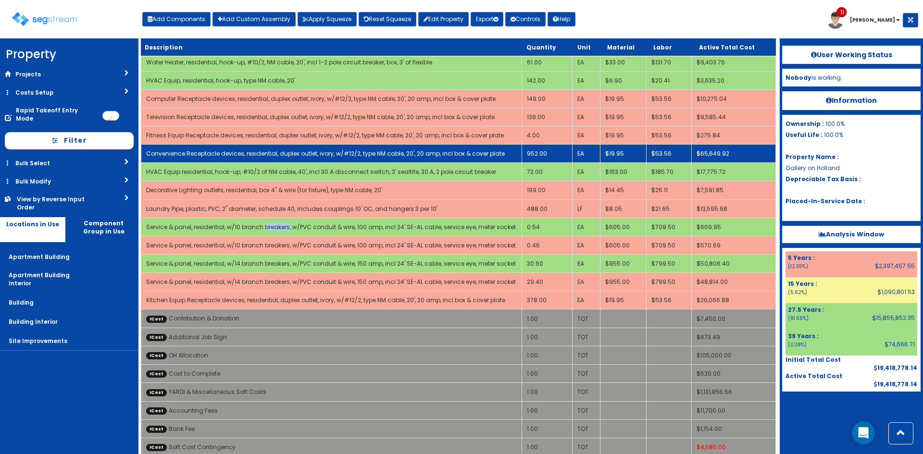
select select "5268332"
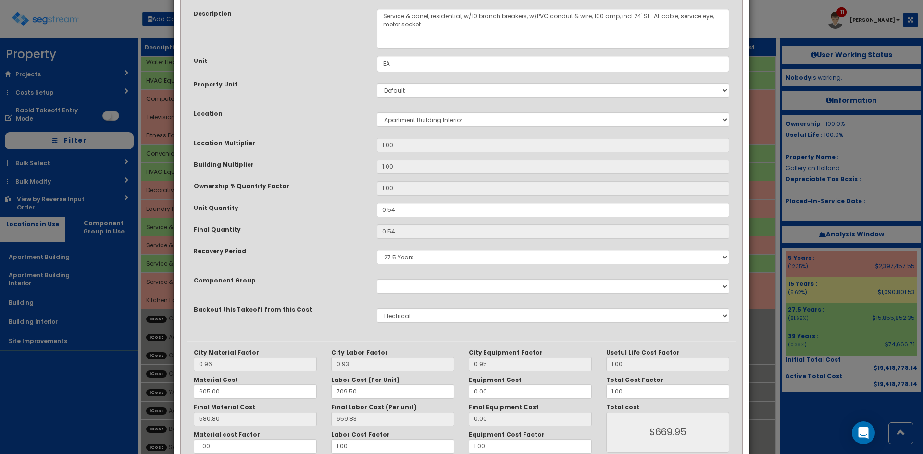
scroll to position [0, 0]
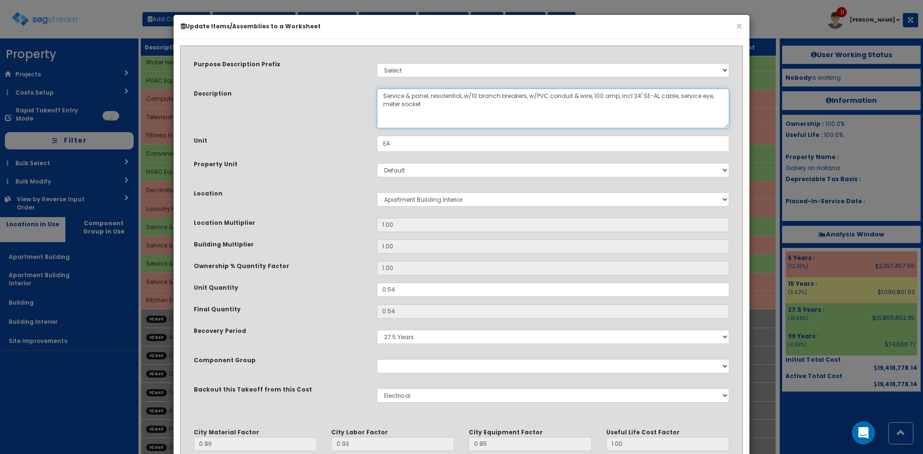
drag, startPoint x: 464, startPoint y: 95, endPoint x: 338, endPoint y: 99, distance: 125.5
click at [338, 99] on div "Description Service & panel, residential, w/10 branch breakers, w/PVC conduit &…" at bounding box center [462, 108] width 550 height 40
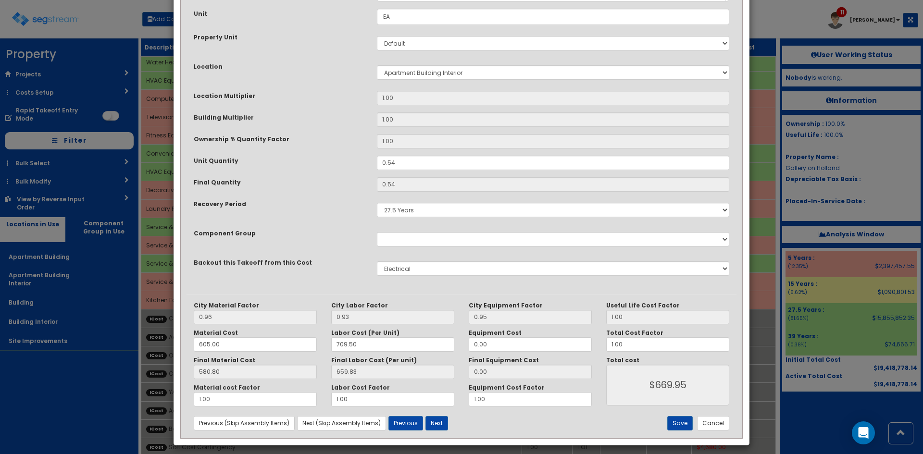
scroll to position [133, 0]
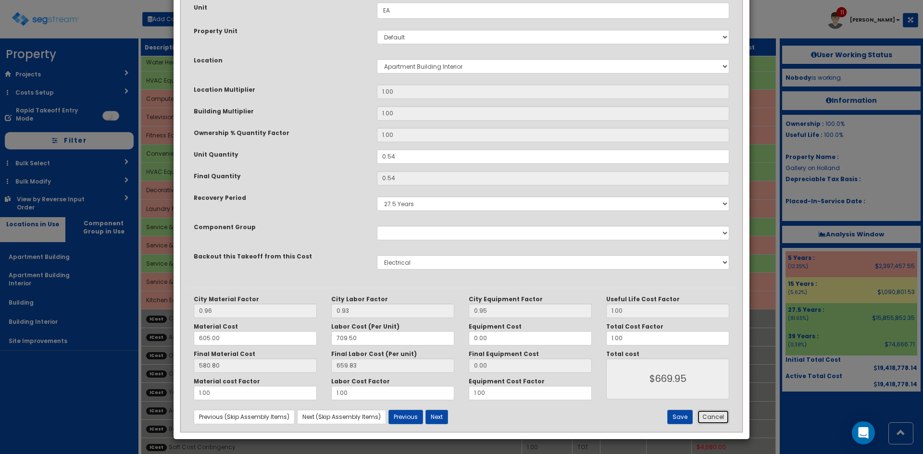
click at [715, 414] on button "Cancel" at bounding box center [713, 417] width 32 height 14
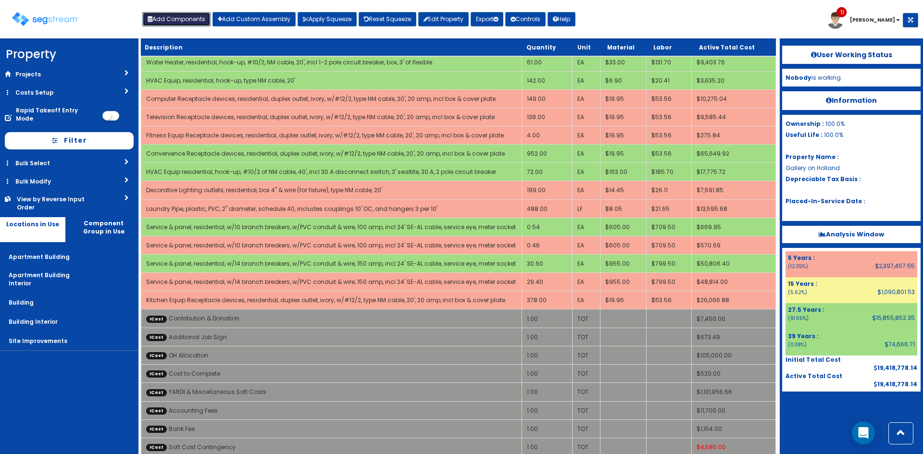
click at [181, 22] on button "Add Components" at bounding box center [176, 19] width 68 height 14
select select "5Y"
select select "default"
select select "815"
select select "5268305"
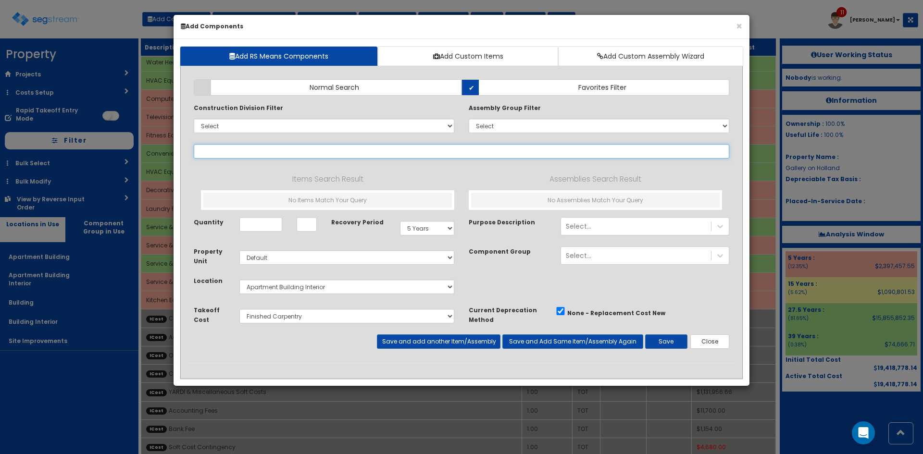
select select
paste input "Service & panel, residential,"
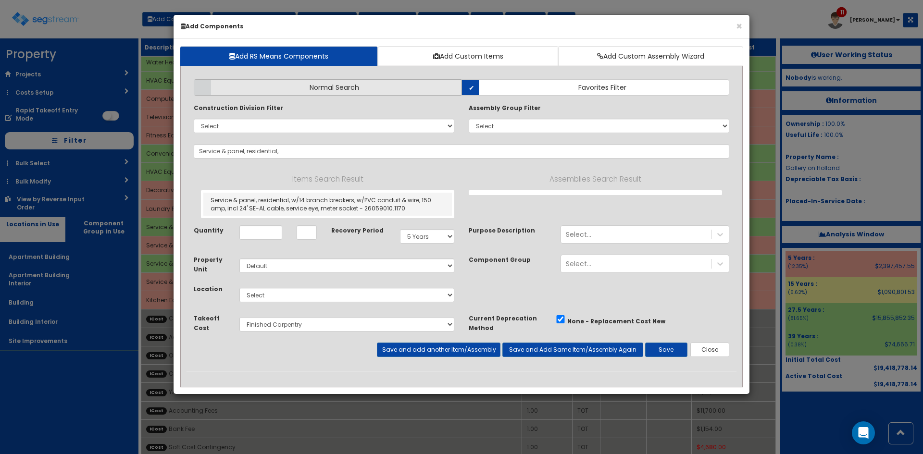
click at [357, 91] on span "Normal Search" at bounding box center [335, 88] width 50 height 10
click at [0, 0] on input "Normal Search" at bounding box center [0, 0] width 0 height 0
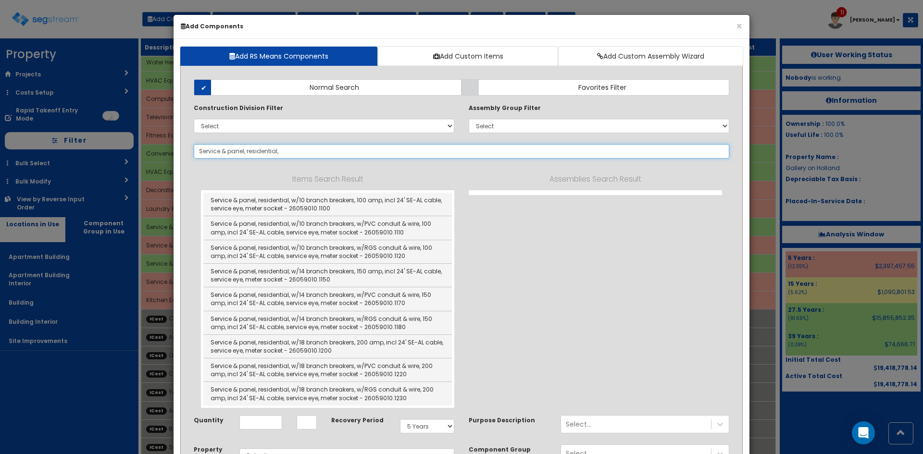
click at [274, 152] on input "Service & panel, residential," at bounding box center [462, 151] width 536 height 14
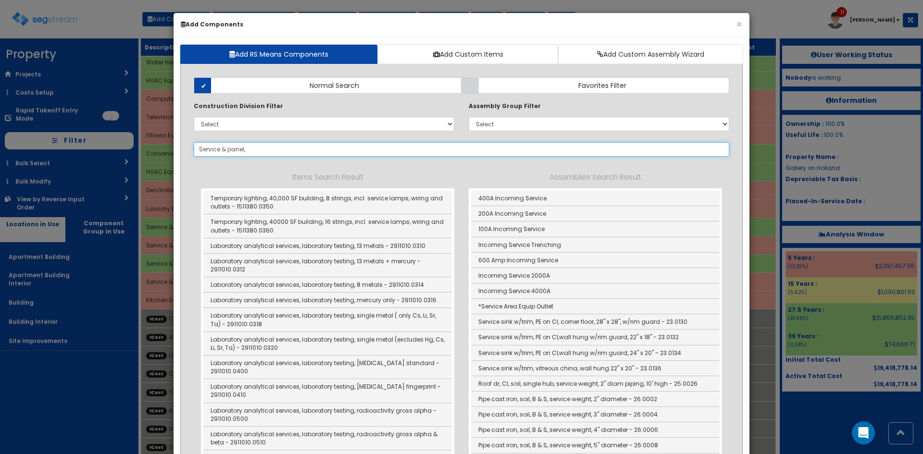
scroll to position [1, 0]
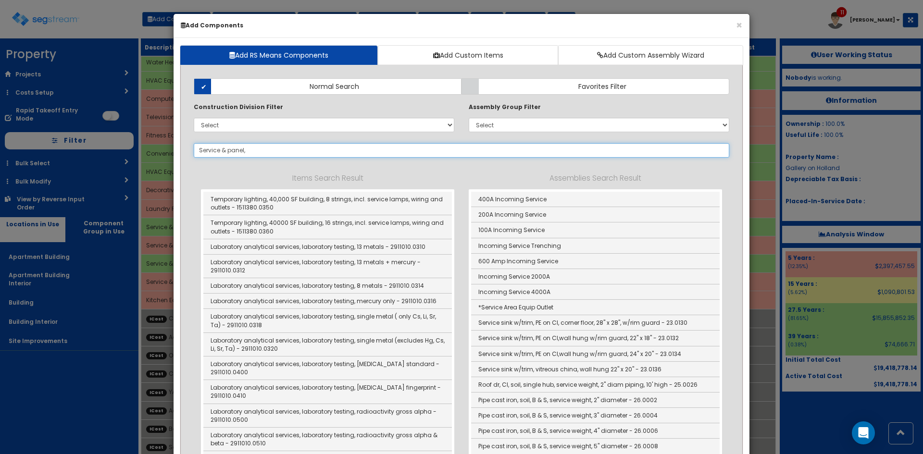
type input "Service & panel,"
click at [268, 124] on select "Select 0. Custom Item 1. General Requirements 2. Existing Conditions 3. Concret…" at bounding box center [324, 125] width 261 height 14
select select "26000000"
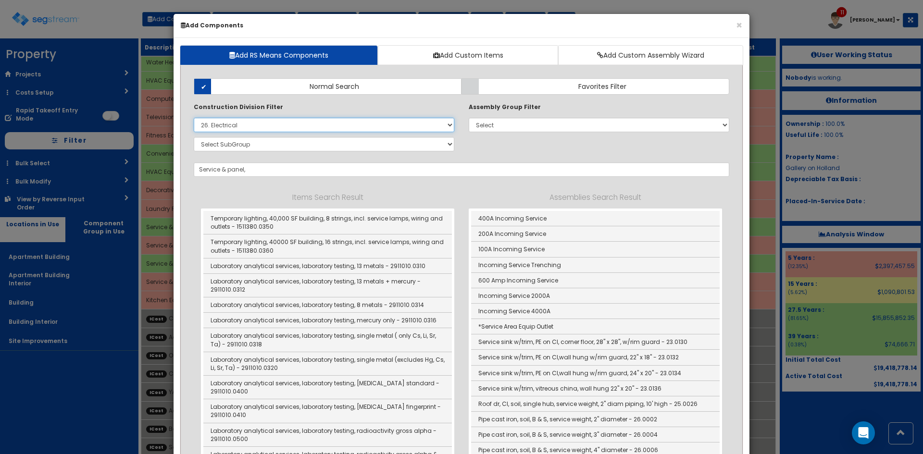
scroll to position [0, 0]
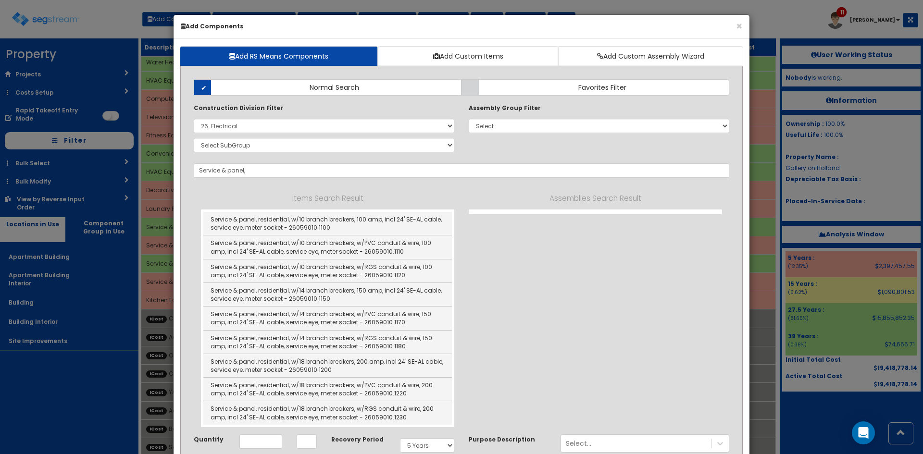
click at [400, 189] on div "Items Search Result Service & panel, residential, w/10 branch breakers, 100 amp…" at bounding box center [461, 310] width 521 height 250
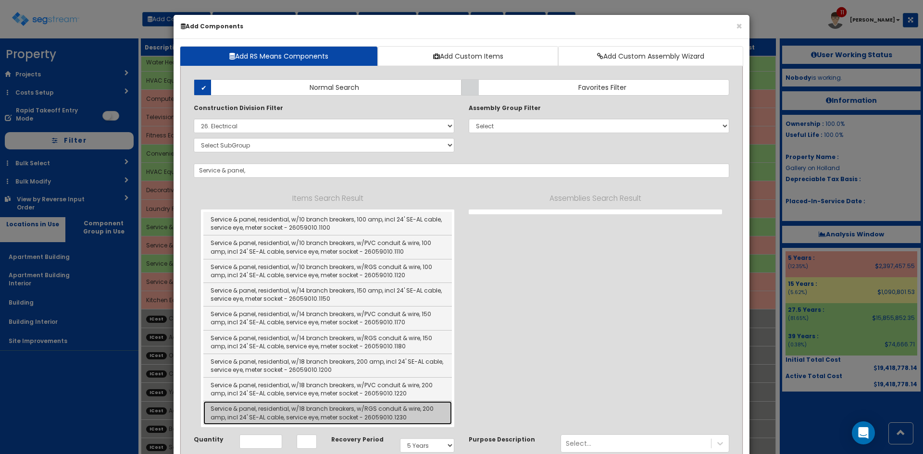
click at [350, 417] on link "Service & panel, residential, w/18 branch breakers, w/RGS conduit & wire, 200 a…" at bounding box center [327, 412] width 249 height 23
type input "Service & panel, residential, w/18 branch breakers, w/RGS conduit & wire, 200 a…"
checkbox input "false"
type input "EA"
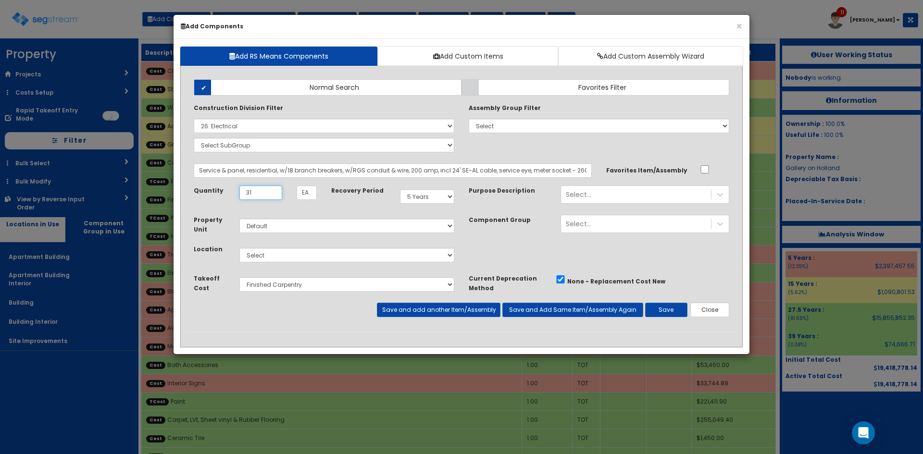
type input ".31"
click at [374, 250] on select "Select Apartment Building Apartment Building Interior Building Building Interio…" at bounding box center [346, 255] width 215 height 14
select select "815"
click at [239, 248] on select "Select Apartment Building Apartment Building Interior Building Building Interio…" at bounding box center [346, 255] width 215 height 14
click at [299, 281] on select "Select Site Work Finished Carpentry Cabinets Granite Countertops Interior Doors…" at bounding box center [346, 284] width 215 height 14
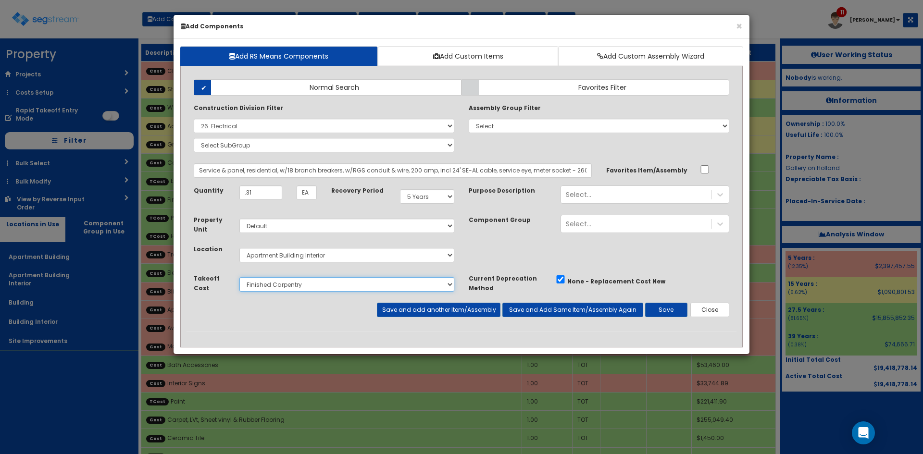
select select "5268332"
click at [239, 277] on select "Select Site Work Finished Carpentry Cabinets Granite Countertops Interior Doors…" at bounding box center [346, 284] width 215 height 14
click at [578, 315] on button "Save and Add Same Item/Assembly Again" at bounding box center [572, 310] width 141 height 14
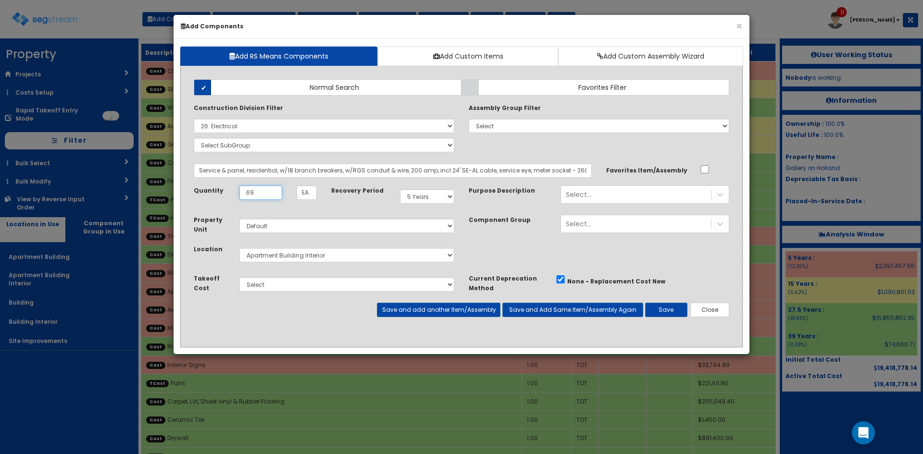
type input ".69"
click at [435, 196] on select "Select 5 Years 7 Years 9 Years 10 Years 15 Years 15 Year QLI 15 Year QRP 15 Yea…" at bounding box center [427, 196] width 54 height 14
select select "275Y"
click at [400, 189] on select "Select 5 Years 7 Years 9 Years 10 Years 15 Years 15 Year QLI 15 Year QRP 15 Yea…" at bounding box center [427, 196] width 54 height 14
click at [675, 316] on button "Save" at bounding box center [666, 310] width 42 height 14
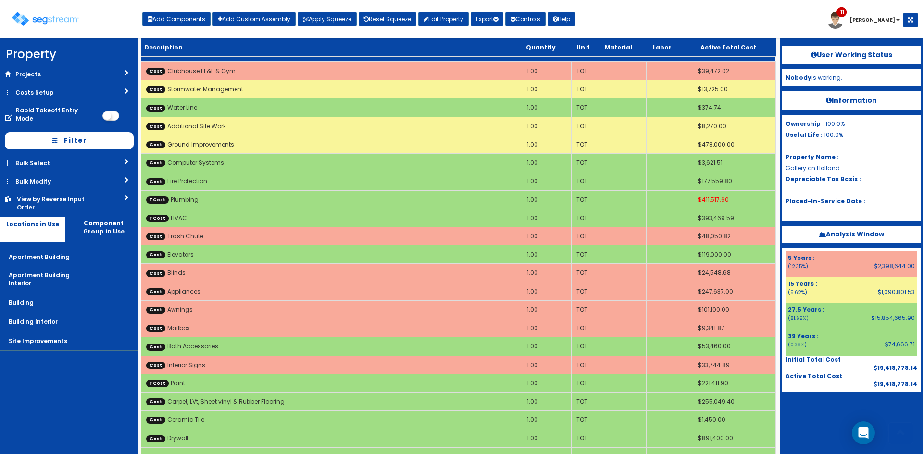
scroll to position [909, 0]
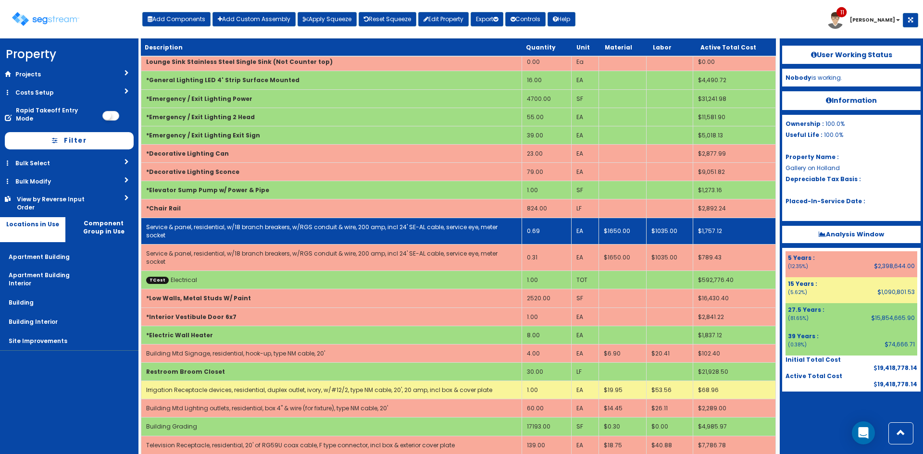
click at [277, 231] on td "Service & panel, residential, w/18 branch breakers, w/RGS conduit & wire, 200 a…" at bounding box center [331, 231] width 381 height 26
select select "5268332"
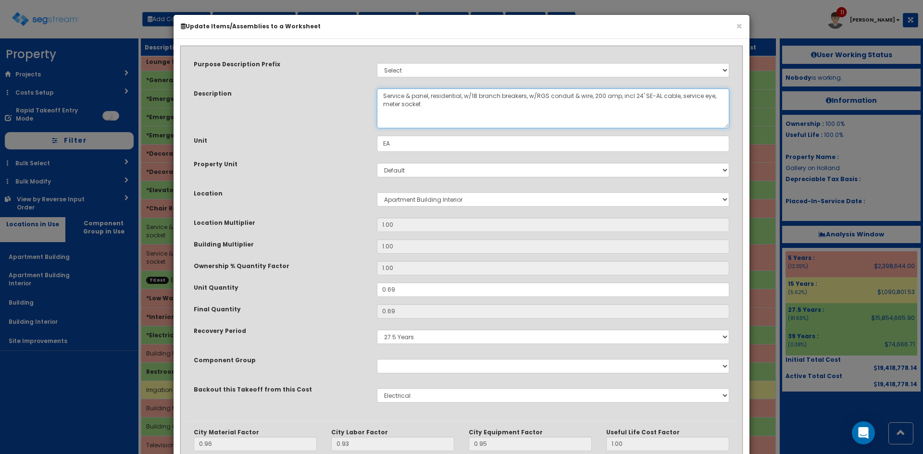
click at [598, 94] on textarea "Service & panel, residential, w/18 branch breakers, w/RGS conduit & wire, 200 a…" at bounding box center [553, 108] width 352 height 40
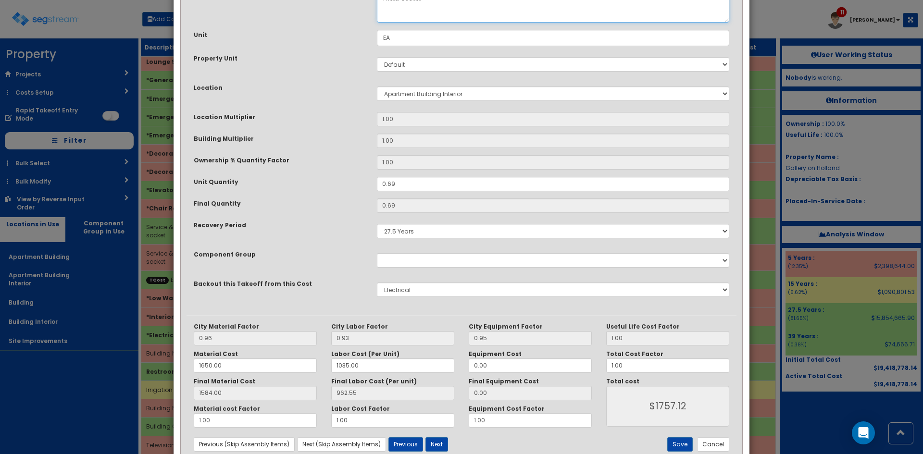
scroll to position [133, 0]
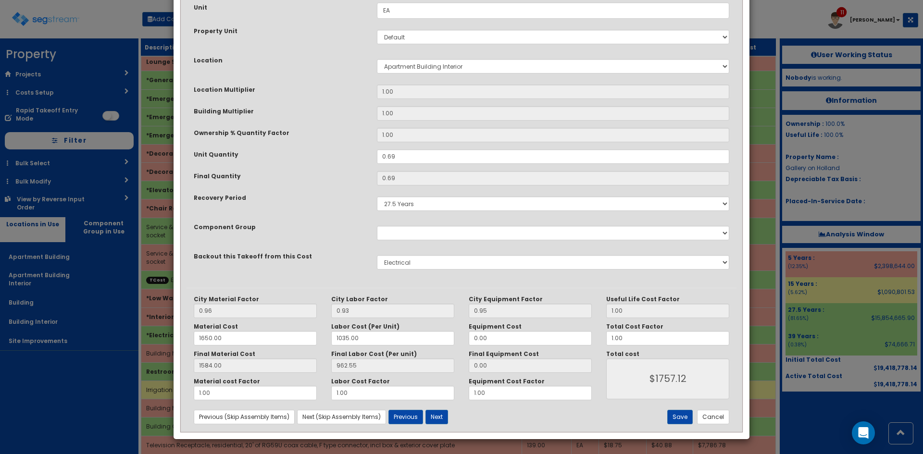
type textarea "Service & panel, residential, w/18 branch breakers, w/RGS conduit & wire, 400 a…"
drag, startPoint x: 578, startPoint y: 341, endPoint x: 566, endPoint y: 338, distance: 12.4
click at [568, 340] on div "City Material Factor 0.96 City Labor Factor 0.93 City Equipment Factor 0.95 Mat…" at bounding box center [462, 348] width 550 height 105
type input "1.3"
type input "$2284.26"
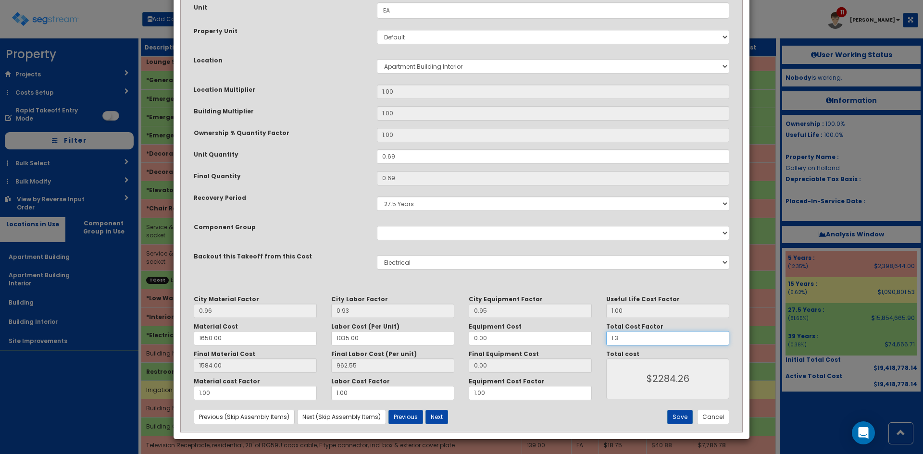
type input "1.35"
type input "$2372.11"
type input "1.35"
drag, startPoint x: 436, startPoint y: 417, endPoint x: 458, endPoint y: 378, distance: 44.8
click at [437, 417] on button "Next" at bounding box center [436, 417] width 23 height 14
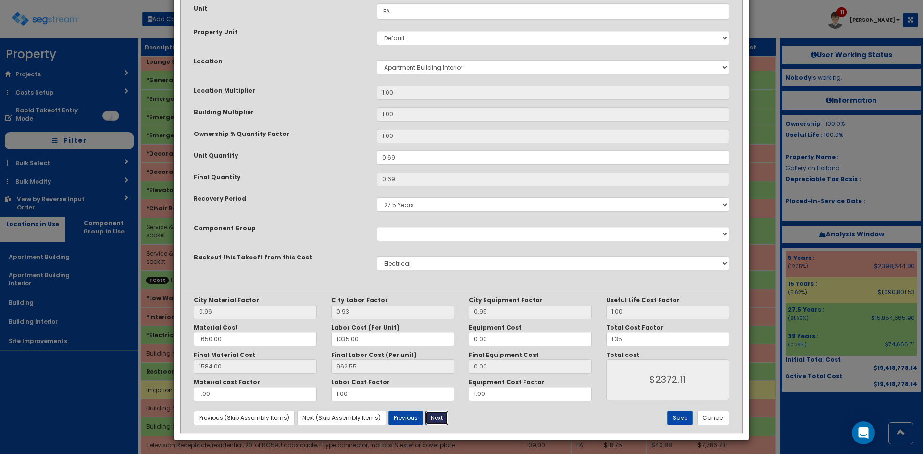
scroll to position [132, 0]
select select "5268332"
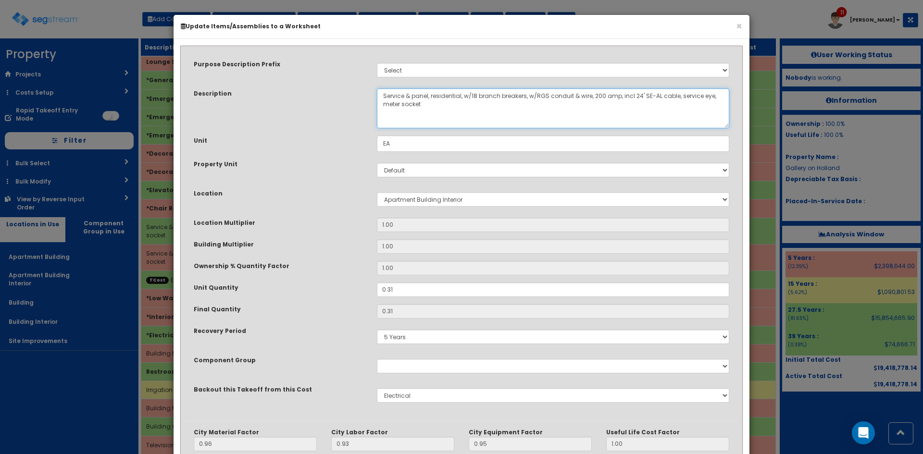
click at [593, 97] on textarea "Service & panel, residential, w/18 branch breakers, w/RGS conduit & wire, 200 a…" at bounding box center [553, 108] width 352 height 40
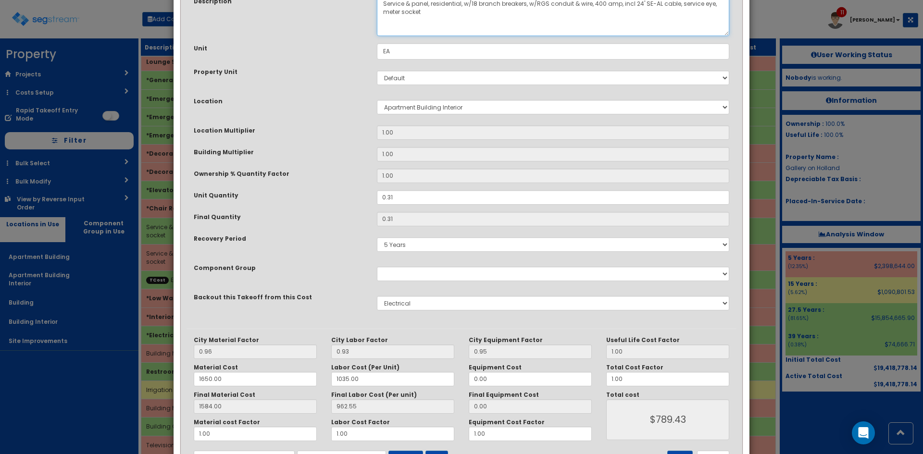
scroll to position [93, 0]
type textarea "Service & panel, residential, w/18 branch breakers, w/RGS conduit & wire, 400 a…"
click at [565, 379] on div "City Material Factor 0.96 City Labor Factor 0.93 City Equipment Factor 0.95 Mat…" at bounding box center [462, 388] width 550 height 105
type input "1.35"
type input "$1065.73"
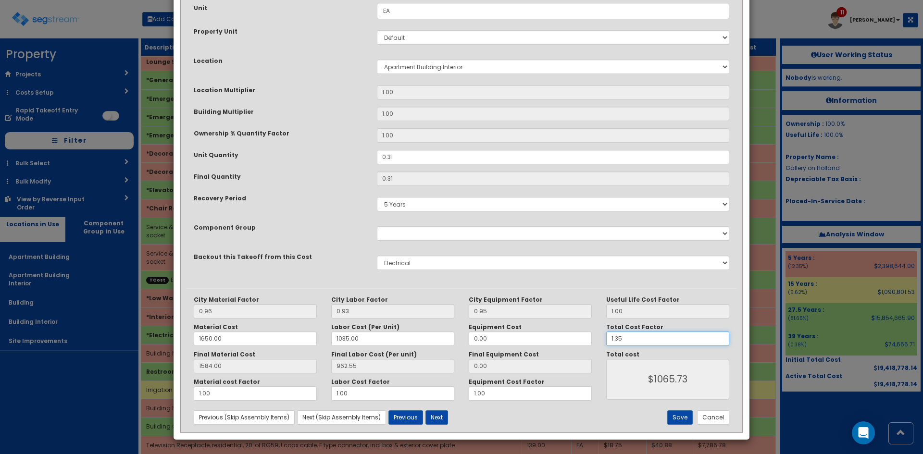
scroll to position [133, 0]
type input "1.35"
click at [680, 417] on button "Save" at bounding box center [679, 417] width 25 height 14
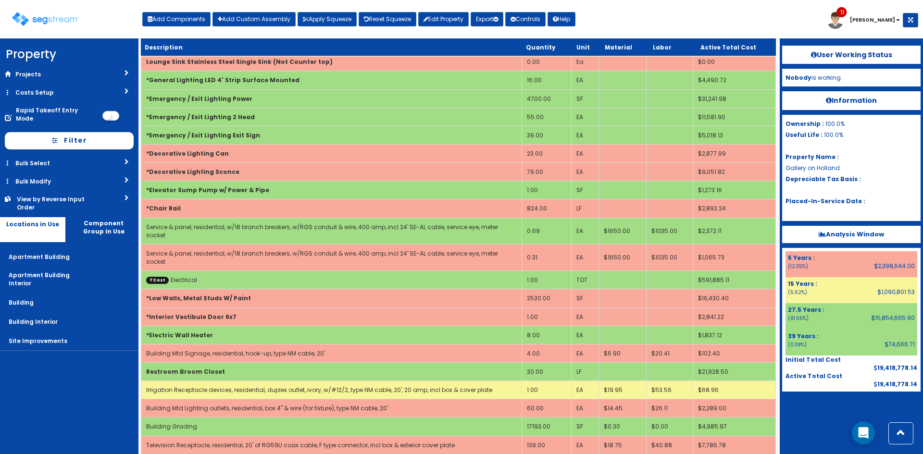
click at [818, 431] on div at bounding box center [851, 416] width 138 height 48
click at [187, 19] on button "Add Components" at bounding box center [176, 19] width 68 height 14
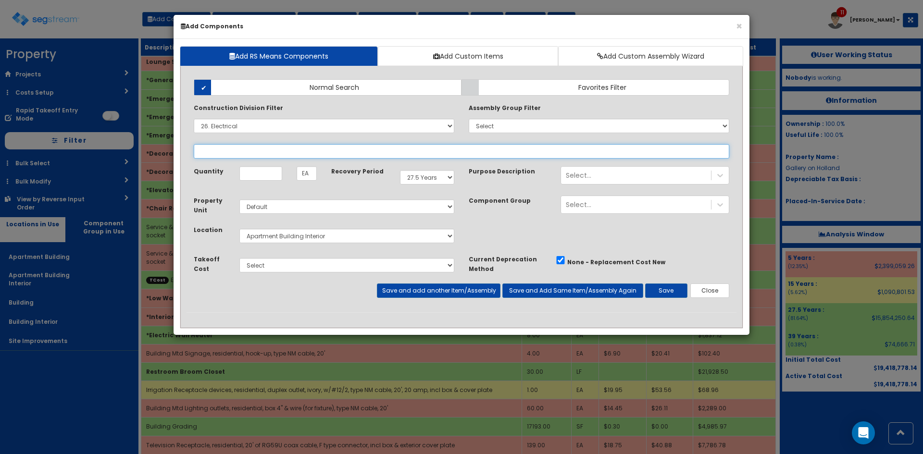
select select
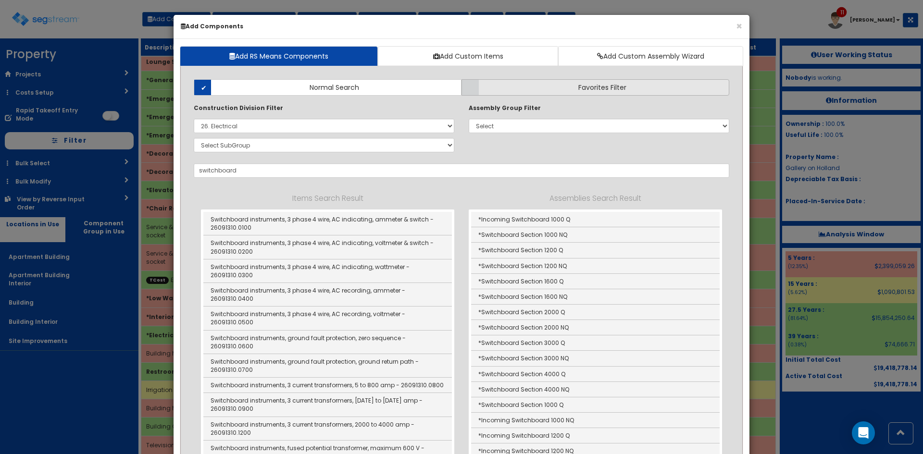
click at [525, 87] on label "Favorites Filter" at bounding box center [596, 87] width 268 height 16
click at [0, 0] on input "Favorites Filter" at bounding box center [0, 0] width 0 height 0
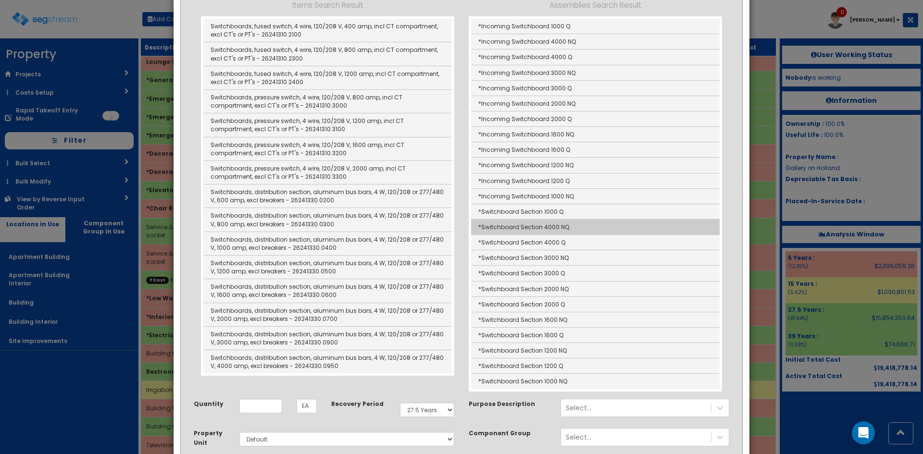
scroll to position [193, 0]
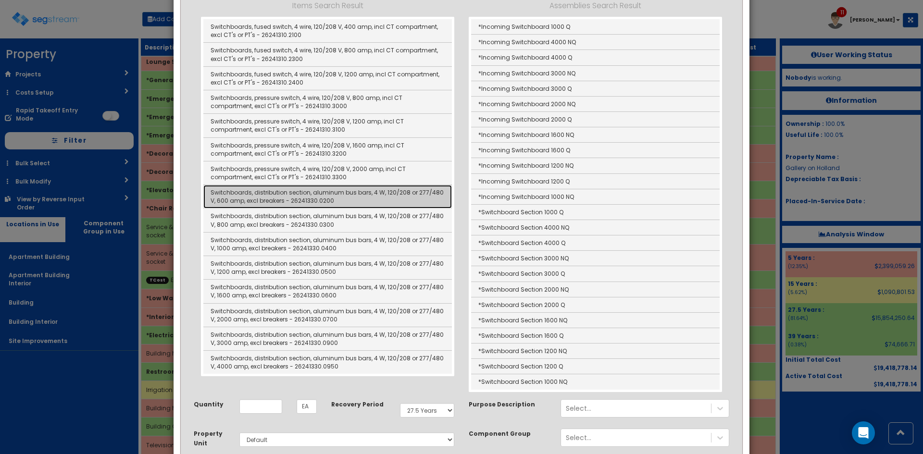
click at [286, 196] on link "Switchboards, distribution section, aluminum bus bars, 4 W, 120/208 or 277/480 …" at bounding box center [327, 197] width 249 height 24
type input "Switchboards, distribution section, aluminum bus bars, 4 W, 120/208 or 277/480 …"
checkbox input "true"
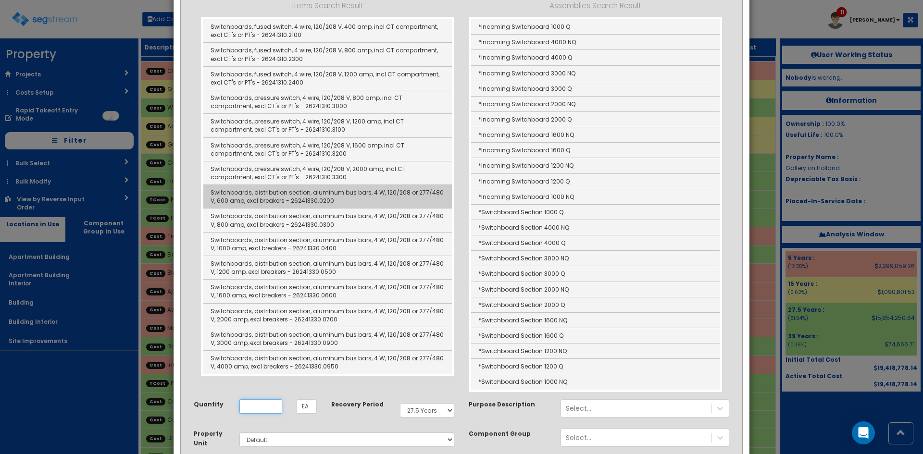
scroll to position [0, 0]
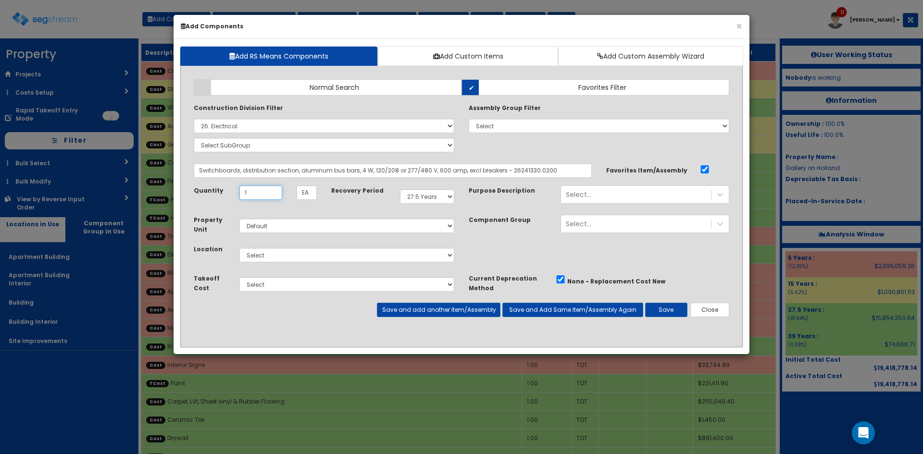
type input "1"
click at [315, 262] on select "Select Apartment Building Apartment Building Interior Building Building Interio…" at bounding box center [346, 255] width 215 height 14
select select "815"
click at [239, 248] on select "Select Apartment Building Apartment Building Interior Building Building Interio…" at bounding box center [346, 255] width 215 height 14
click at [447, 310] on button "Save and add another Item/Assembly" at bounding box center [438, 310] width 123 height 14
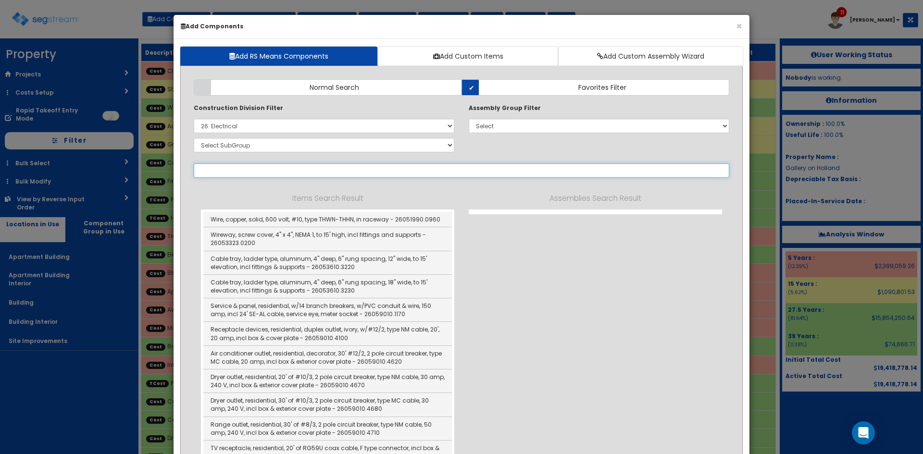
click at [283, 174] on input "text" at bounding box center [462, 170] width 536 height 14
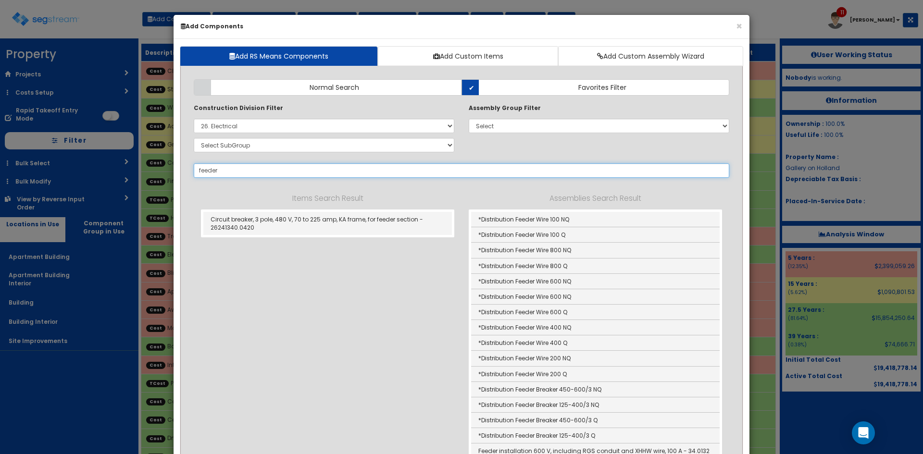
drag, startPoint x: 236, startPoint y: 170, endPoint x: 158, endPoint y: 168, distance: 77.9
click at [158, 168] on div "× Add Components Add RS Means Components Add Custom Items Add Custom Assembly W…" at bounding box center [461, 227] width 923 height 454
click at [291, 91] on label "Normal Search" at bounding box center [328, 87] width 268 height 16
click at [0, 0] on input "Normal Search" at bounding box center [0, 0] width 0 height 0
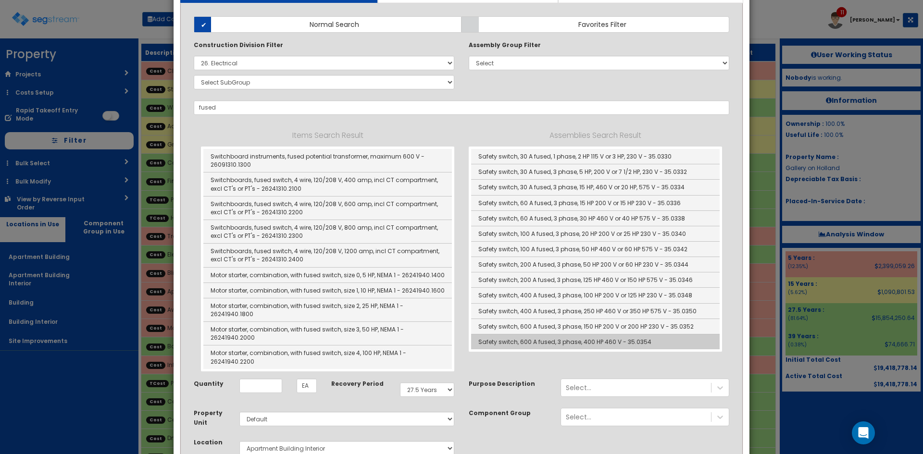
scroll to position [63, 0]
click at [538, 343] on link "Safety switch, 600 A fused, 3 phase, 400 HP 460 V - 35.0354" at bounding box center [595, 341] width 249 height 15
type input "Safety switch, 600 A fused, 3 phase, 400 HP 460 V - 35.0354"
checkbox input "false"
type input "Ea"
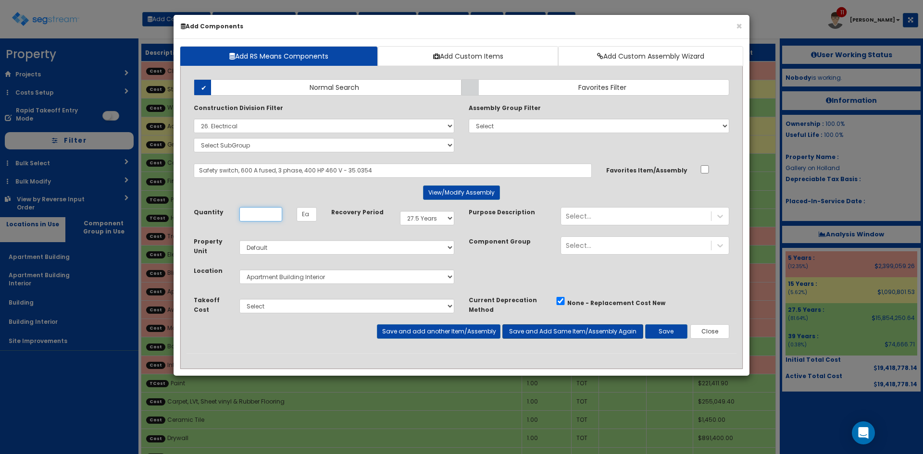
scroll to position [0, 0]
type input ".16"
click at [433, 222] on select "Select 5 Years 7 Years 9 Years 10 Years 15 Years 15 Year QLI 15 Year QRP 15 Yea…" at bounding box center [427, 218] width 54 height 14
select select "5Y"
click at [400, 211] on select "Select 5 Years 7 Years 9 Years 10 Years 15 Years 15 Year QLI 15 Year QRP 15 Yea…" at bounding box center [427, 218] width 54 height 14
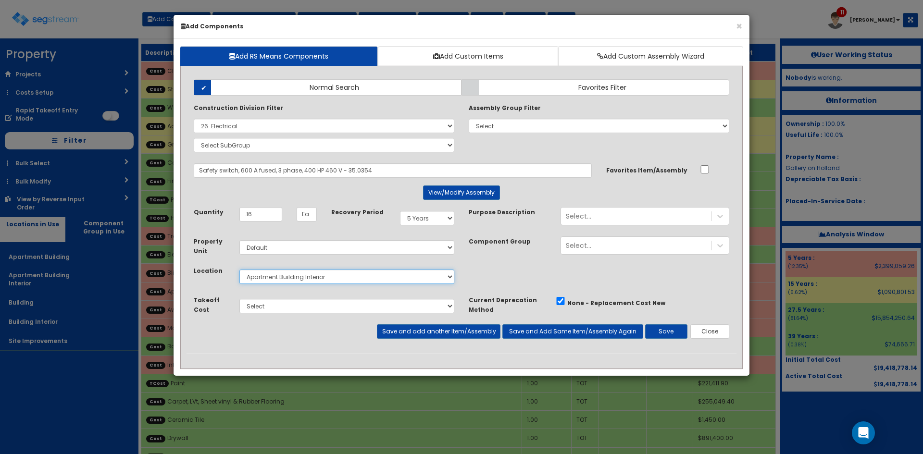
click at [319, 276] on select "Select Apartment Building Apartment Building Interior Building Building Interio…" at bounding box center [346, 277] width 215 height 14
select select "814"
click at [239, 270] on select "Select Apartment Building Apartment Building Interior Building Building Interio…" at bounding box center [346, 277] width 215 height 14
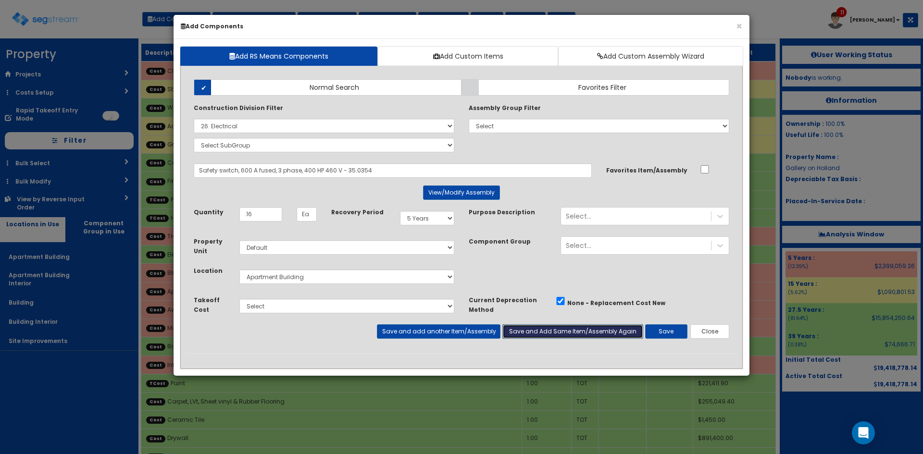
click at [547, 331] on button "Save and Add Same Item/Assembly Again" at bounding box center [572, 332] width 141 height 14
type input ".84"
click at [440, 215] on select "Select 5 Years 7 Years 9 Years 10 Years 15 Years 15 Year QLI 15 Year QRP 15 Yea…" at bounding box center [427, 218] width 54 height 14
select select "275Y"
click at [400, 211] on select "Select 5 Years 7 Years 9 Years 10 Years 15 Years 15 Year QLI 15 Year QRP 15 Yea…" at bounding box center [427, 218] width 54 height 14
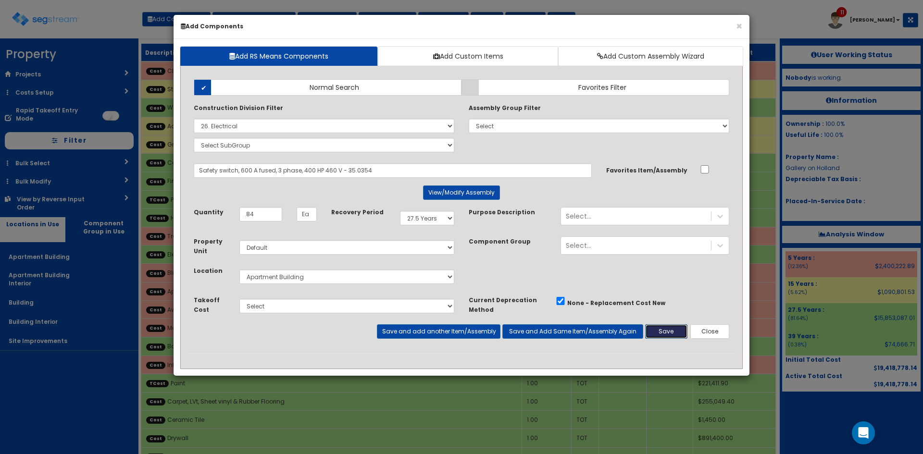
click at [657, 334] on button "Save" at bounding box center [666, 332] width 42 height 14
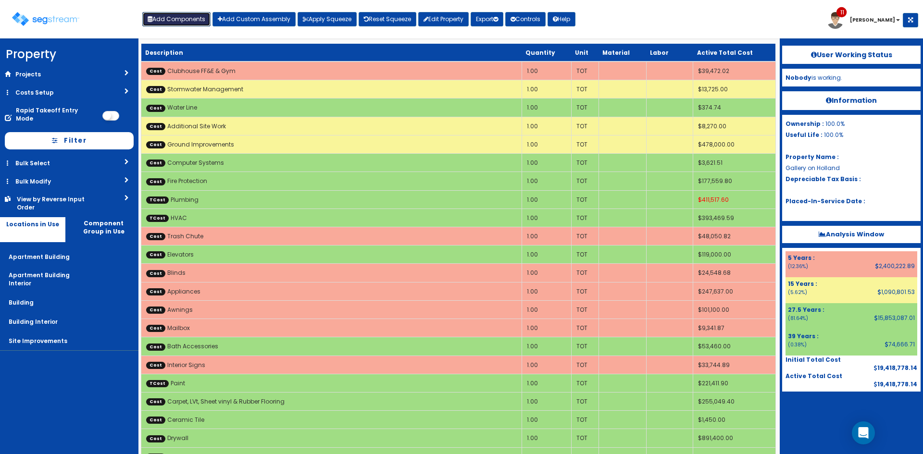
click at [185, 17] on button "Add Components" at bounding box center [176, 19] width 68 height 14
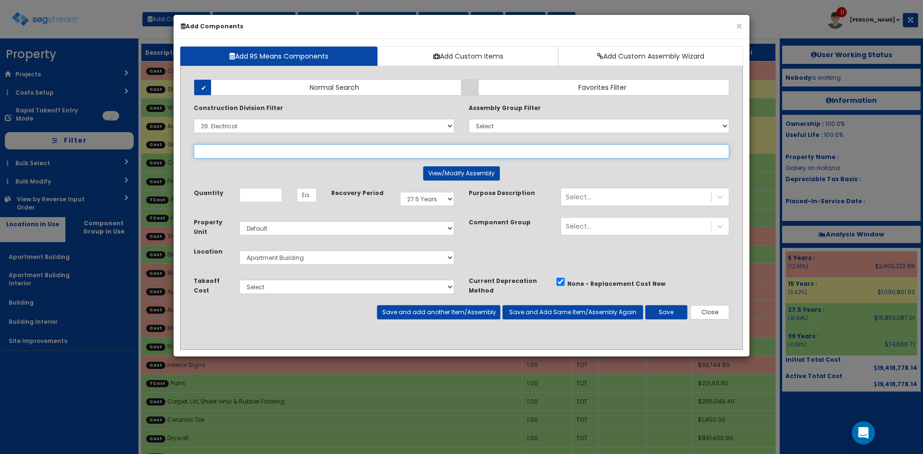
select select
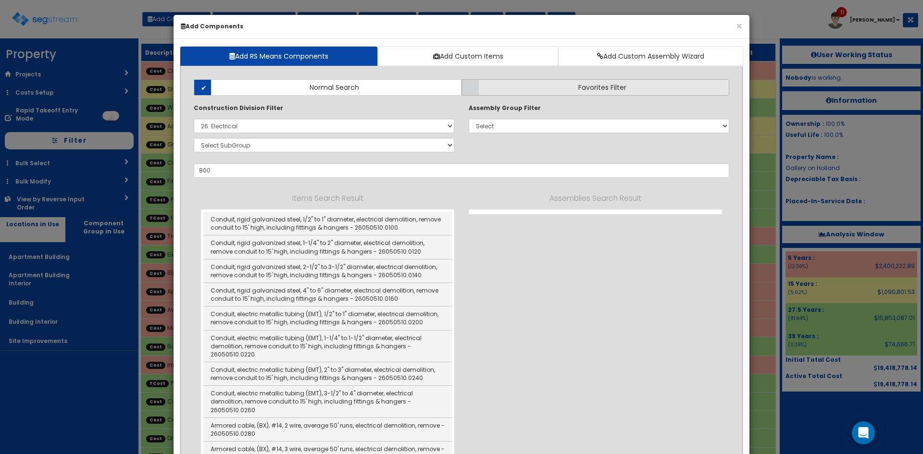
click at [566, 93] on label "Favorites Filter" at bounding box center [596, 87] width 268 height 16
click at [0, 0] on input "Favorites Filter" at bounding box center [0, 0] width 0 height 0
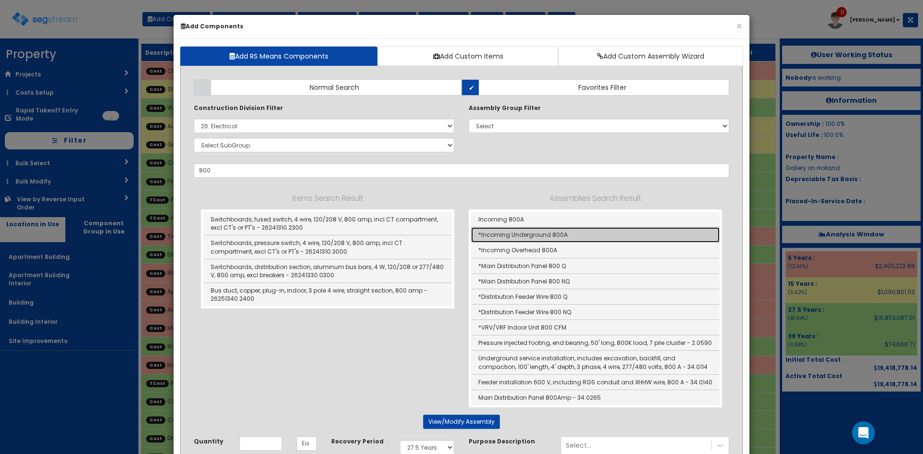
click at [509, 237] on link "*Incoming Underground 800A" at bounding box center [595, 234] width 249 height 15
type input "*Incoming Underground 800A"
checkbox input "true"
type input "EA"
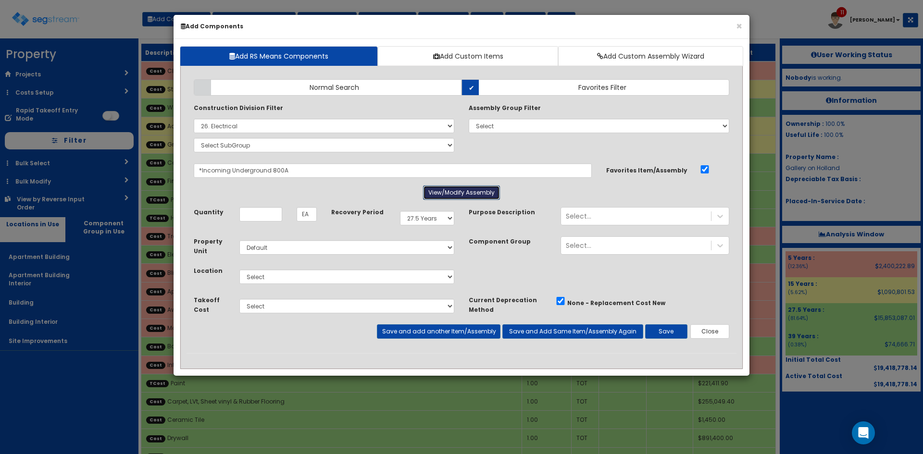
click at [450, 197] on button "View/Modify Assembly" at bounding box center [461, 193] width 77 height 14
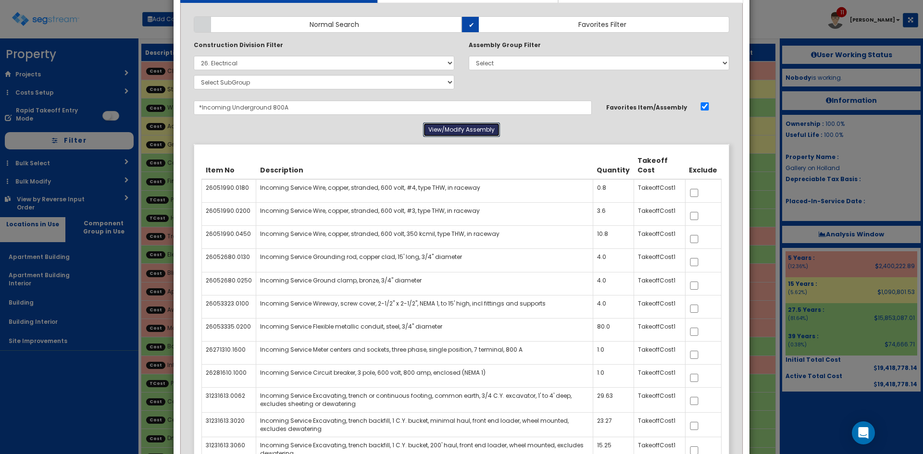
scroll to position [63, 0]
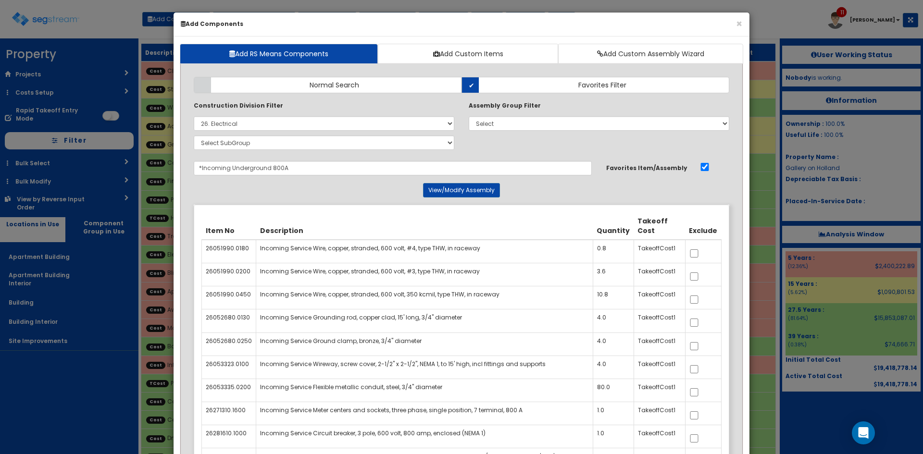
click at [564, 190] on center "View/Modify Assembly" at bounding box center [462, 190] width 536 height 14
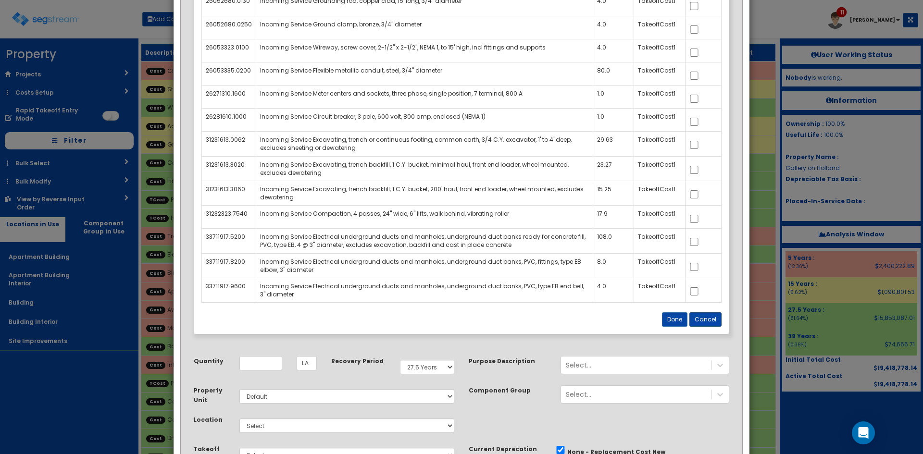
scroll to position [320, 0]
click at [706, 324] on button "Cancel" at bounding box center [705, 319] width 32 height 14
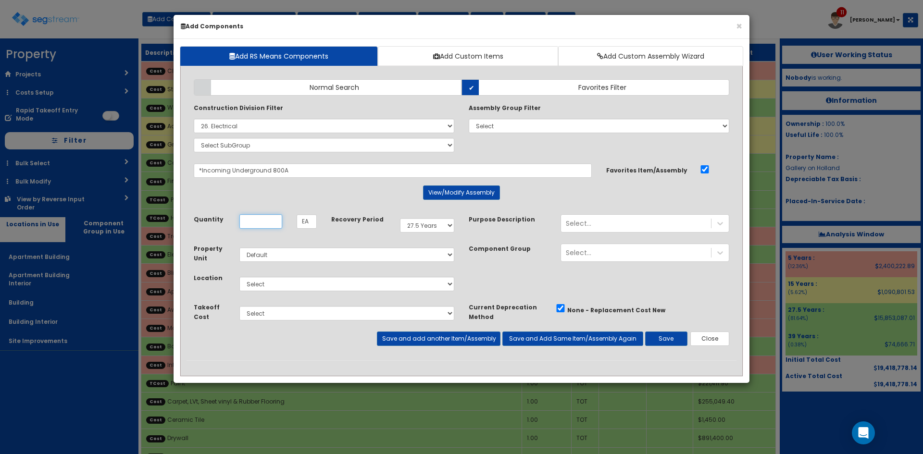
click at [270, 224] on input "Unit Quantity" at bounding box center [260, 221] width 43 height 14
type input ".16"
click at [419, 225] on select "Select 5 Years 7 Years 9 Years 10 Years 15 Years 15 Year QLI 15 Year QRP 15 Yea…" at bounding box center [427, 225] width 54 height 14
select select "5Y"
click at [400, 218] on select "Select 5 Years 7 Years 9 Years 10 Years 15 Years 15 Year QLI 15 Year QRP 15 Yea…" at bounding box center [427, 225] width 54 height 14
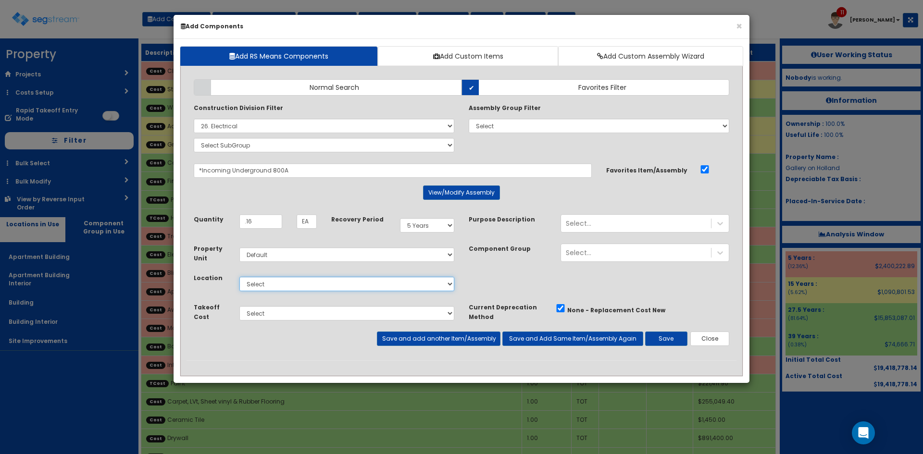
drag, startPoint x: 351, startPoint y: 279, endPoint x: 346, endPoint y: 281, distance: 6.1
click at [350, 279] on select "Select Apartment Building Apartment Building Interior Building Building Interio…" at bounding box center [346, 284] width 215 height 14
select select "814"
click at [239, 277] on select "Select Apartment Building Apartment Building Interior Building Building Interio…" at bounding box center [346, 284] width 215 height 14
click at [532, 342] on button "Save and Add Same Item/Assembly Again" at bounding box center [572, 339] width 141 height 14
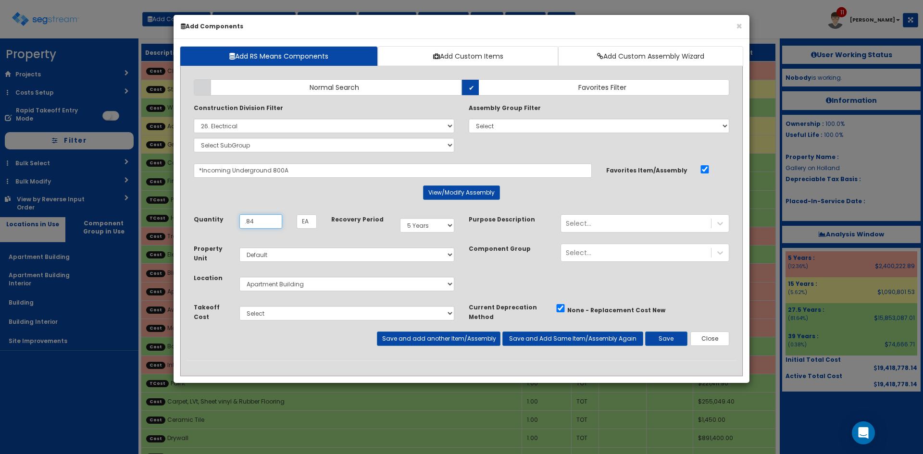
type input ".84"
click at [439, 227] on select "Select 5 Years 7 Years 9 Years 10 Years 15 Years 15 Year QLI 15 Year QRP 15 Yea…" at bounding box center [427, 225] width 54 height 14
click at [400, 218] on select "Select 5 Years 7 Years 9 Years 10 Years 15 Years 15 Year QLI 15 Year QRP 15 Yea…" at bounding box center [427, 225] width 54 height 14
click at [444, 225] on select "Select 5 Years 7 Years 9 Years 10 Years 15 Years 15 Year QLI 15 Year QRP 15 Yea…" at bounding box center [427, 225] width 54 height 14
select select "275Y"
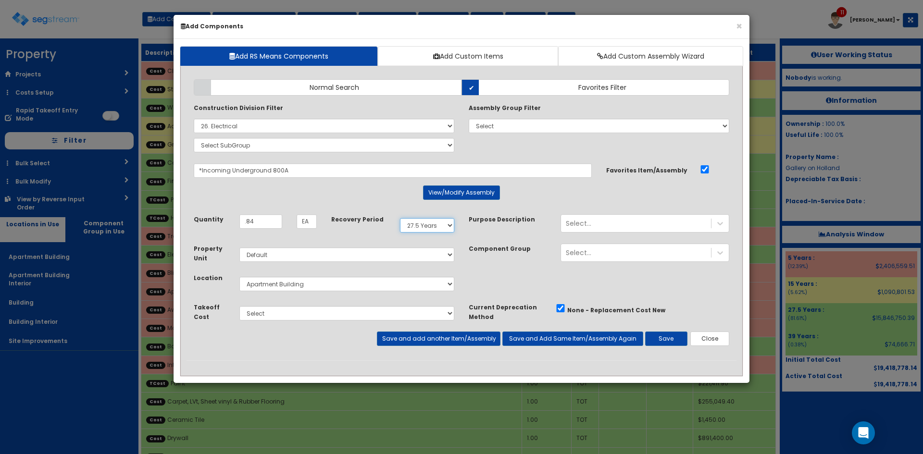
click at [400, 218] on select "Select 5 Years 7 Years 9 Years 10 Years 15 Years 15 Year QLI 15 Year QRP 15 Yea…" at bounding box center [427, 225] width 54 height 14
click at [677, 340] on button "Save" at bounding box center [666, 339] width 42 height 14
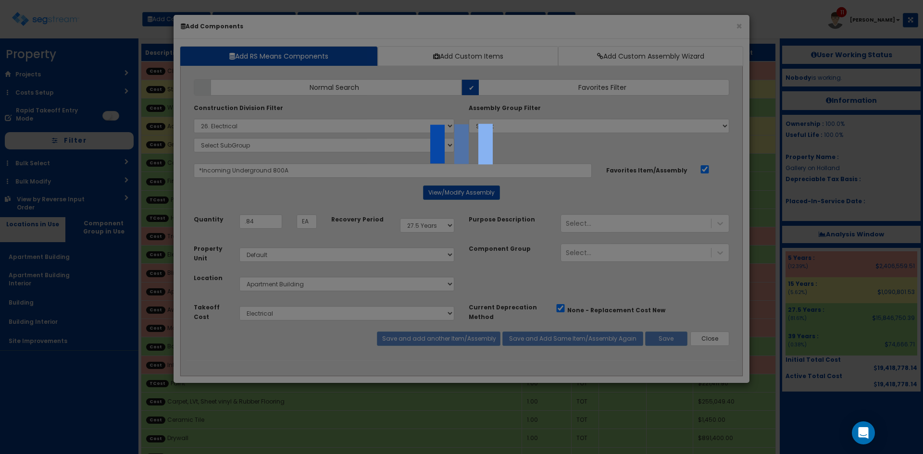
select select "26000000"
select select "275Y"
select select "default"
select select "814"
select select "5268332"
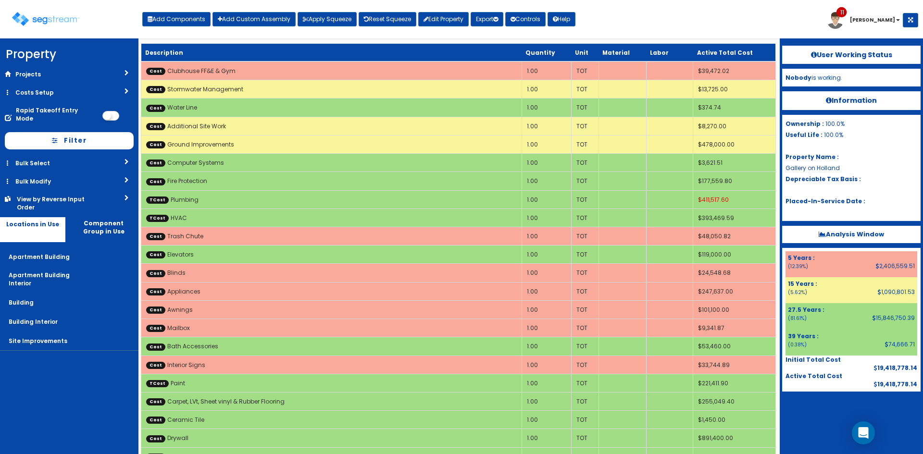
scroll to position [946, 0]
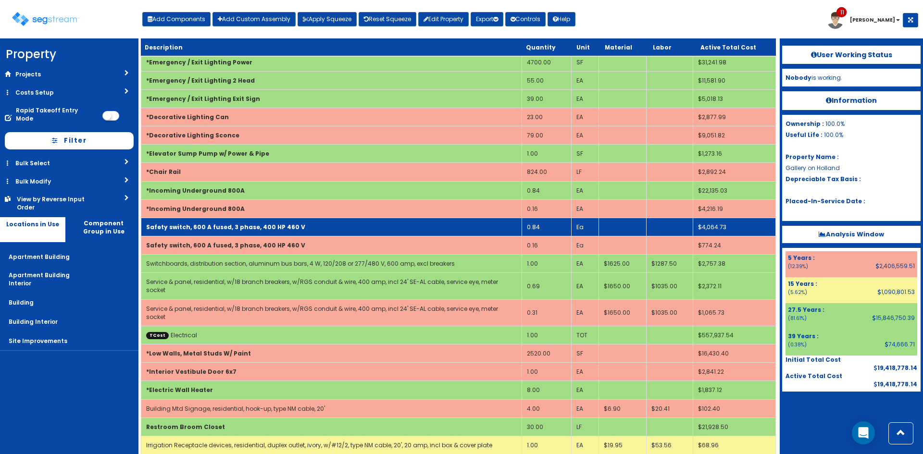
click at [542, 228] on td "0.84" at bounding box center [547, 227] width 50 height 18
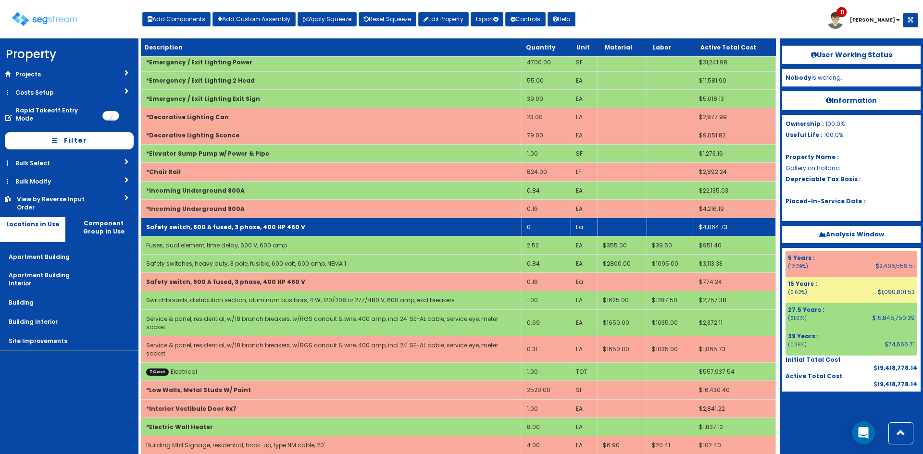
click at [341, 219] on td "Safety switch, 600 A fused, 3 phase, 400 HP 460 V" at bounding box center [331, 227] width 381 height 18
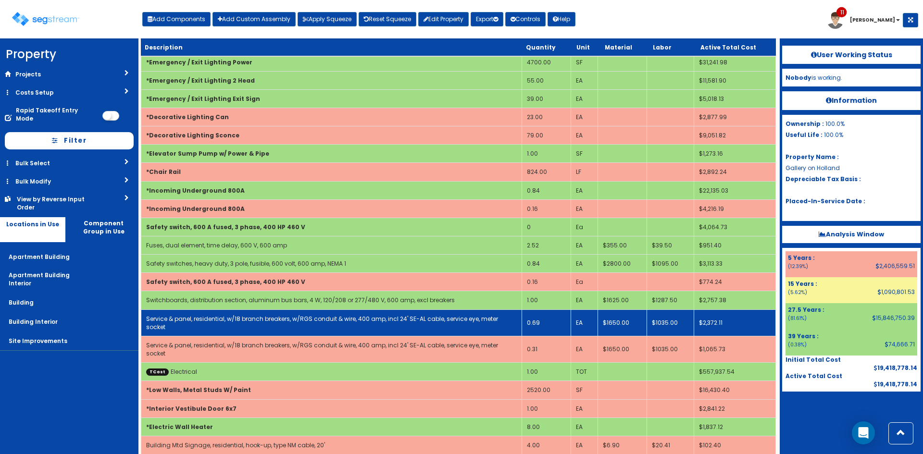
click at [539, 310] on td "0.69" at bounding box center [546, 323] width 49 height 26
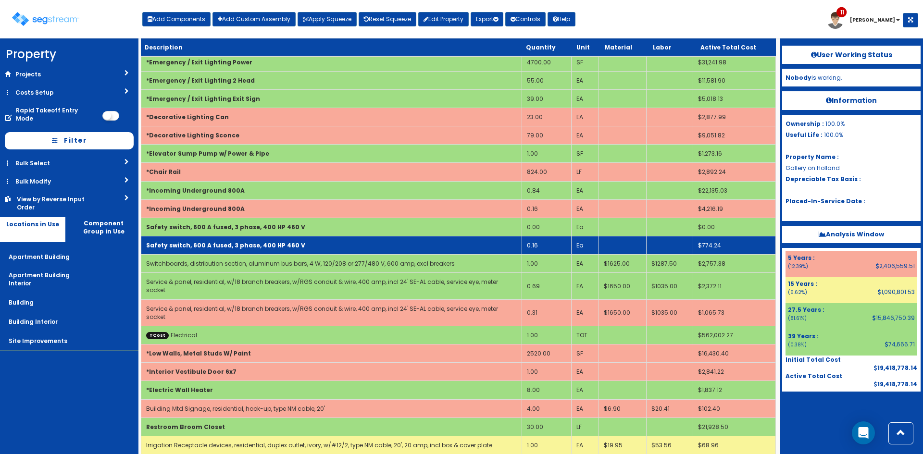
click at [539, 249] on td "0.16" at bounding box center [547, 246] width 50 height 18
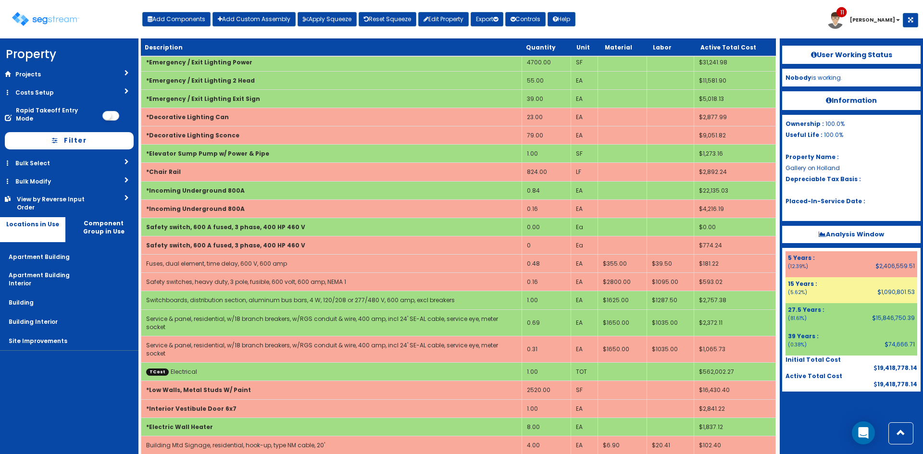
click at [830, 420] on div at bounding box center [851, 416] width 138 height 48
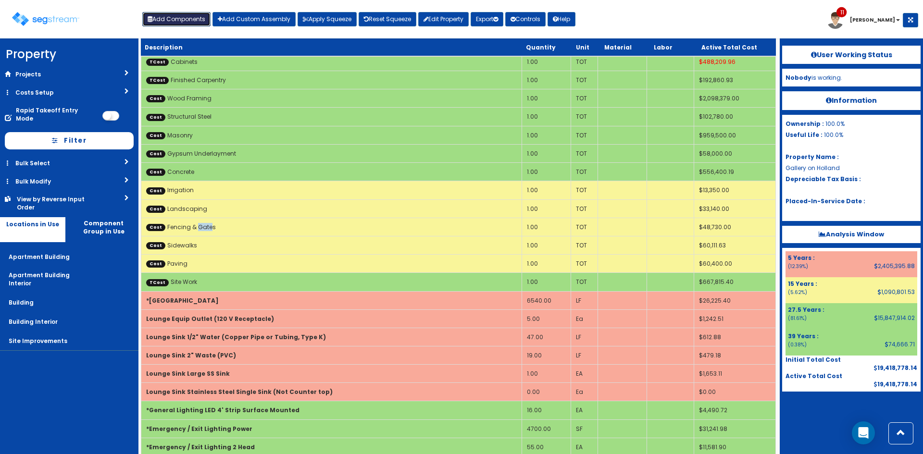
click at [188, 24] on button "Add Components" at bounding box center [176, 19] width 68 height 14
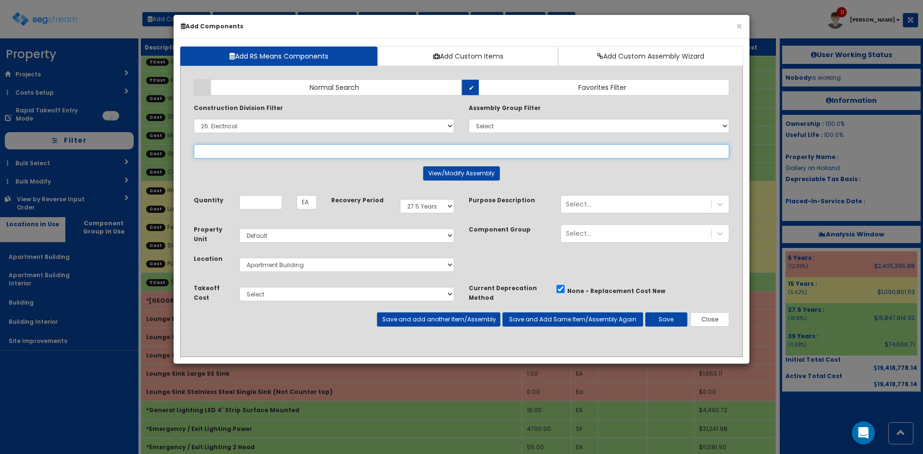
select select
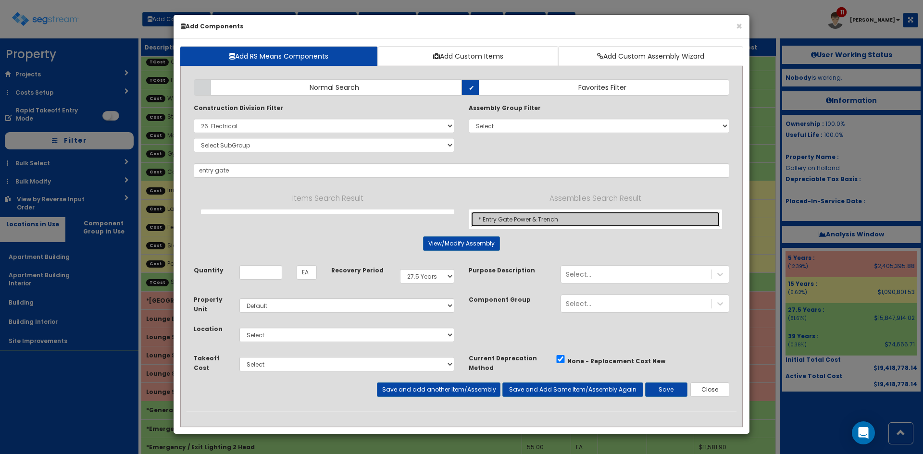
click at [539, 223] on link "* Entry Gate Power & Trench" at bounding box center [595, 219] width 249 height 15
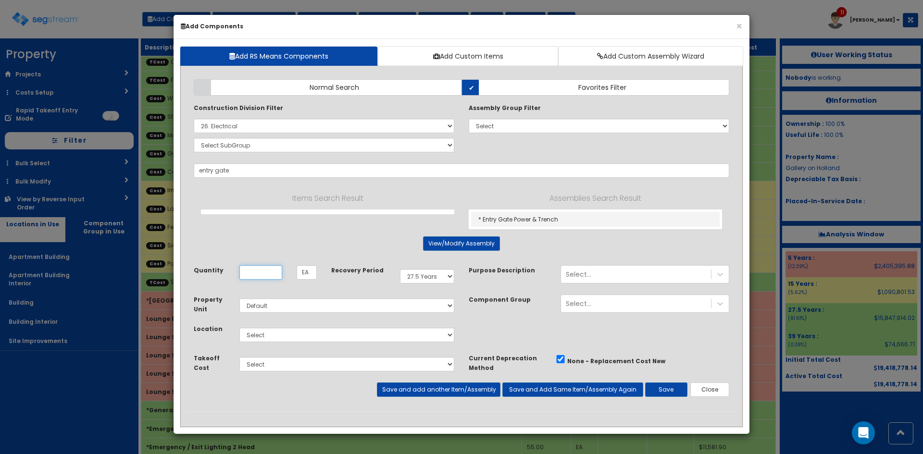
type input "* Entry Gate Power & Trench"
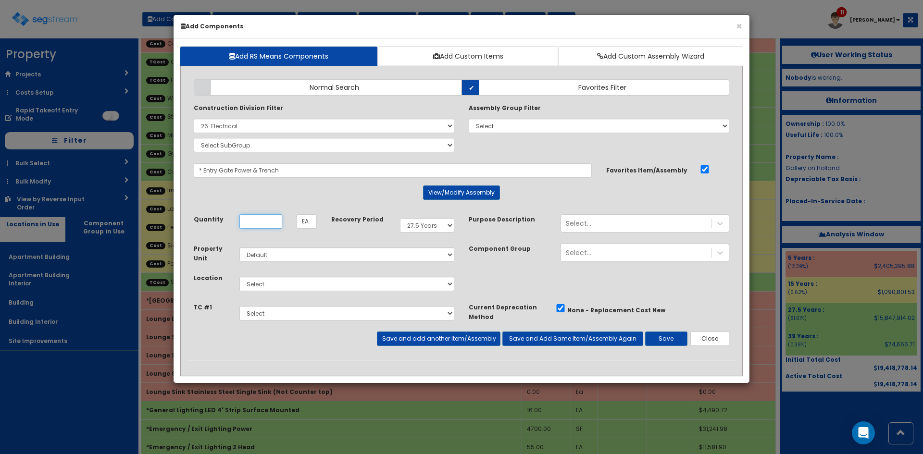
scroll to position [0, 0]
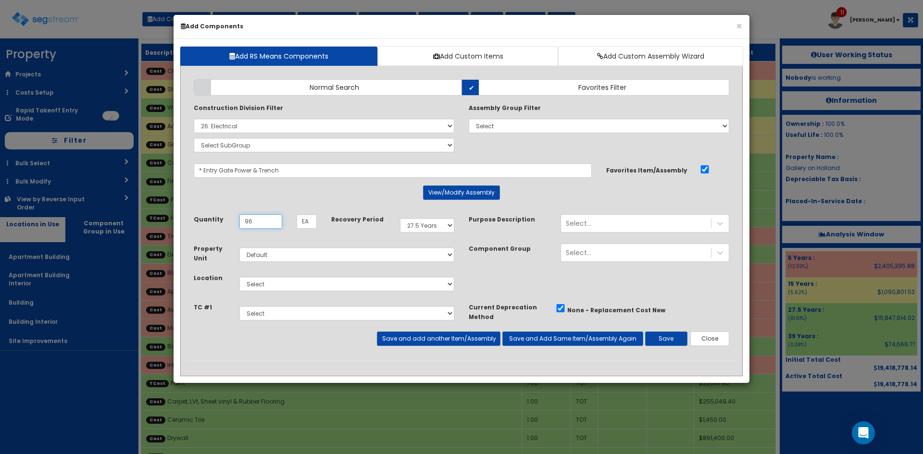
type input "96"
drag, startPoint x: 415, startPoint y: 225, endPoint x: 419, endPoint y: 232, distance: 7.5
click at [416, 226] on select "Select 5 Years 7 Years 9 Years 10 Years 15 Years 15 Year QLI 15 Year QRP 15 Yea…" at bounding box center [427, 225] width 54 height 14
select select "15Y"
click at [400, 218] on select "Select 5 Years 7 Years 9 Years 10 Years 15 Years 15 Year QLI 15 Year QRP 15 Yea…" at bounding box center [427, 225] width 54 height 14
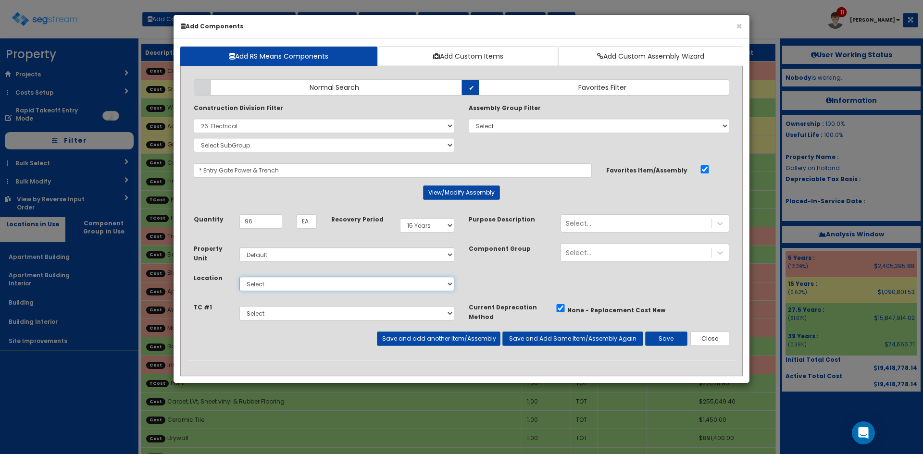
click at [317, 285] on select "Select Apartment Building Apartment Building Interior Building Building Interio…" at bounding box center [346, 284] width 215 height 14
select select "27"
click at [239, 277] on select "Select Apartment Building Apartment Building Interior Building Building Interio…" at bounding box center [346, 284] width 215 height 14
click at [475, 344] on button "Save and add another Item/Assembly" at bounding box center [438, 339] width 123 height 14
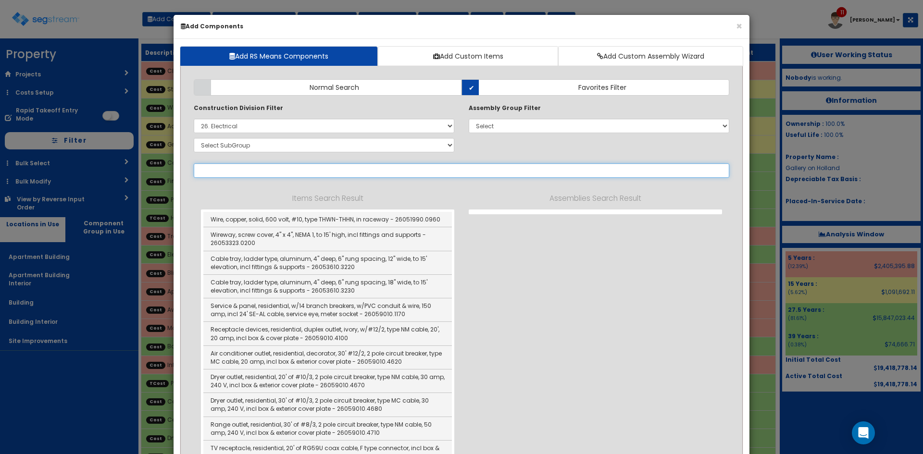
click at [231, 168] on input "text" at bounding box center [462, 170] width 536 height 14
drag, startPoint x: 221, startPoint y: 170, endPoint x: 132, endPoint y: 165, distance: 89.6
click at [132, 165] on div "× Add Components Add RS Means Components Add Custom Items Add Custom Assembly W…" at bounding box center [461, 227] width 923 height 454
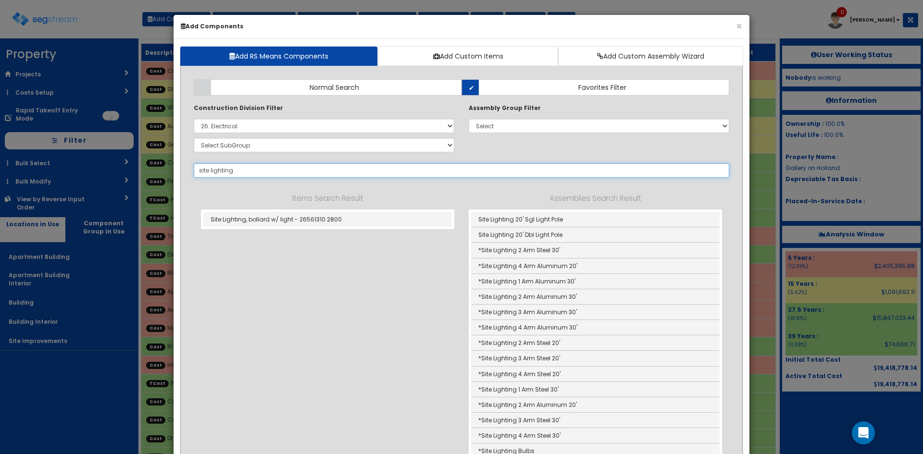
click at [241, 170] on input "site lighting" at bounding box center [462, 170] width 536 height 14
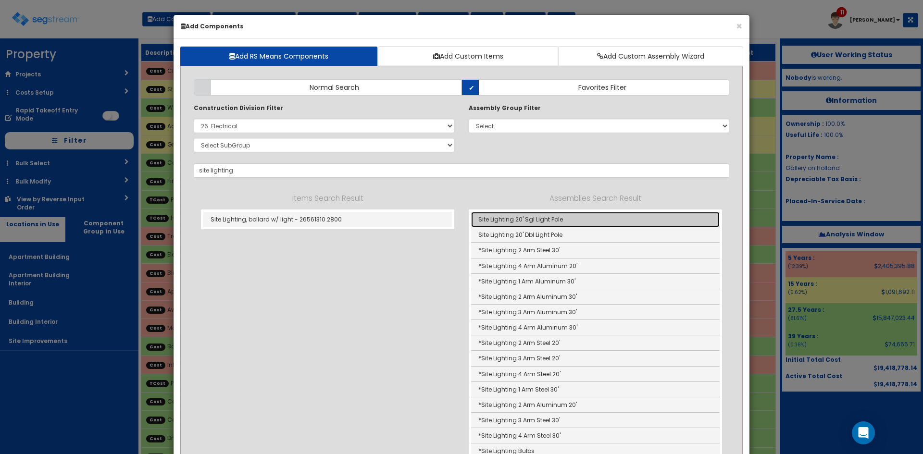
click at [536, 223] on link "Site Lighting 20' Sgl Light Pole" at bounding box center [595, 219] width 249 height 15
type input "Site Lighting 20' Sgl Light Pole"
type input "Ea"
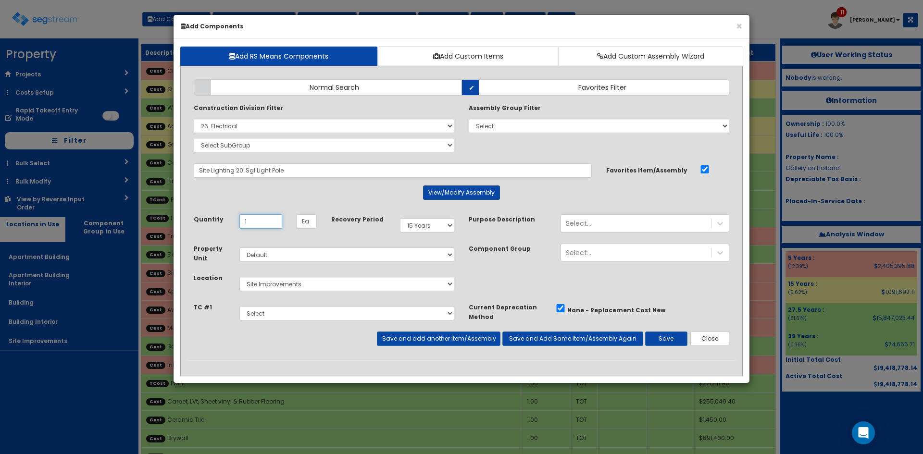
type input "1"
click at [432, 188] on button "View/Modify Assembly" at bounding box center [461, 193] width 77 height 14
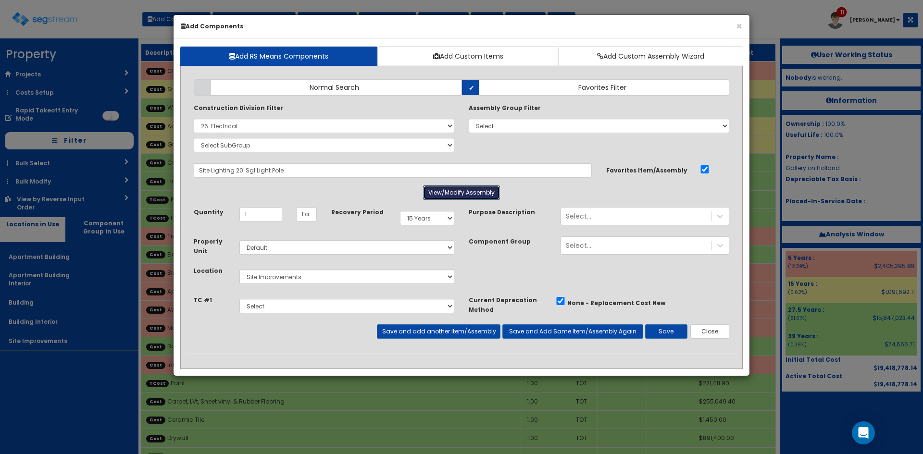
click at [449, 192] on button "View/Modify Assembly" at bounding box center [461, 193] width 77 height 14
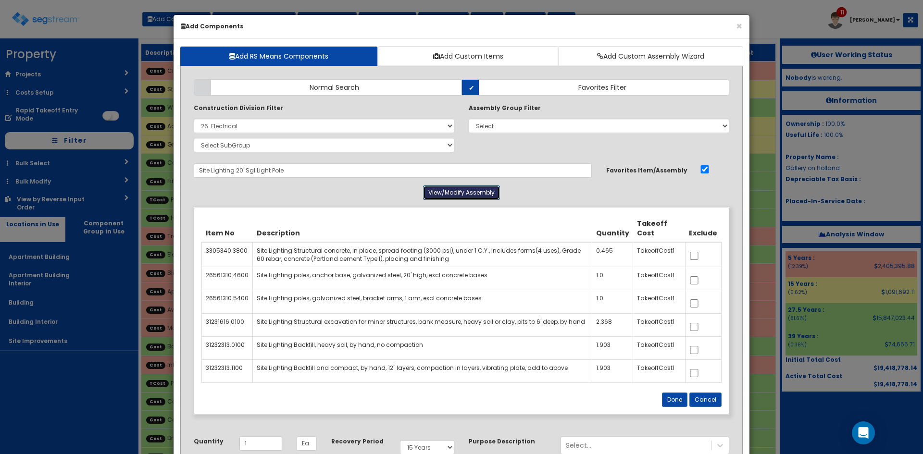
click at [450, 193] on button "View/Modify Assembly" at bounding box center [461, 193] width 77 height 14
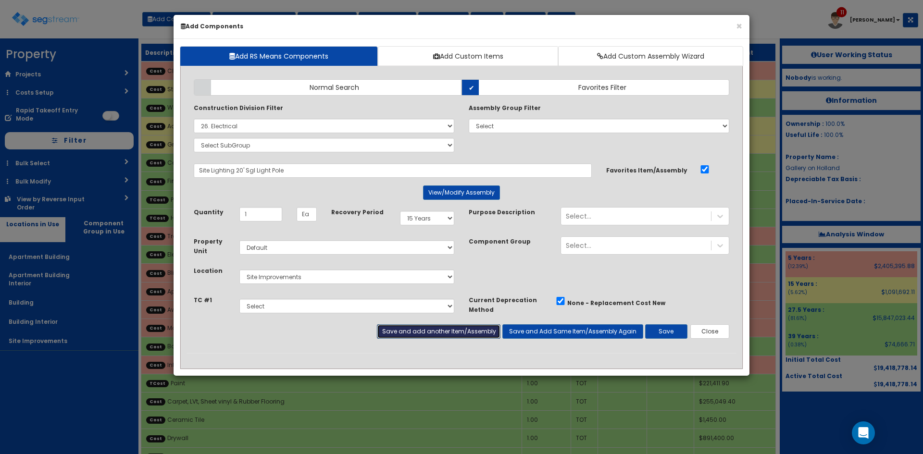
click at [412, 332] on button "Save and add another Item/Assembly" at bounding box center [438, 332] width 123 height 14
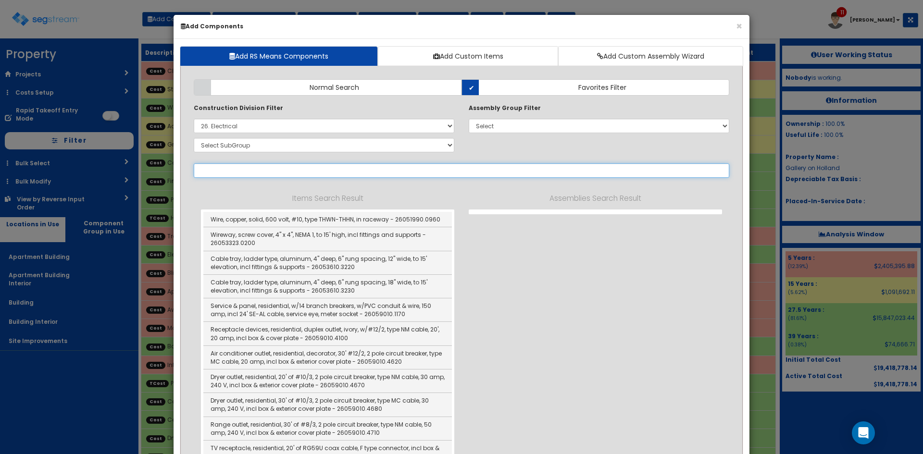
paste input "site lighting"
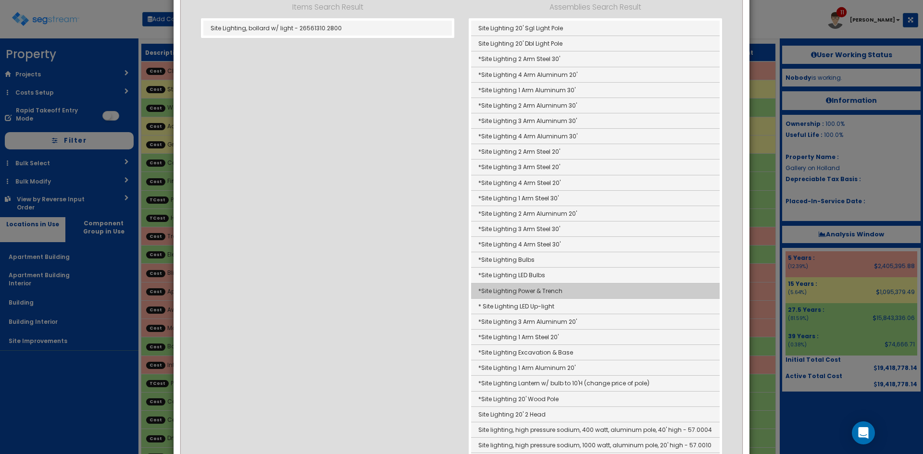
scroll to position [192, 0]
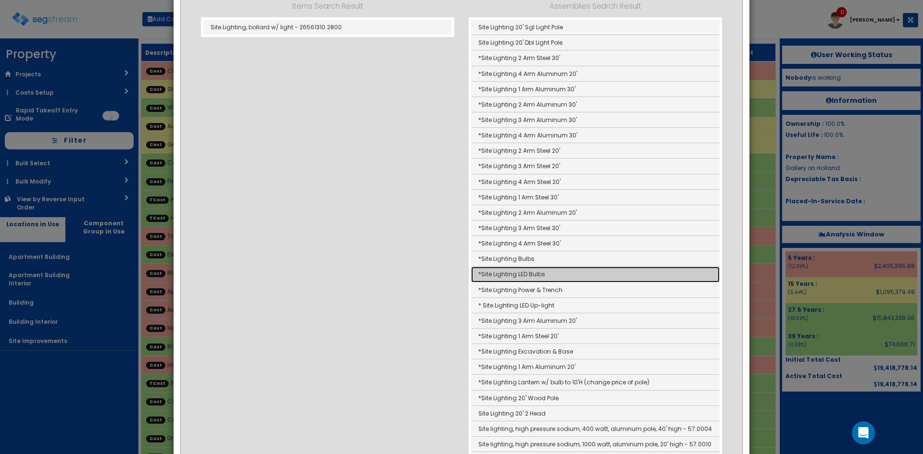
click at [560, 276] on link "*Site Lighting LED Bulbs" at bounding box center [595, 274] width 249 height 15
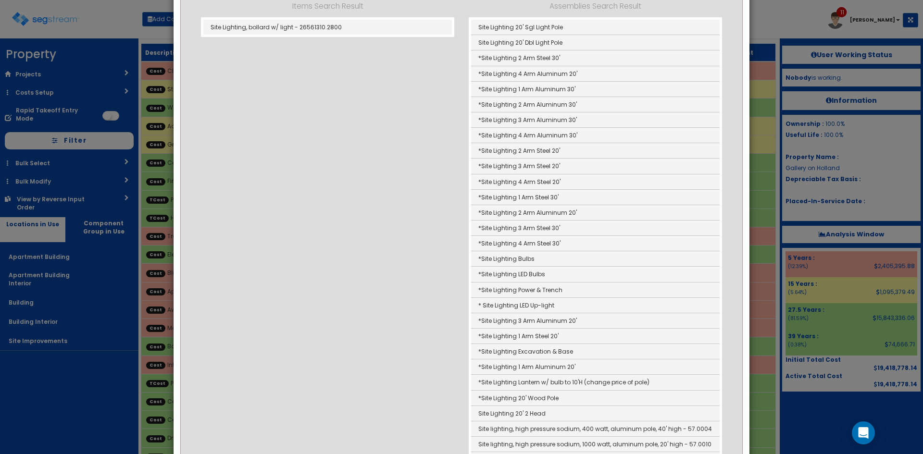
type input "*Site Lighting LED Bulbs"
type input "EA"
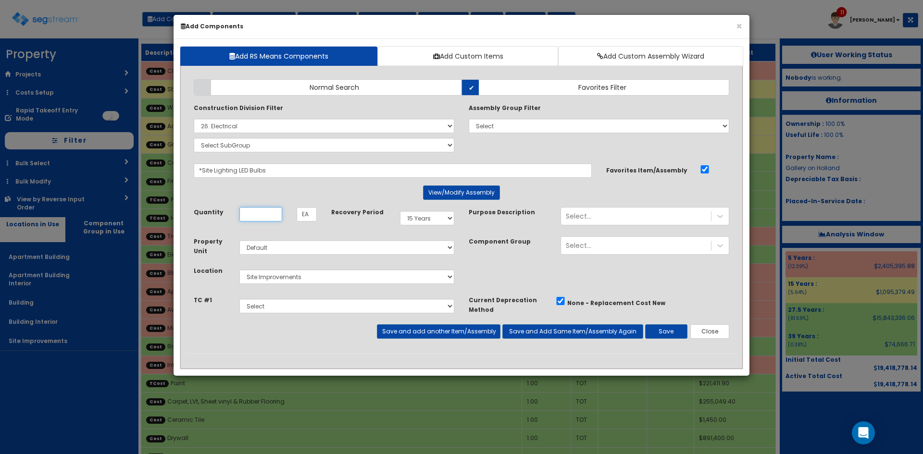
scroll to position [0, 0]
type input "8"
click at [413, 335] on button "Save and add another Item/Assembly" at bounding box center [438, 332] width 123 height 14
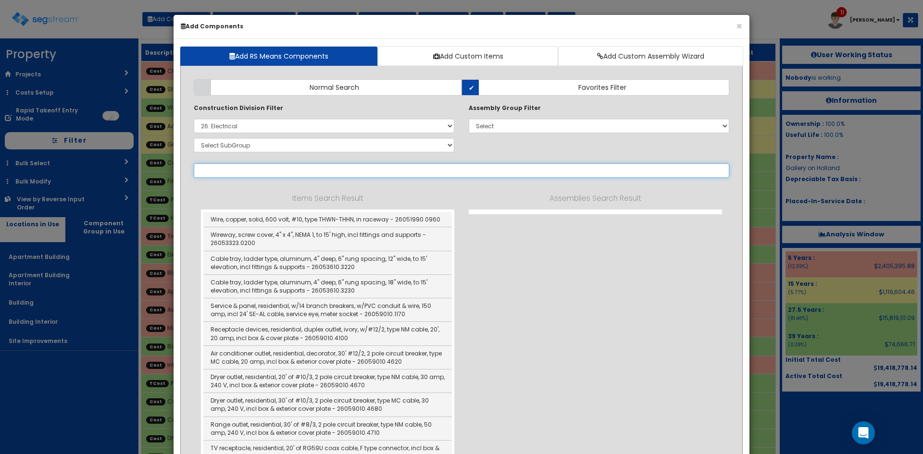
paste input "site lighting"
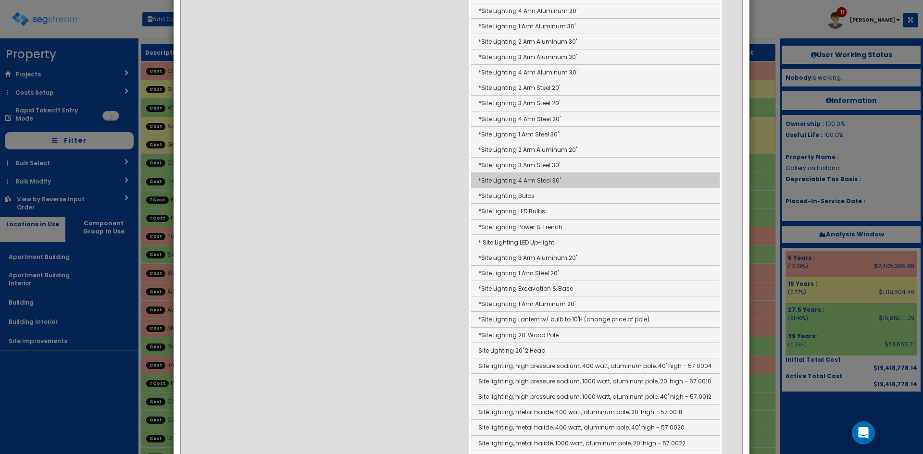
scroll to position [256, 0]
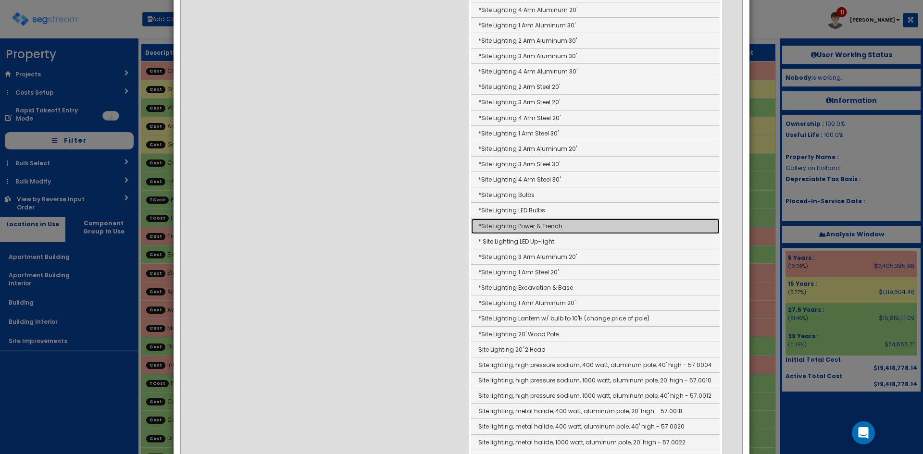
click at [553, 226] on link "*Site Lighting Power & Trench" at bounding box center [595, 226] width 249 height 15
type input "*Site Lighting Power & Trench"
type input "LF"
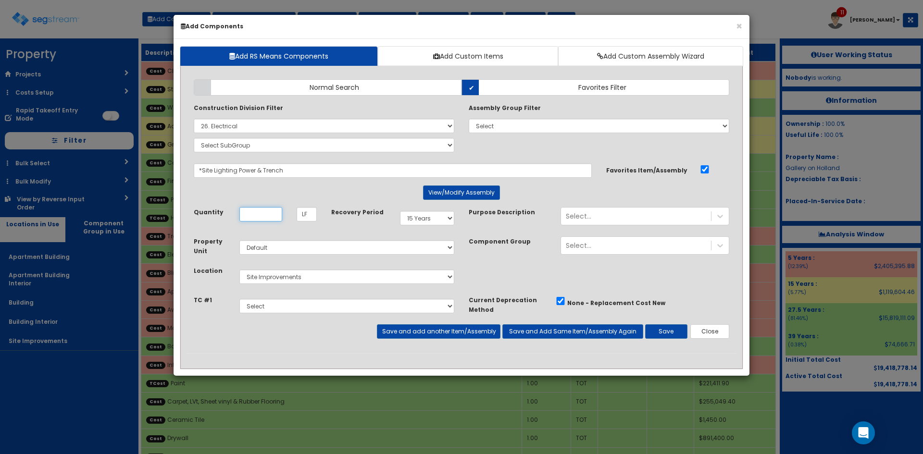
scroll to position [0, 0]
click at [258, 211] on input "Unit Quantity" at bounding box center [260, 214] width 43 height 14
type input "523"
click at [418, 328] on button "Save and add another Item/Assembly" at bounding box center [438, 332] width 123 height 14
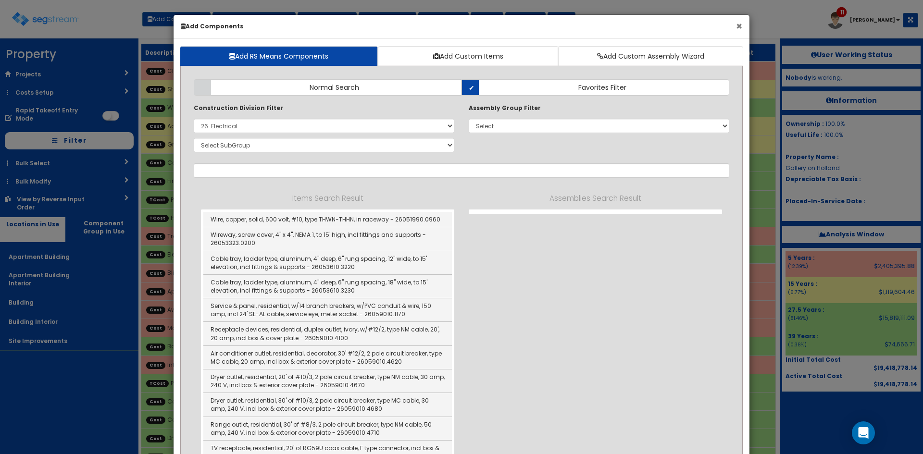
click at [742, 27] on button "×" at bounding box center [739, 26] width 6 height 10
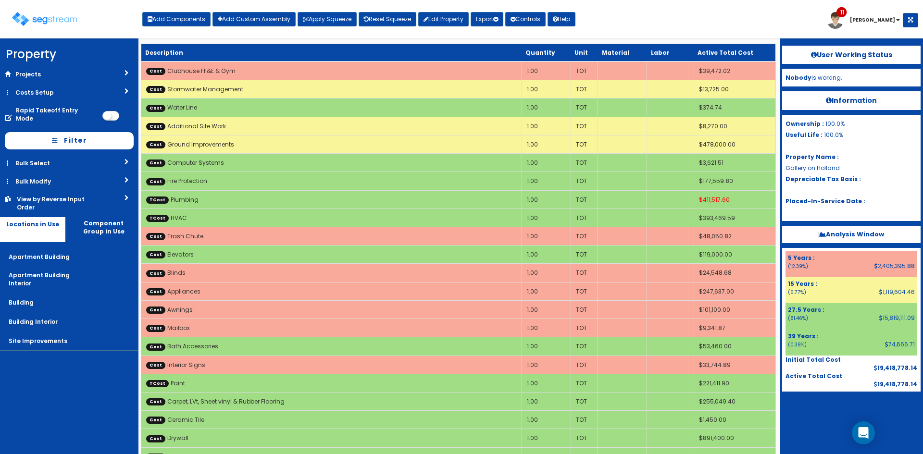
click at [743, 25] on div "Toggle navigation Add Components Add Custom Assembly Apply Squeeze Reset Squeez…" at bounding box center [461, 22] width 913 height 31
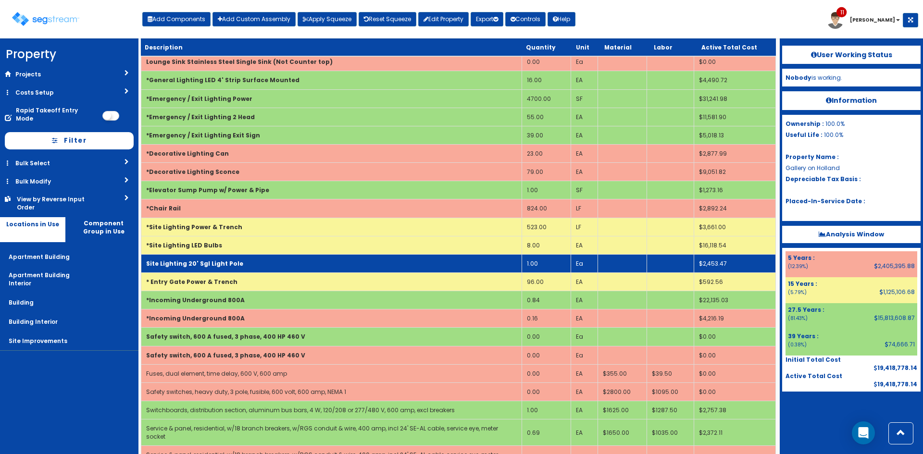
click at [545, 264] on td "1.00" at bounding box center [546, 263] width 49 height 18
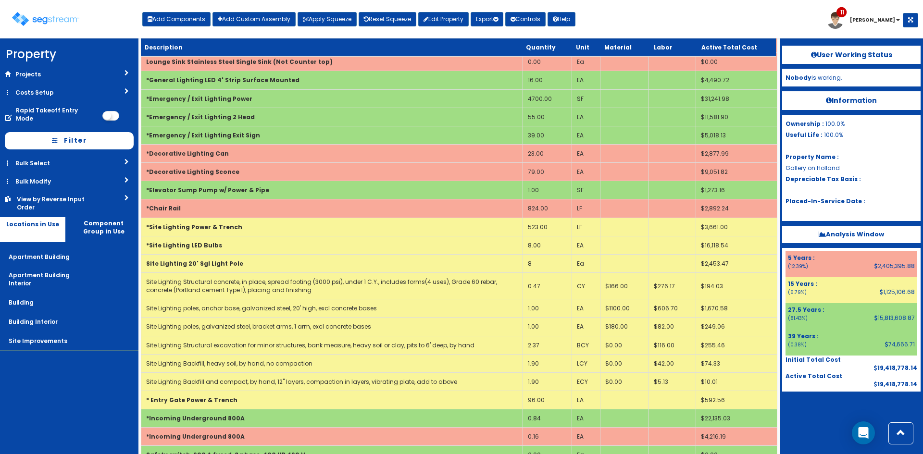
click at [44, 390] on nav "Property DB Projects Recent Properties Decrescente Renovation 5 Germantown Pike…" at bounding box center [69, 246] width 138 height 416
click at [72, 365] on nav "Property DB Projects Recent Properties Decrescente Renovation 5 Germantown Pike…" at bounding box center [69, 246] width 138 height 416
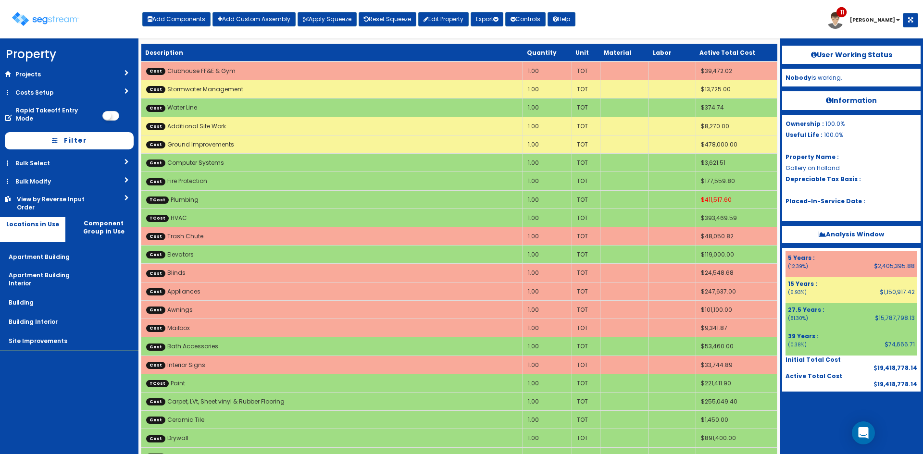
scroll to position [634, 0]
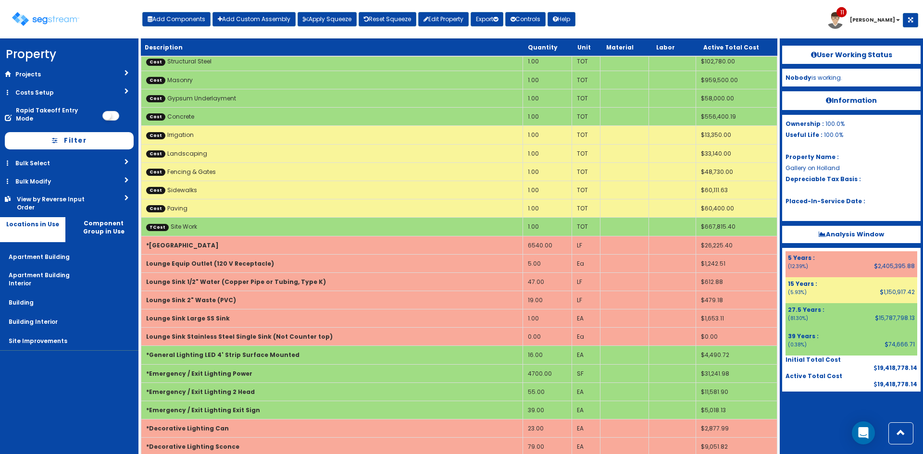
click at [808, 423] on div at bounding box center [851, 416] width 138 height 48
click at [825, 428] on div at bounding box center [851, 416] width 138 height 48
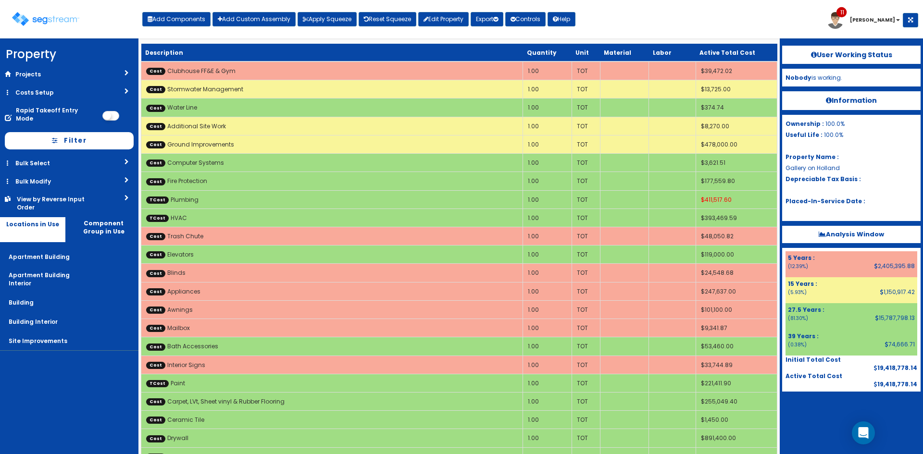
scroll to position [3001, 0]
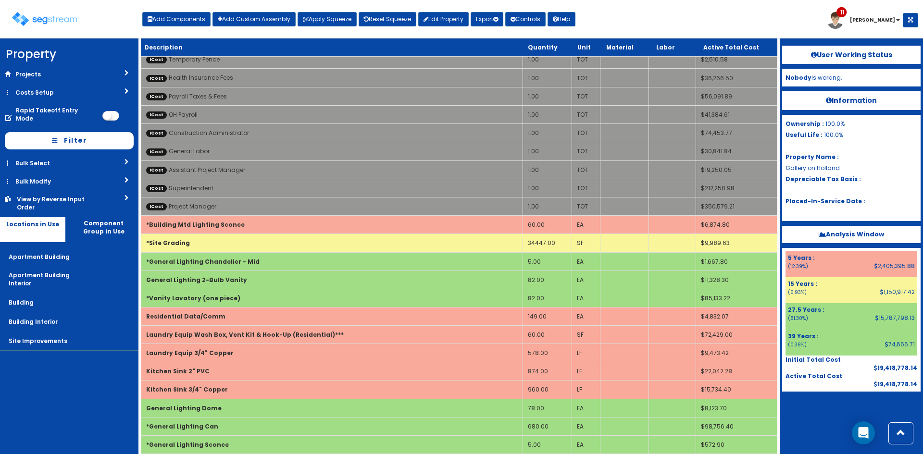
click at [829, 12] on div "Toggle navigation Add Components Add Custom Assembly Apply Squeeze Reset Squeez…" at bounding box center [461, 22] width 913 height 31
click at [816, 15] on div "Toggle navigation Add Components Add Custom Assembly Apply Squeeze Reset Squeez…" at bounding box center [461, 22] width 913 height 31
click at [26, 375] on nav "Property DB Projects Recent Properties Decrescente Renovation 5 Germantown Pike…" at bounding box center [69, 246] width 138 height 416
click at [95, 406] on nav "Property DB Projects Recent Properties Decrescente Renovation 5 Germantown Pike…" at bounding box center [69, 246] width 138 height 416
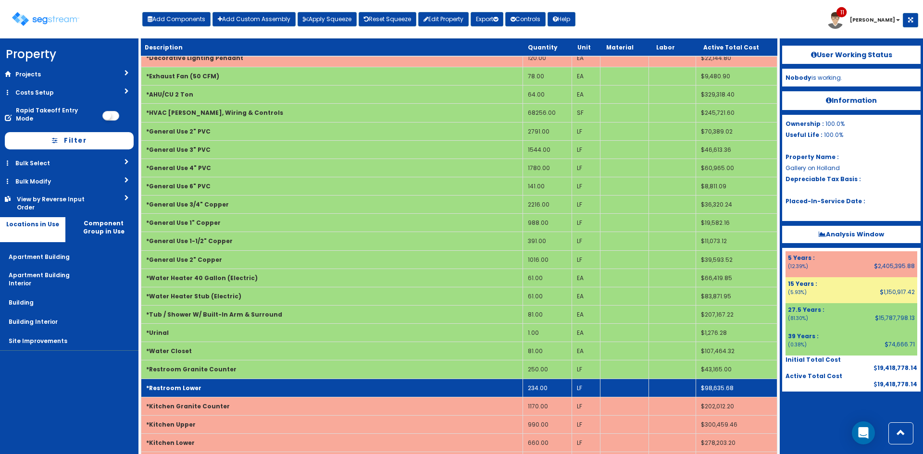
scroll to position [3415, 0]
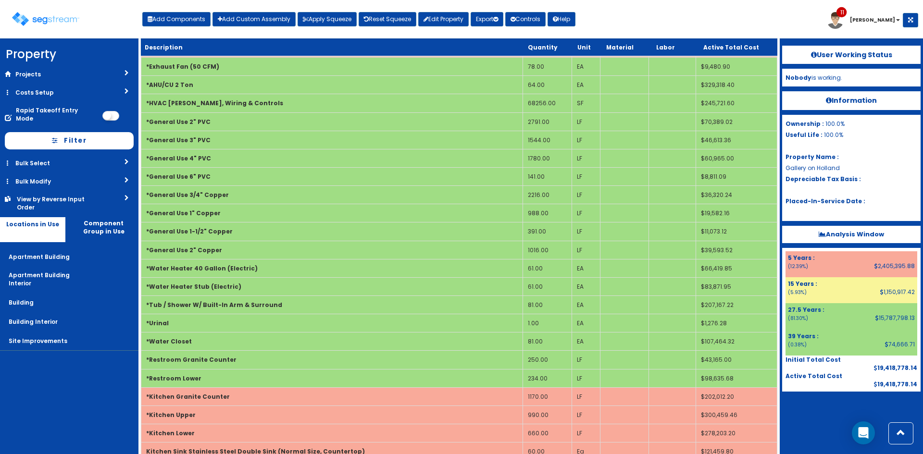
click at [689, 20] on div "Toggle navigation Add Components Add Custom Assembly Apply Squeeze Reset Squeez…" at bounding box center [461, 22] width 913 height 31
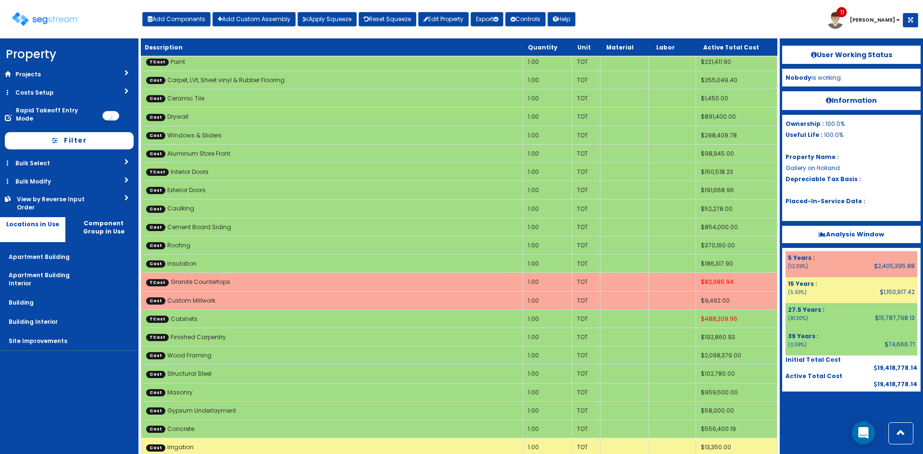
scroll to position [597, 0]
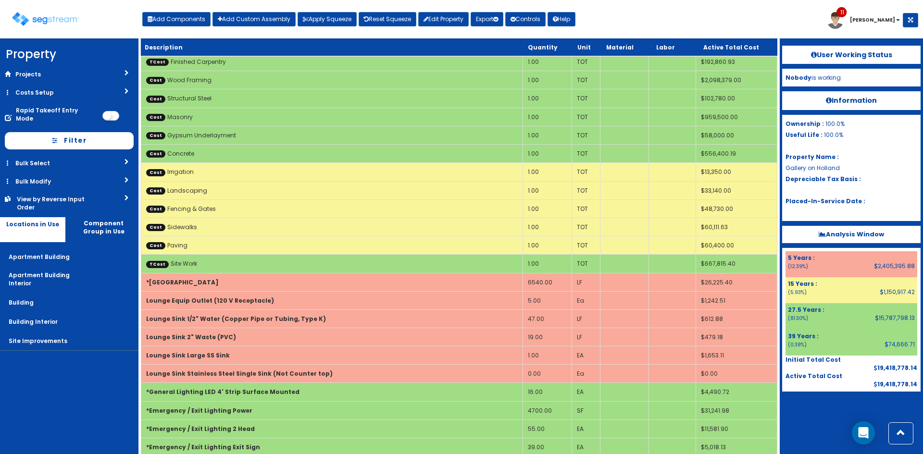
click at [98, 386] on nav "Property DB Projects Recent Properties Decrescente Renovation 5 Germantown Pike…" at bounding box center [69, 246] width 138 height 416
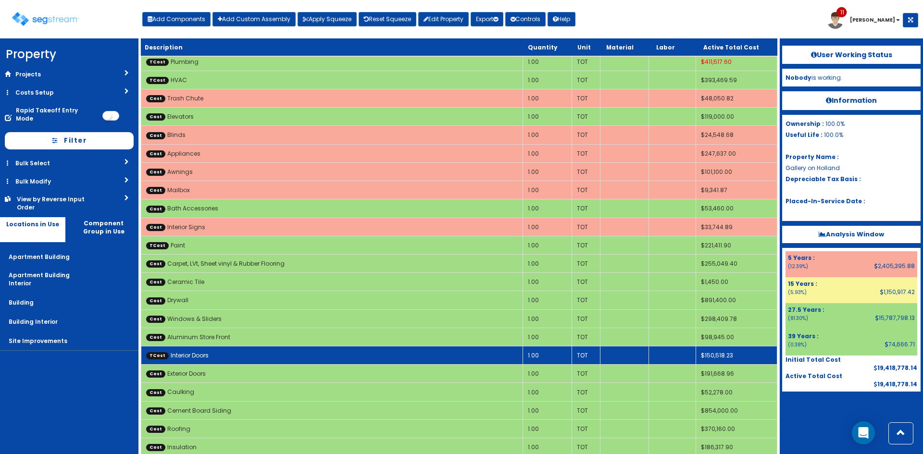
click at [302, 355] on td "TCost Interior Doors" at bounding box center [332, 356] width 382 height 18
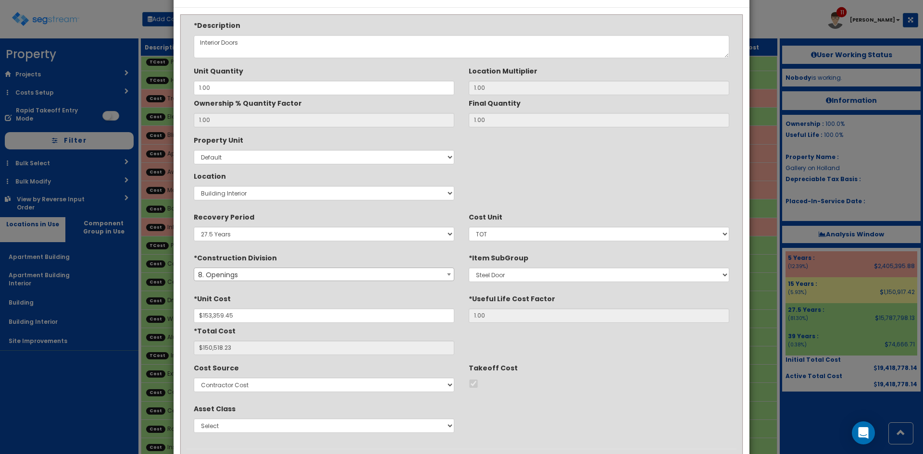
scroll to position [80, 0]
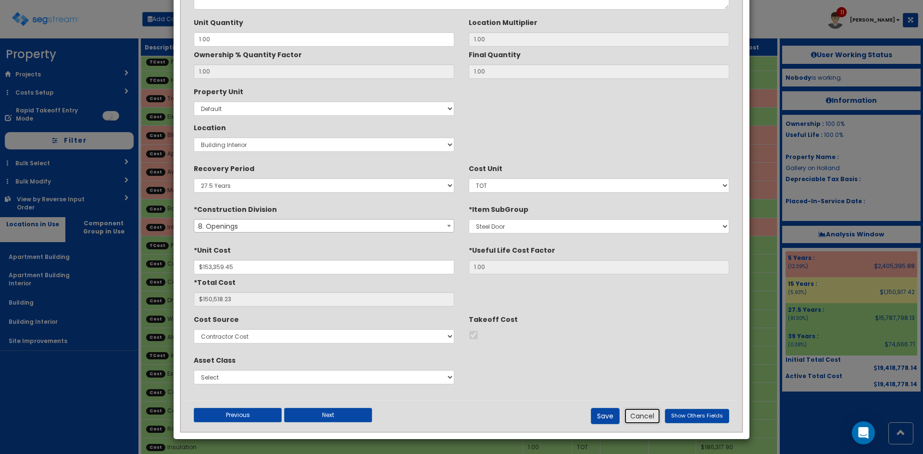
click at [641, 413] on button "Cancel" at bounding box center [642, 416] width 37 height 16
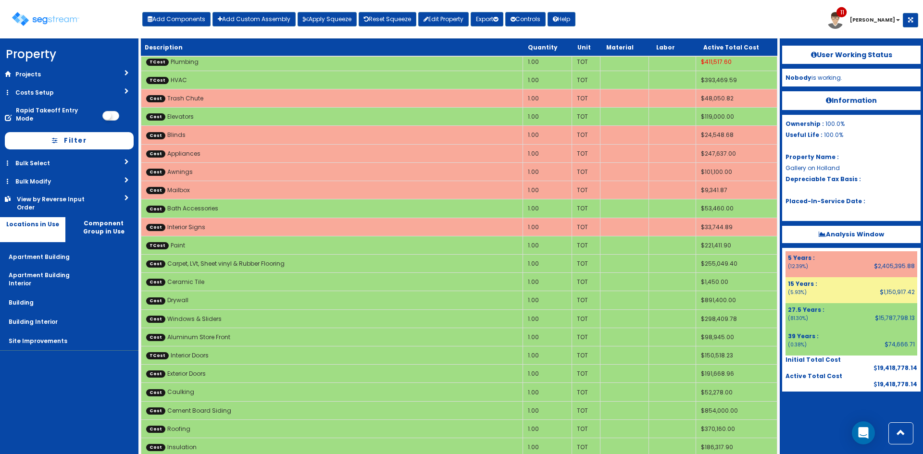
scroll to position [1284, 0]
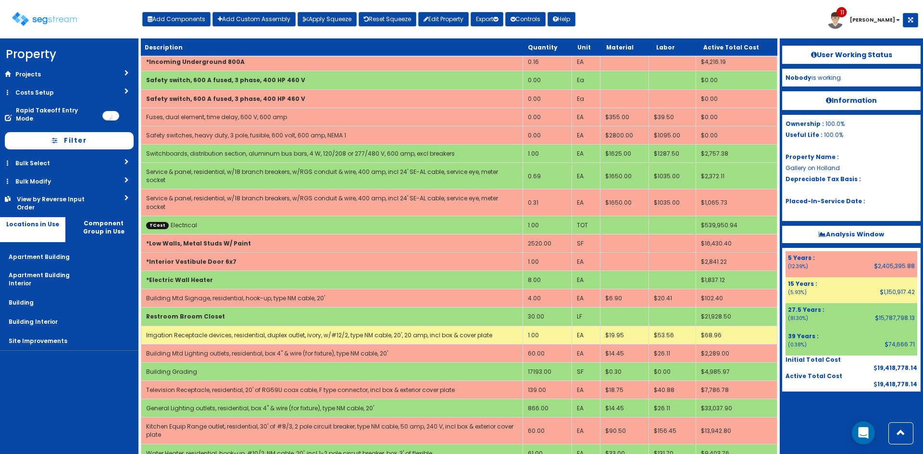
click at [597, 19] on div "Toggle navigation Add Components Add Custom Assembly Apply Squeeze Reset Squeez…" at bounding box center [461, 22] width 913 height 31
click at [176, 20] on button "Add Components" at bounding box center [176, 19] width 68 height 14
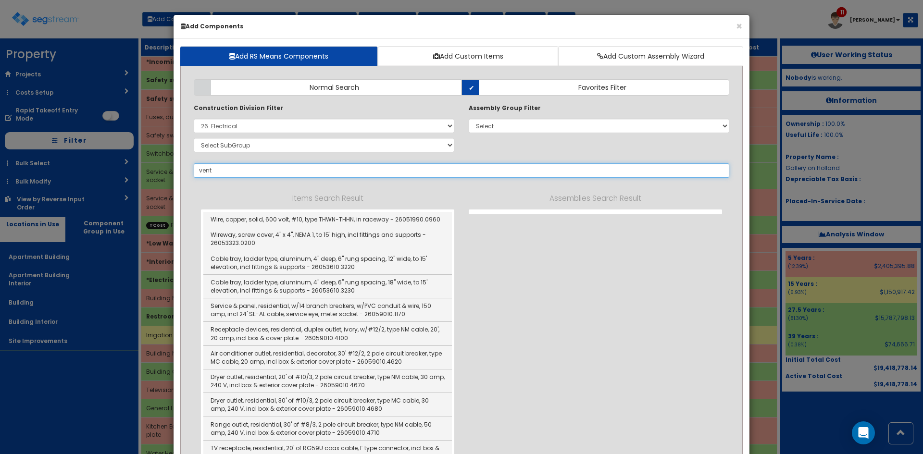
type input "vent"
click at [368, 127] on select "Select 0. Custom Item 1. General Requirements 2. Existing Conditions 3. Concret…" at bounding box center [324, 126] width 261 height 14
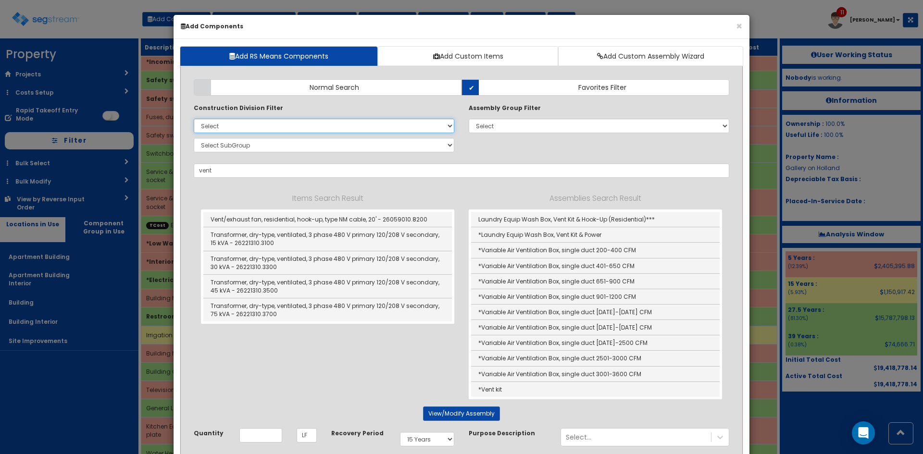
click at [194, 119] on select "Select 0. Custom Item 1. General Requirements 2. Existing Conditions 3. Concret…" at bounding box center [324, 126] width 261 height 14
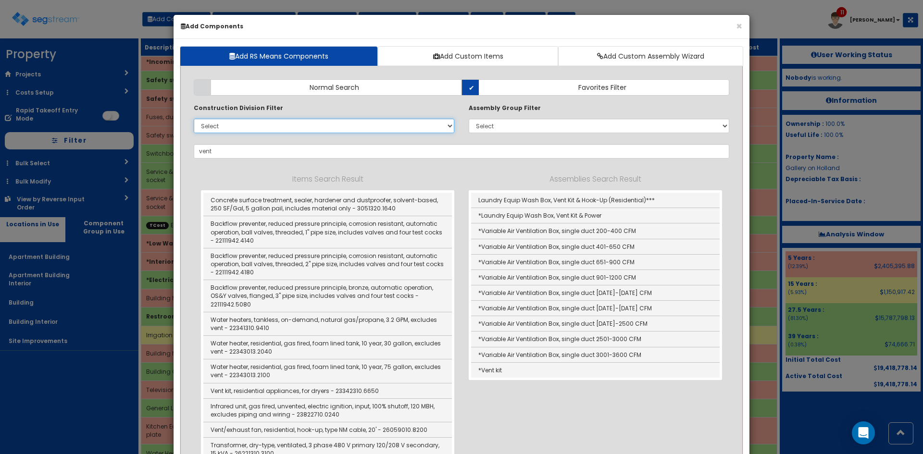
click at [300, 126] on select "Select 0. Custom Item 1. General Requirements 2. Existing Conditions 3. Concret…" at bounding box center [324, 126] width 261 height 14
select select "26000000"
click at [194, 119] on select "Select 0. Custom Item 1. General Requirements 2. Existing Conditions 3. Concret…" at bounding box center [324, 126] width 261 height 14
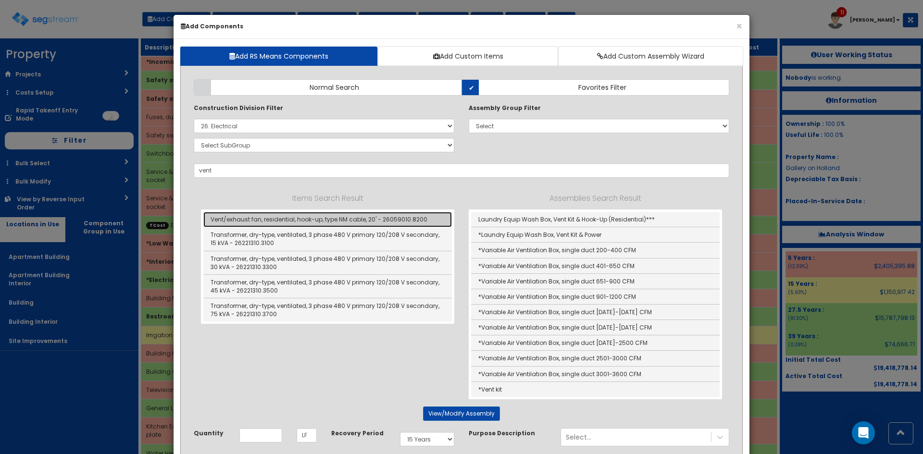
click at [271, 222] on link "Vent/exhaust fan, residential, hook-up, type NM cable, 20' - 26059010.8200" at bounding box center [327, 219] width 249 height 15
type input "Vent/exhaust fan, residential, hook-up, type NM cable, 20' - 26059010.8200"
type input "EA"
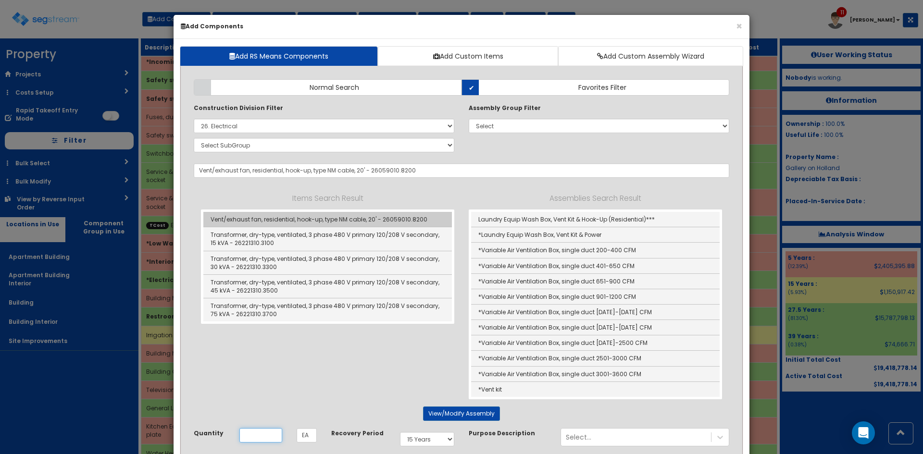
scroll to position [0, 0]
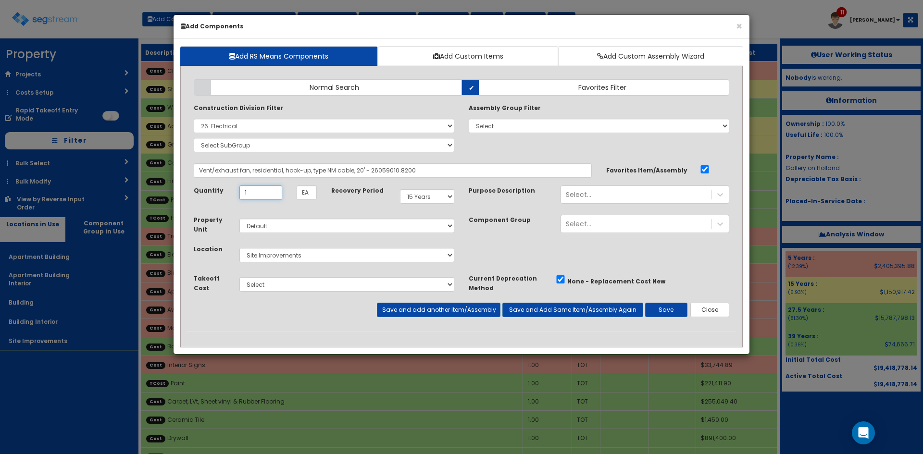
type input "1"
click at [417, 196] on select "Select 5 Years 7 Years 9 Years 10 Years 15 Years 15 Year QLI 15 Year QRP 15 Yea…" at bounding box center [427, 196] width 54 height 14
select select "275Y"
click at [400, 189] on select "Select 5 Years 7 Years 9 Years 10 Years 15 Years 15 Year QLI 15 Year QRP 15 Yea…" at bounding box center [427, 196] width 54 height 14
click at [612, 199] on div "Select..." at bounding box center [636, 194] width 150 height 15
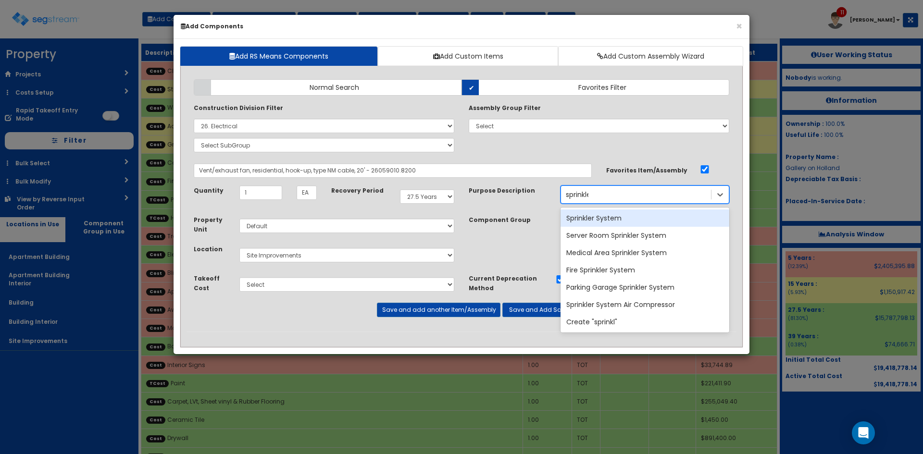
type input "sprinkler"
click at [641, 219] on div "Sprinkler System" at bounding box center [645, 218] width 169 height 17
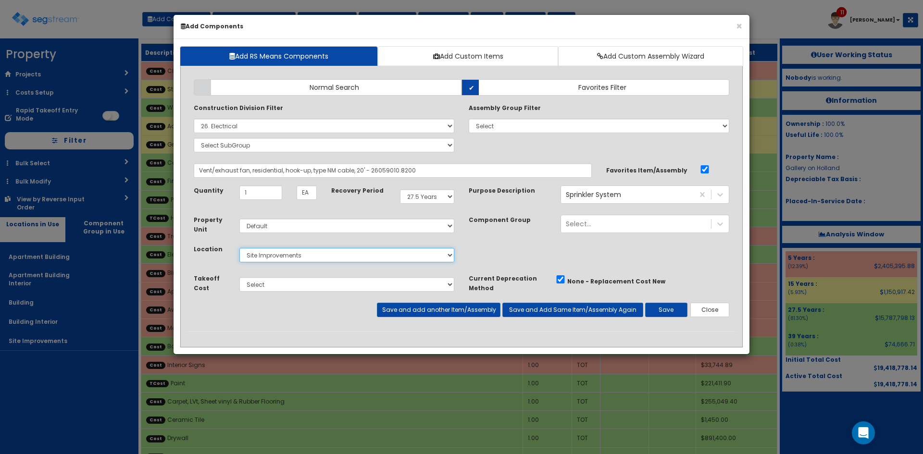
click at [298, 255] on select "Select Apartment Building Apartment Building Interior Building Building Interio…" at bounding box center [346, 255] width 215 height 14
select select "814"
click at [239, 248] on select "Select Apartment Building Apartment Building Interior Building Building Interio…" at bounding box center [346, 255] width 215 height 14
click at [480, 307] on button "Save and add another Item/Assembly" at bounding box center [438, 310] width 123 height 14
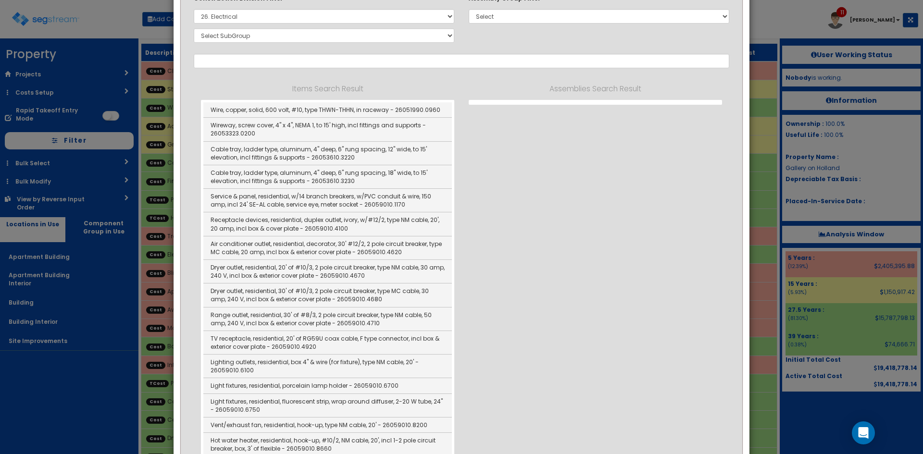
scroll to position [20, 0]
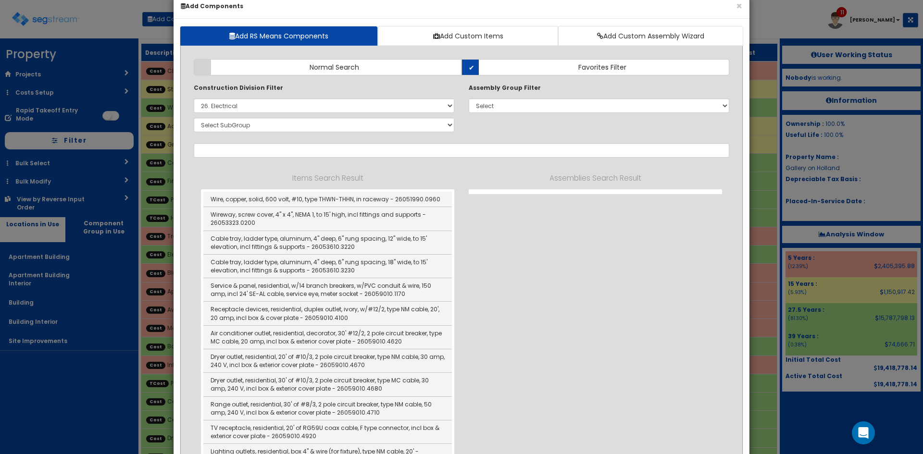
click at [733, 8] on h6 "Add Components" at bounding box center [462, 6] width 562 height 8
click at [738, 8] on button "×" at bounding box center [739, 6] width 6 height 10
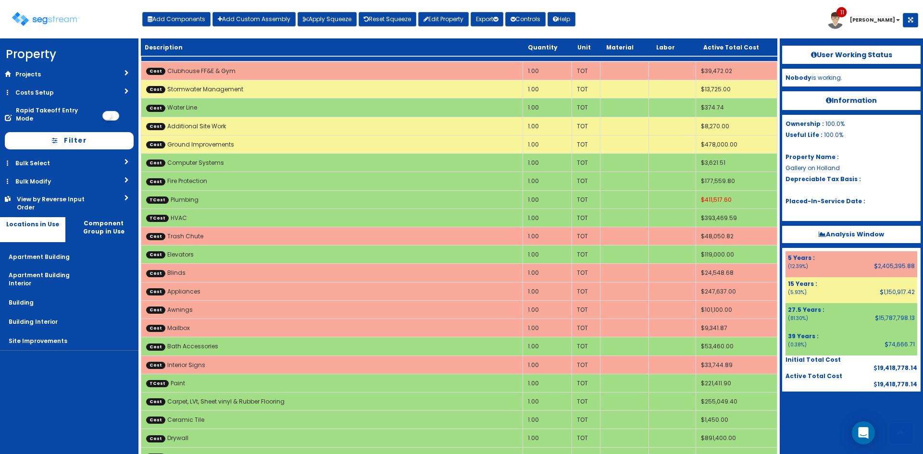
scroll to position [909, 0]
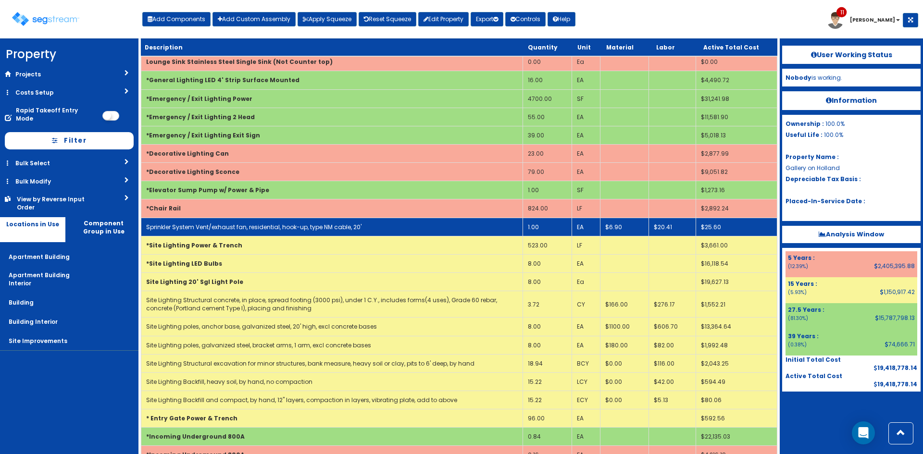
click at [280, 231] on link "Sprinkler System Vent/exhaust fan, residential, hook-up, type NM cable, 20'" at bounding box center [253, 227] width 215 height 8
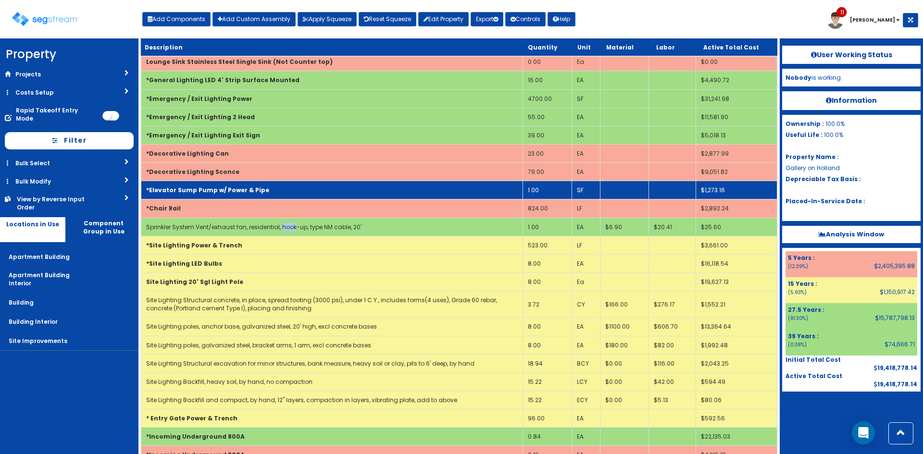
select select "5268332"
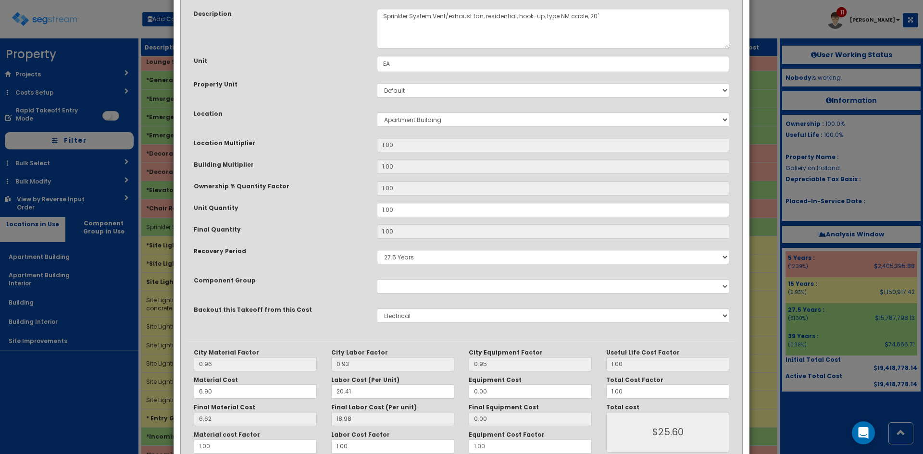
scroll to position [0, 0]
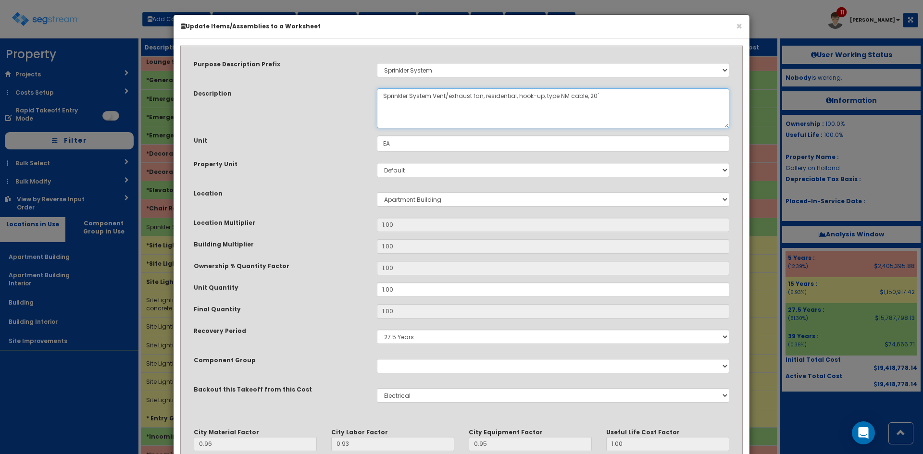
drag, startPoint x: 482, startPoint y: 96, endPoint x: 436, endPoint y: 97, distance: 46.2
click at [436, 97] on textarea "Sprinkler System Vent/exhaust fan, residential, hook-up, type NM cable, 20'" at bounding box center [553, 108] width 352 height 40
type textarea "Sprinkler System, residential, hook-up, type NM cable, 20'"
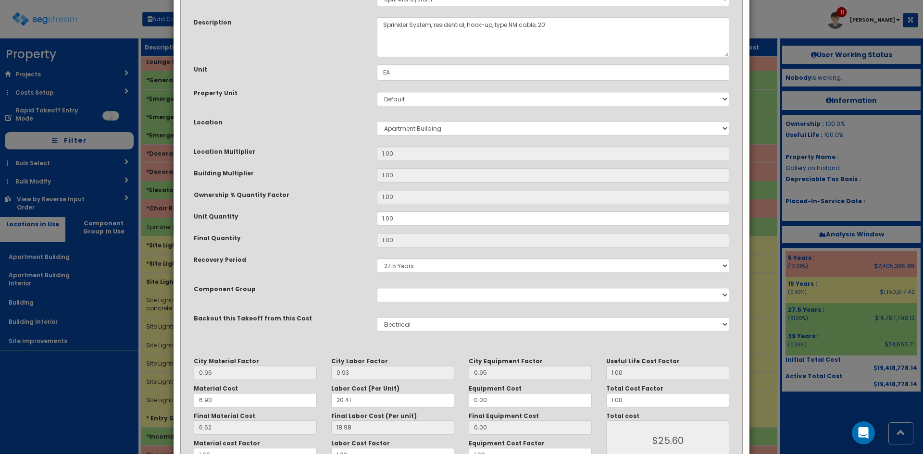
scroll to position [133, 0]
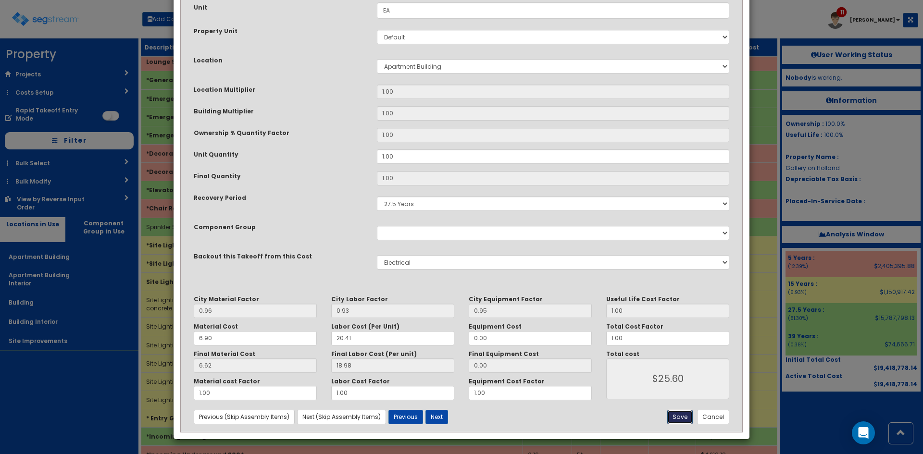
click at [684, 418] on button "Save" at bounding box center [679, 417] width 25 height 14
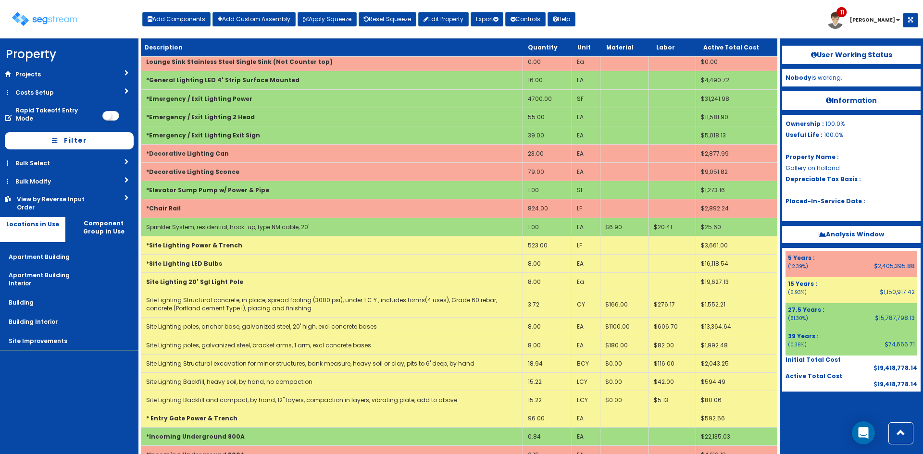
scroll to position [3276, 0]
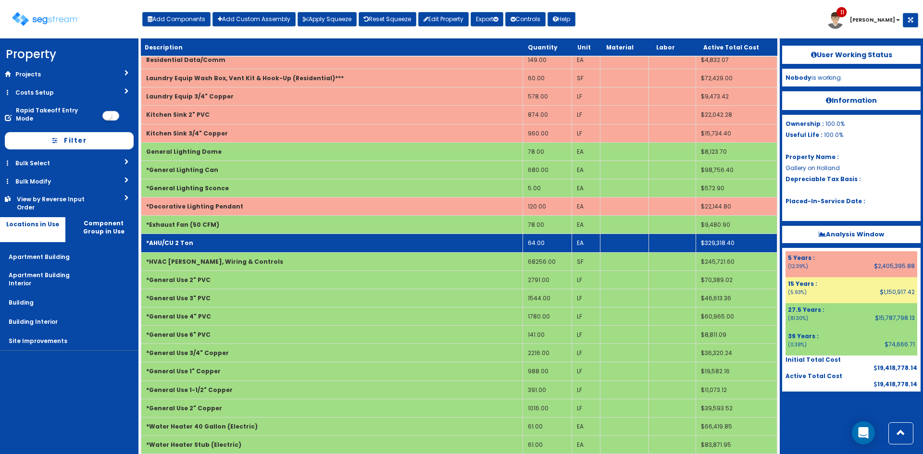
click at [227, 234] on td "*AHU/CU 2 Ton" at bounding box center [332, 243] width 382 height 18
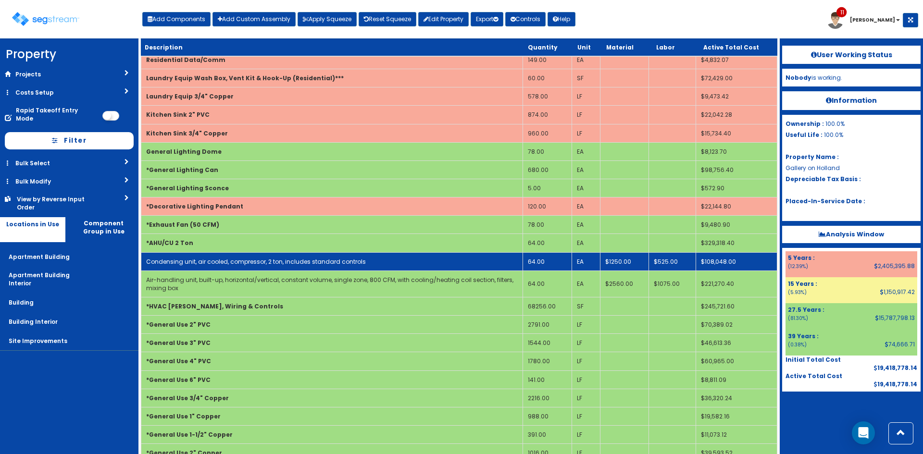
click at [253, 252] on td "Condensing unit, air cooled, compressor, 2 ton, includes standard controls" at bounding box center [332, 261] width 382 height 18
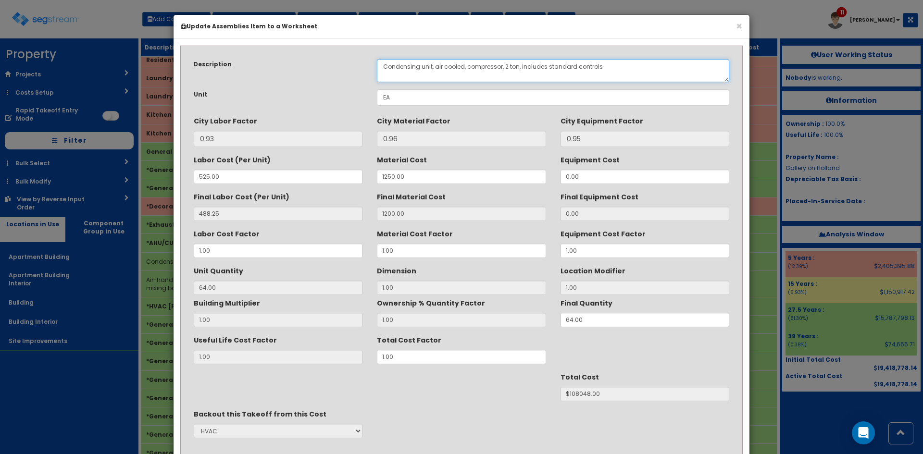
drag, startPoint x: 506, startPoint y: 66, endPoint x: 522, endPoint y: 70, distance: 16.3
click at [506, 66] on textarea "Condensing unit, air cooled, compressor, 2 ton, includes standard controls" at bounding box center [553, 70] width 352 height 23
type textarea "Condensing unit, air cooled, compressor, 1.5 ton, includes standard controls"
click at [325, 357] on div "Useful Life Cost Factor 1.00 Total Cost Factor 1.00" at bounding box center [462, 348] width 550 height 32
type input ".8"
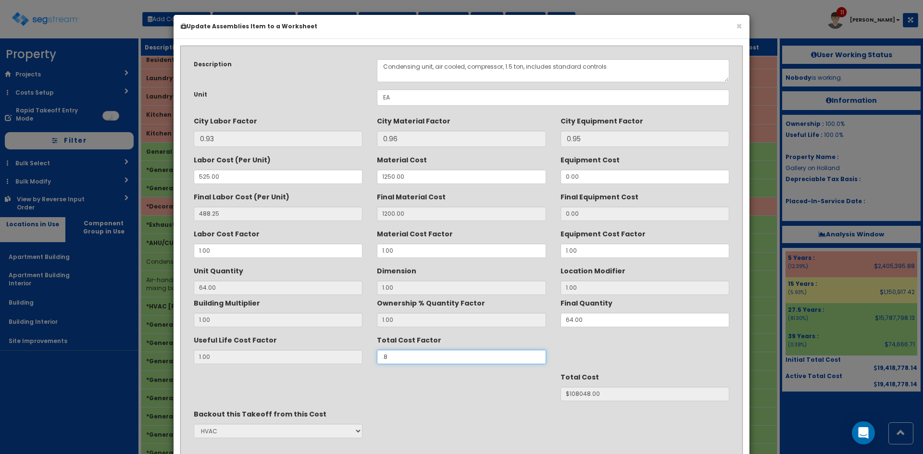
type input "64"
type input "$86438.40"
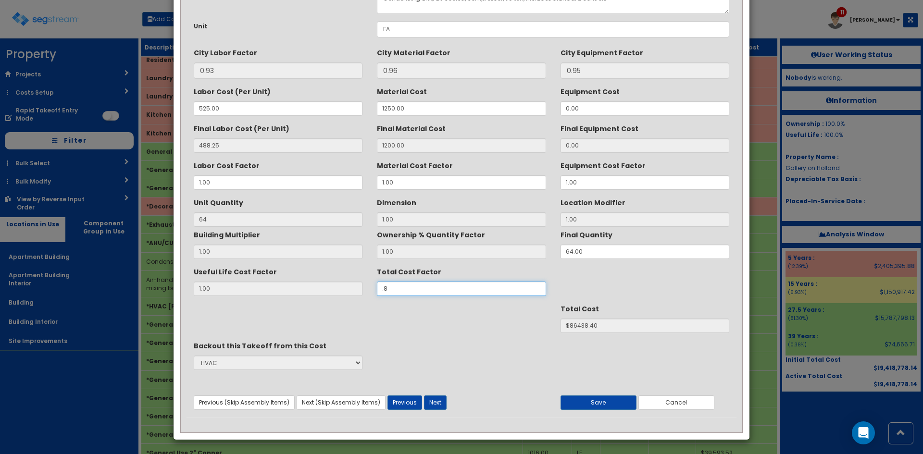
scroll to position [69, 0]
type input ".8"
click at [597, 402] on button "Save" at bounding box center [599, 402] width 76 height 14
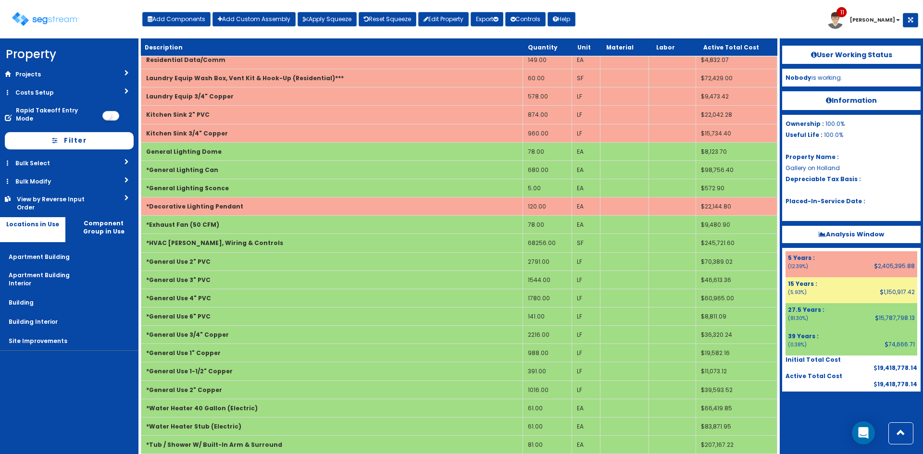
scroll to position [3479, 0]
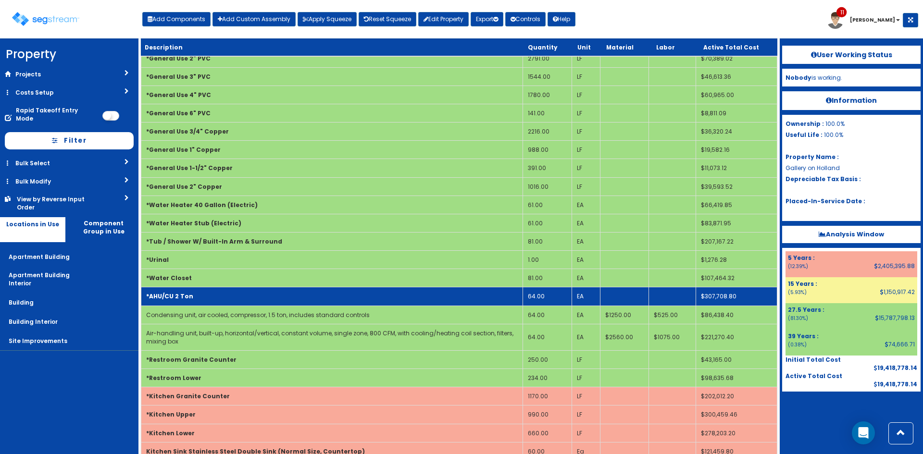
click at [246, 288] on td "*AHU/CU 2 Ton" at bounding box center [332, 297] width 382 height 18
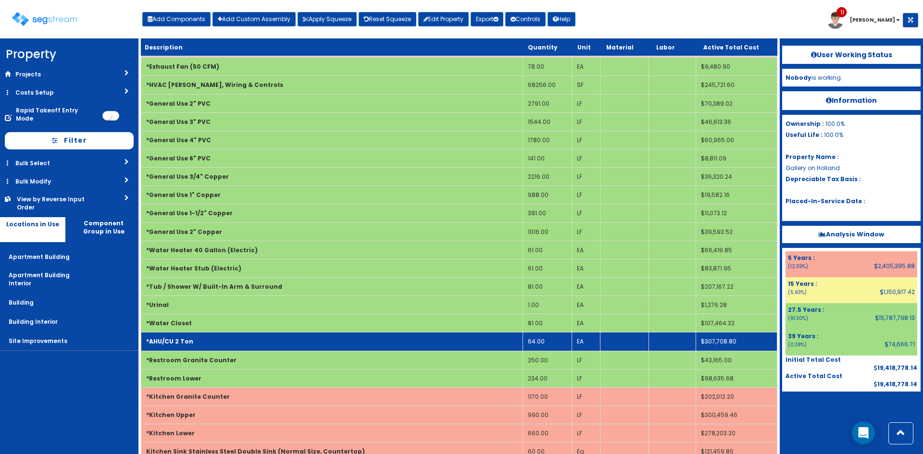
click at [246, 296] on td "*Urinal" at bounding box center [332, 305] width 382 height 18
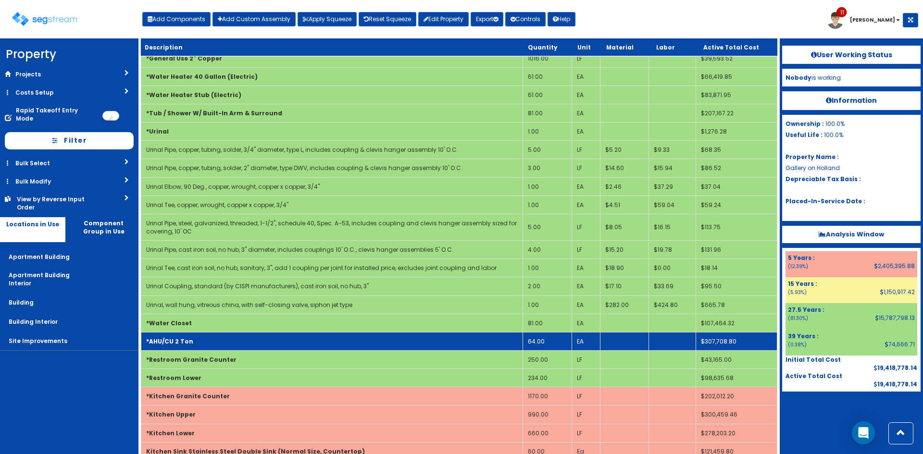
click at [229, 332] on td "*AHU/CU 2 Ton" at bounding box center [332, 341] width 382 height 18
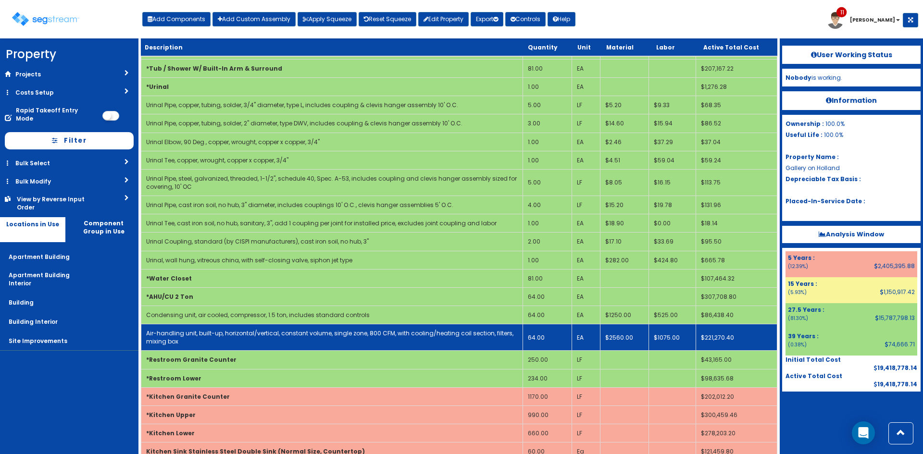
click at [298, 325] on td "Air-handling unit, built-up, horizontal/vertical, constant volume, single zone,…" at bounding box center [332, 338] width 382 height 26
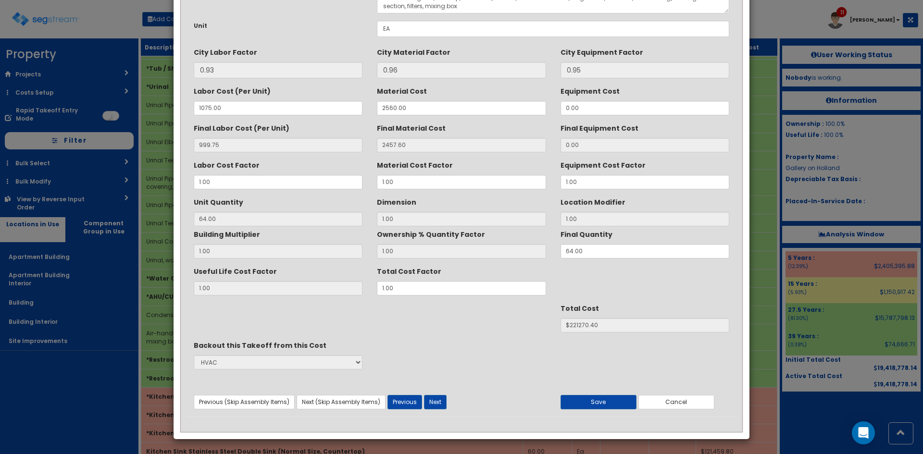
scroll to position [0, 0]
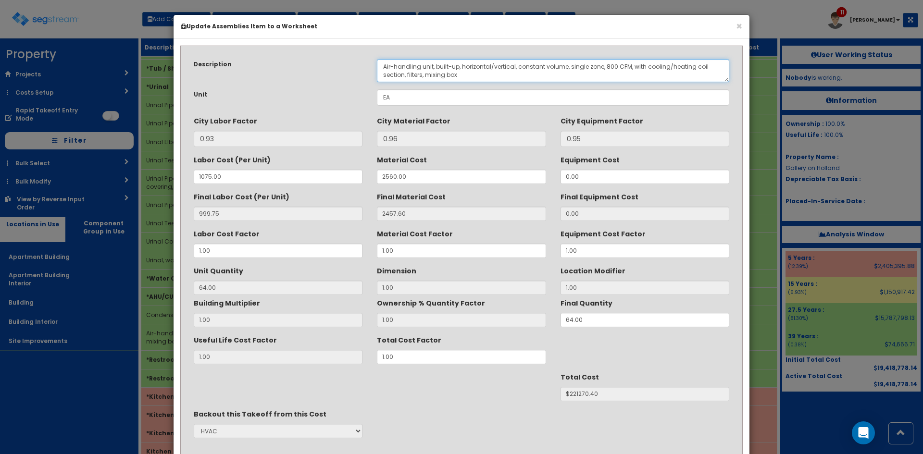
click at [603, 67] on textarea "Air-handling unit, built-up, horizontal/vertical, constant volume, single zone,…" at bounding box center [553, 70] width 352 height 23
type textarea "Air-handling unit, built-up, horizontal/vertical, constant volume, single zone,…"
click at [351, 364] on div "Useful Life Cost Factor 1.00 Total Cost Factor 1.00" at bounding box center [462, 348] width 550 height 32
type input ".8"
type input "64"
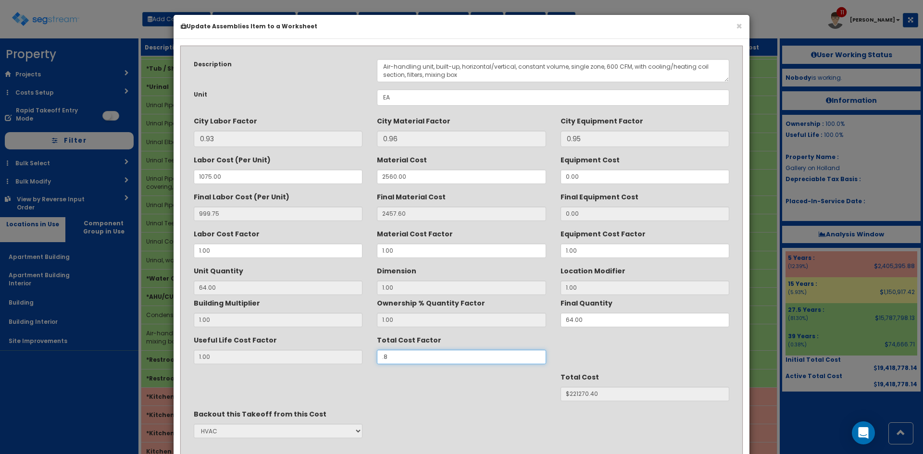
type input "$177016.32"
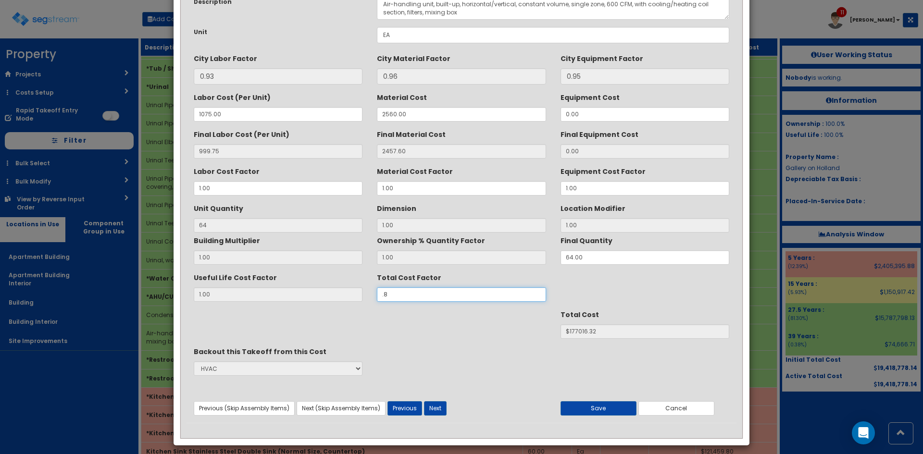
scroll to position [69, 0]
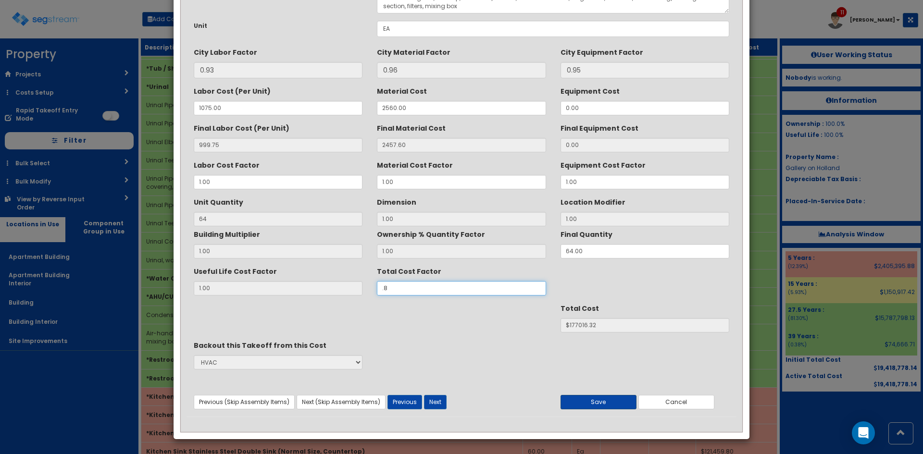
type input ".8"
click at [618, 402] on button "Save" at bounding box center [599, 402] width 76 height 14
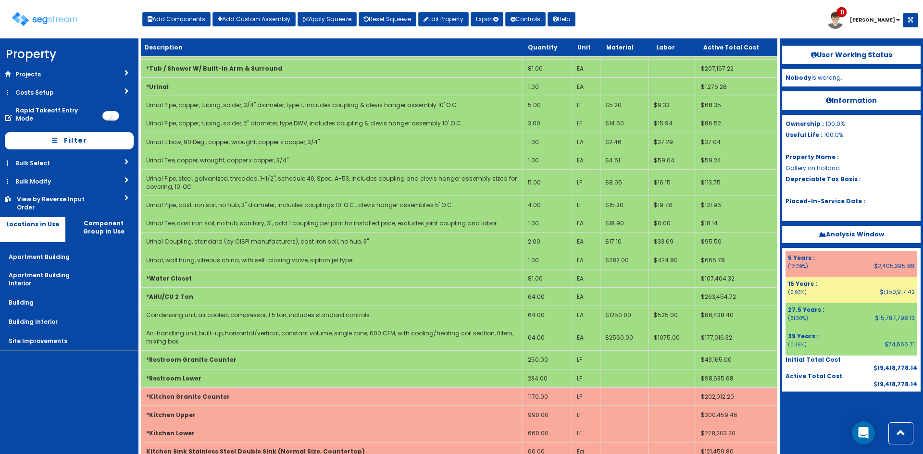
click at [823, 414] on div at bounding box center [851, 416] width 138 height 48
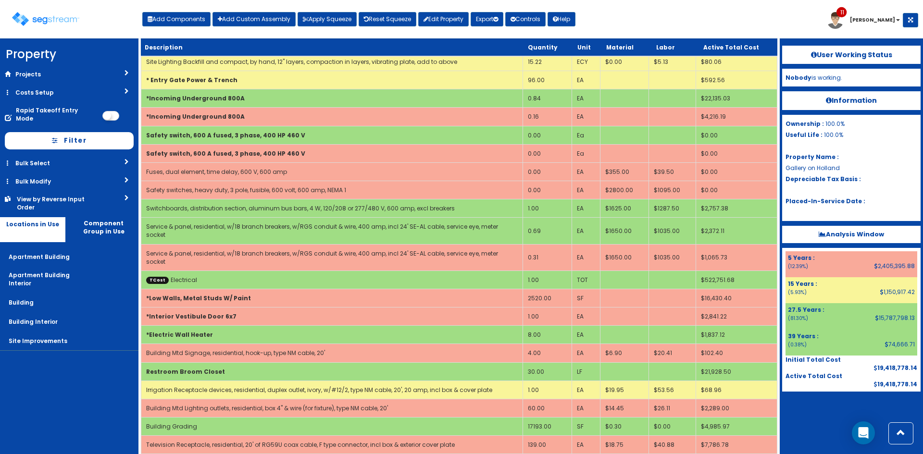
scroll to position [1677, 0]
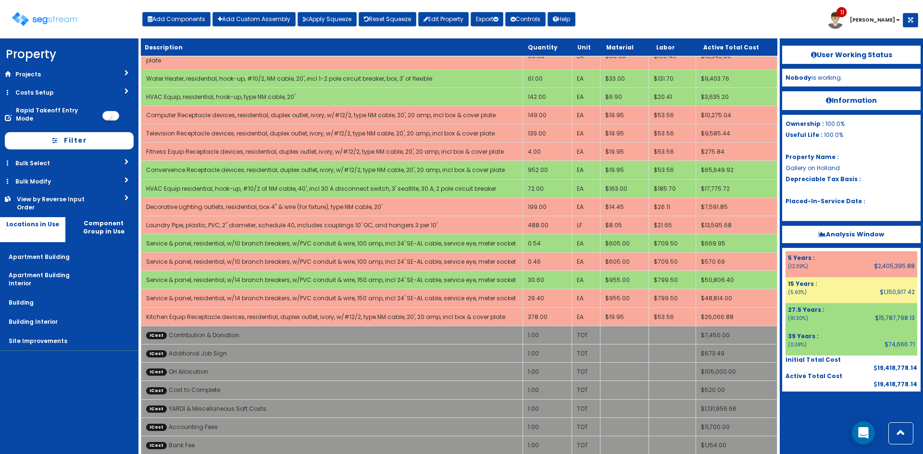
click at [808, 20] on div "Toggle navigation Add Components Add Custom Assembly Apply Squeeze Reset Squeez…" at bounding box center [461, 22] width 913 height 31
click at [322, 18] on button "Apply Squeeze" at bounding box center [327, 19] width 59 height 14
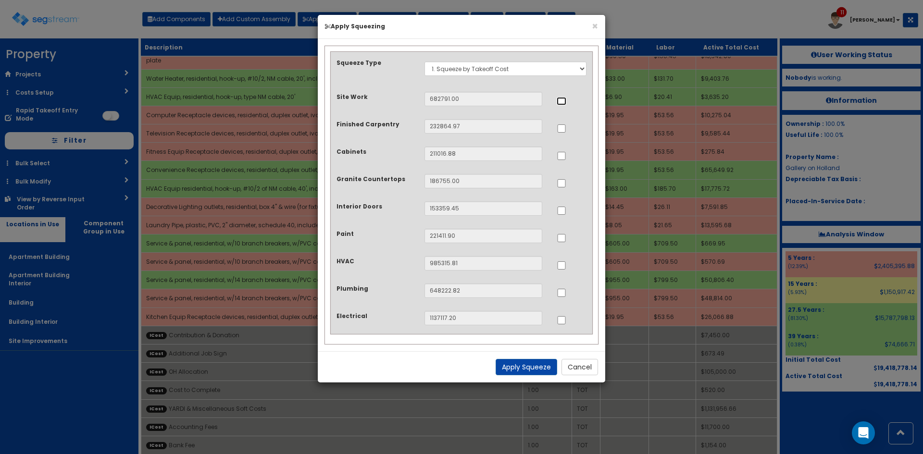
click at [561, 101] on input "..." at bounding box center [562, 101] width 10 height 8
checkbox input "true"
click at [564, 158] on input "..." at bounding box center [562, 156] width 10 height 8
checkbox input "true"
click at [563, 184] on input "..." at bounding box center [562, 183] width 10 height 8
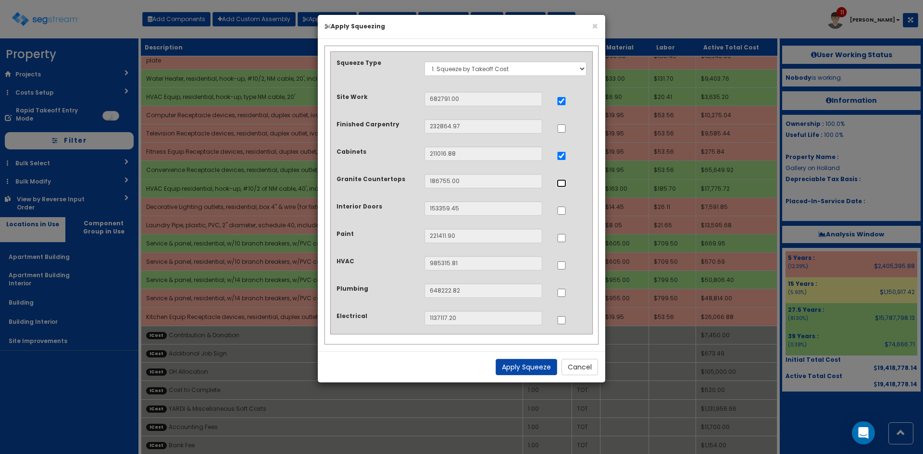
checkbox input "true"
click at [560, 266] on input "..." at bounding box center [562, 266] width 10 height 8
checkbox input "true"
click at [564, 293] on input "..." at bounding box center [562, 293] width 10 height 8
checkbox input "true"
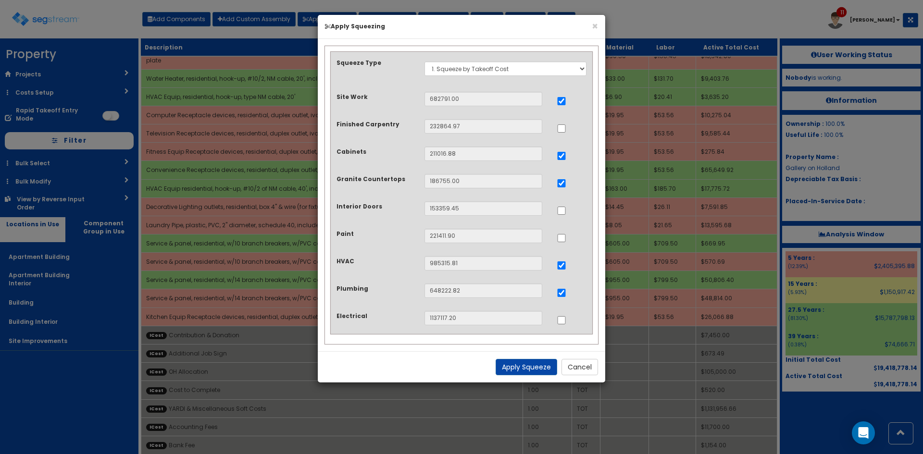
drag, startPoint x: 566, startPoint y: 316, endPoint x: 568, endPoint y: 322, distance: 6.3
click at [566, 316] on label at bounding box center [562, 319] width 10 height 10
click at [564, 320] on input "..." at bounding box center [562, 321] width 10 height 8
checkbox input "true"
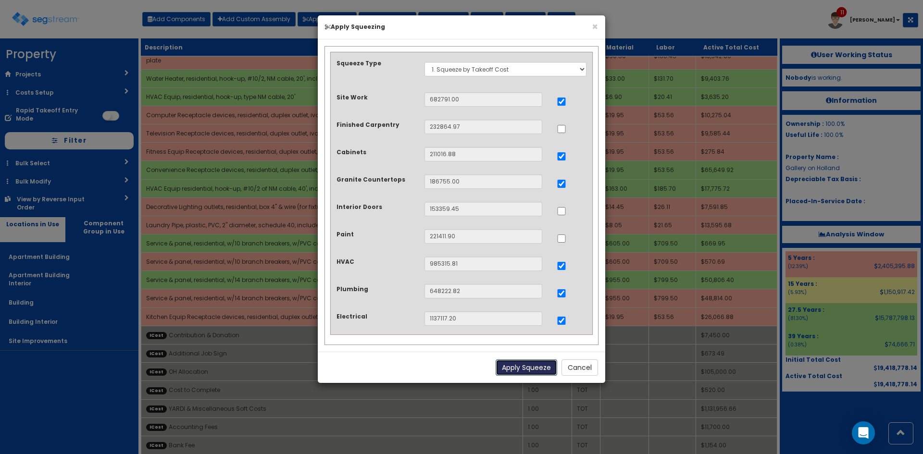
click at [537, 369] on button "Apply Squeeze" at bounding box center [527, 368] width 62 height 16
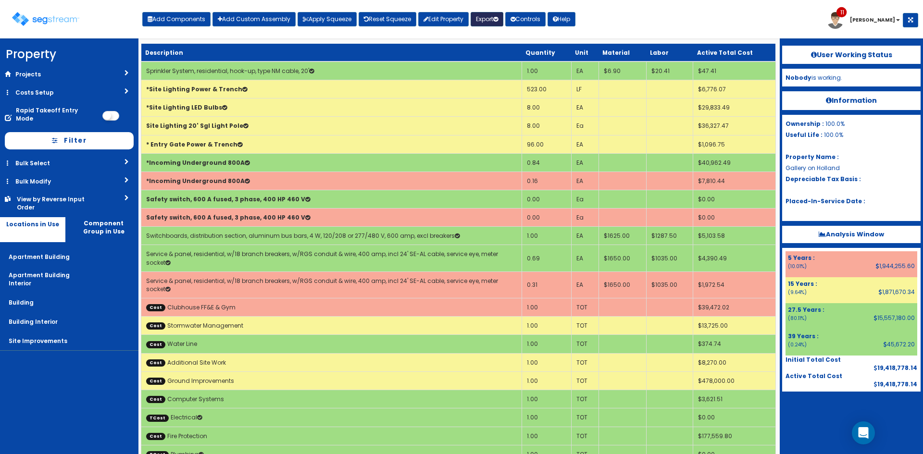
click at [503, 25] on button "Export" at bounding box center [487, 19] width 33 height 14
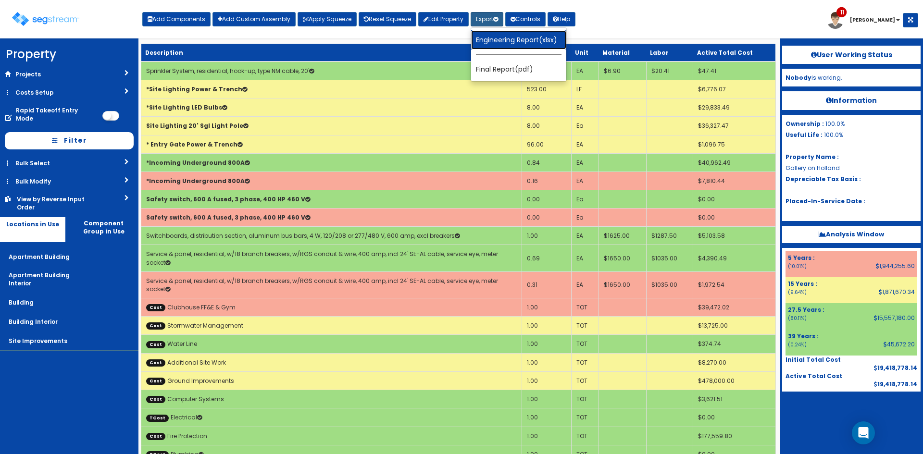
click at [501, 37] on link "Engineering Report(xlsx)" at bounding box center [518, 39] width 95 height 19
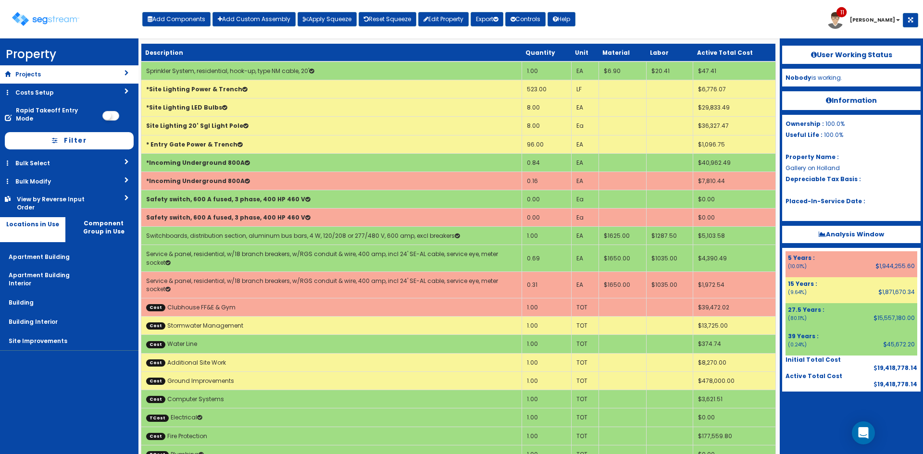
click at [83, 83] on link "Projects" at bounding box center [69, 74] width 138 height 18
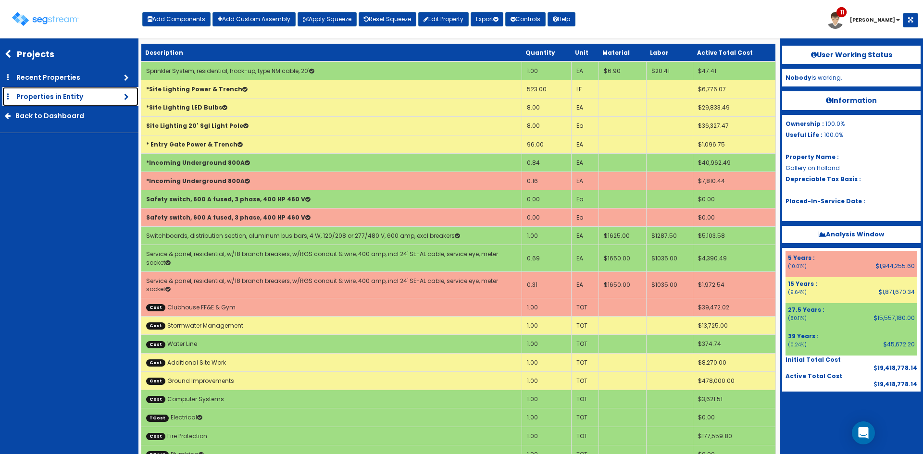
click at [83, 99] on link "Properties in Entity" at bounding box center [70, 96] width 136 height 19
click at [9, 54] on icon at bounding box center [11, 54] width 12 height 9
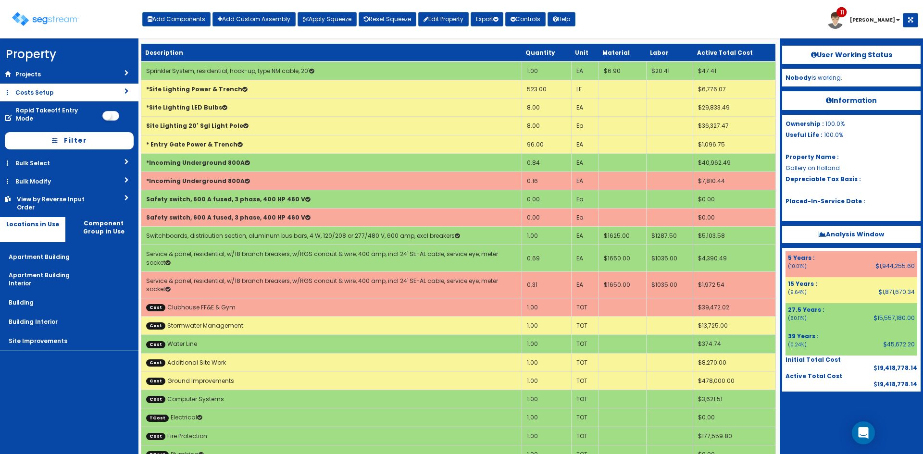
click at [39, 88] on link "Costs Setup" at bounding box center [69, 93] width 138 height 18
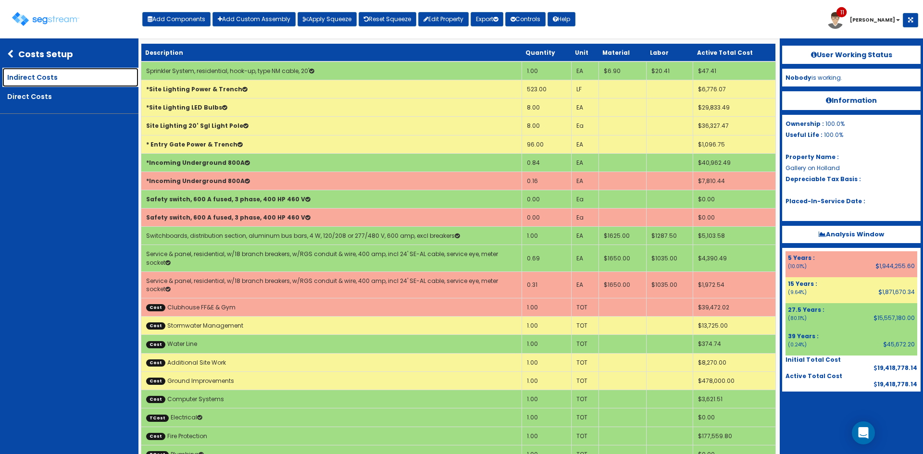
click at [52, 83] on link "Indirect Costs" at bounding box center [70, 77] width 136 height 19
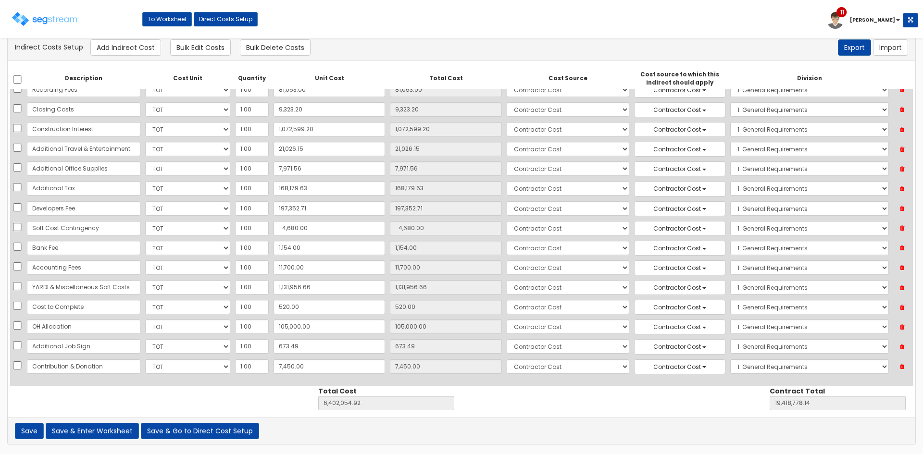
scroll to position [8, 0]
click at [547, 425] on div "Save Save & Enter Worksheet Save & Go to Direct Cost Setup of errors" at bounding box center [462, 431] width 908 height 26
click at [133, 436] on button "Save & Enter Worksheet" at bounding box center [92, 431] width 93 height 16
